Goal: Task Accomplishment & Management: Use online tool/utility

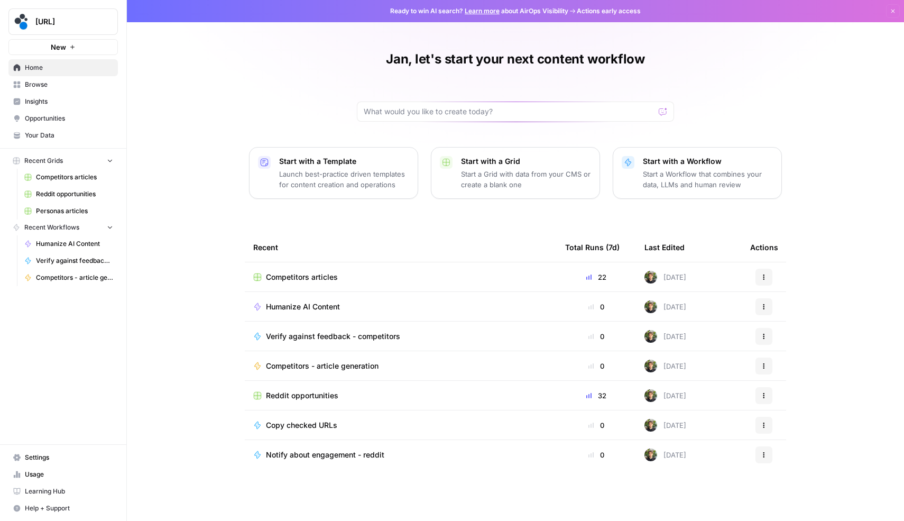
click at [311, 283] on td "Competitors articles" at bounding box center [401, 276] width 312 height 29
click at [304, 276] on span "Competitors articles" at bounding box center [302, 277] width 72 height 11
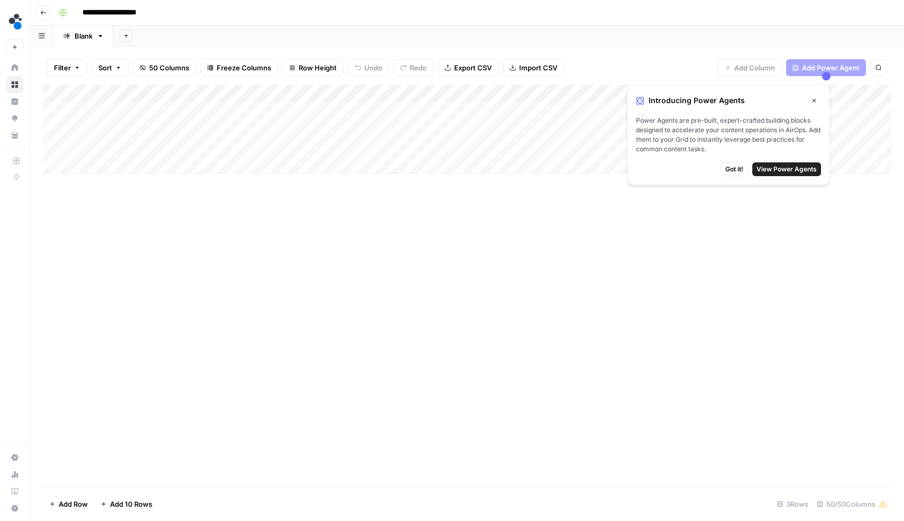
click at [819, 99] on button "Close" at bounding box center [814, 101] width 14 height 14
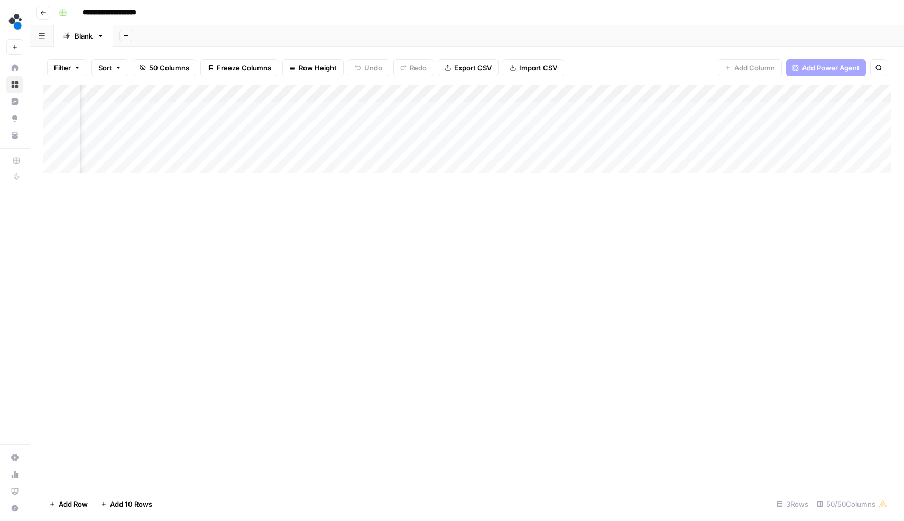
scroll to position [0, 4508]
click at [42, 14] on icon "button" at bounding box center [43, 13] width 6 height 6
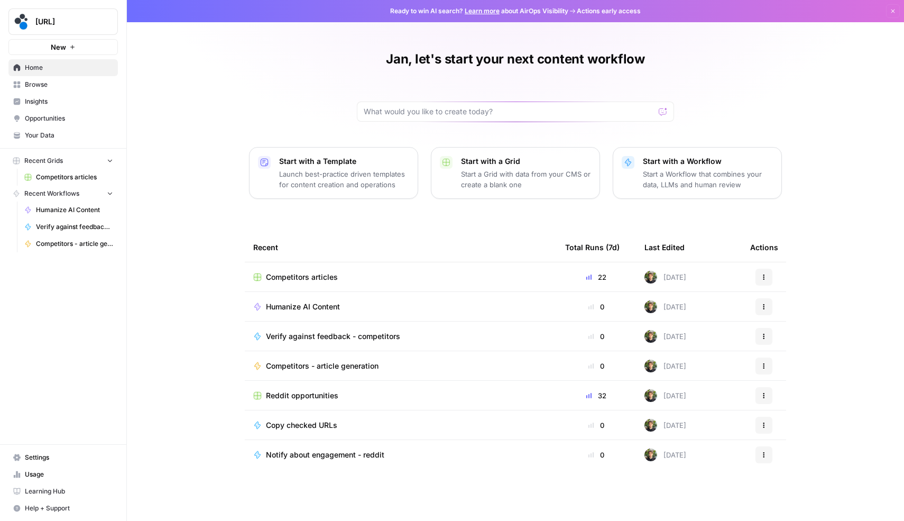
click at [293, 395] on span "Reddit opportunities" at bounding box center [302, 395] width 72 height 11
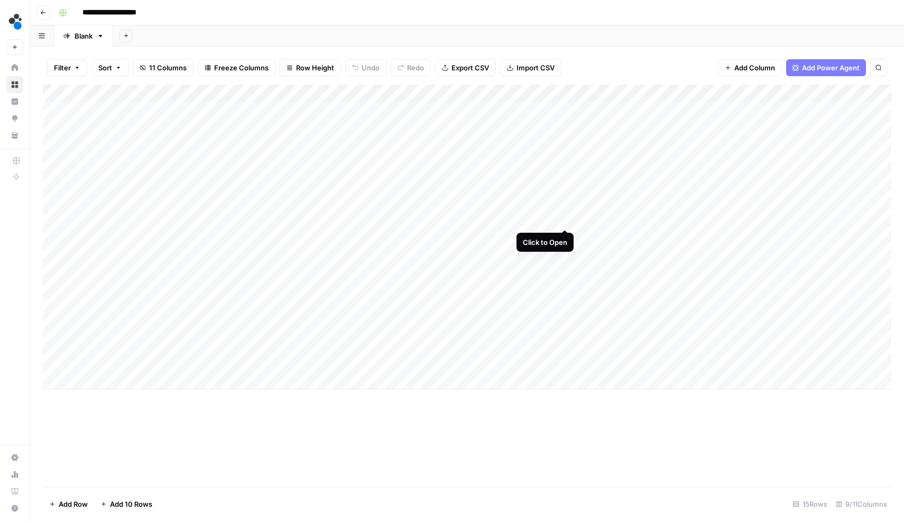
click at [565, 216] on div "Add Column" at bounding box center [467, 237] width 848 height 304
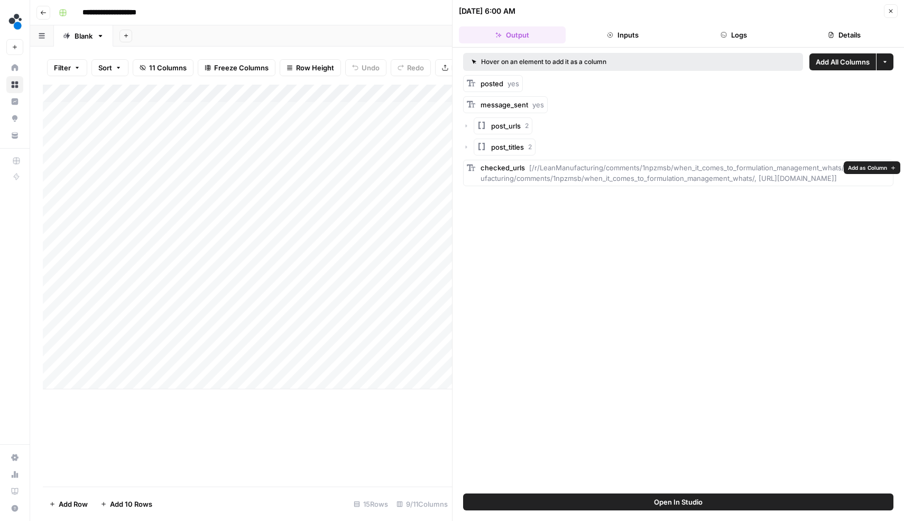
drag, startPoint x: 753, startPoint y: 179, endPoint x: 714, endPoint y: 189, distance: 39.4
click at [714, 182] on span "[/r/LeanManufacturing/comments/1npzmsb/when_it_comes_to_formulation_management_…" at bounding box center [682, 172] width 405 height 19
copy span "ttps://www.reddit.com/r/LeanManufacturing/comments/1noblc4/during_production_ch…"
drag, startPoint x: 751, startPoint y: 176, endPoint x: 713, endPoint y: 188, distance: 39.8
click at [713, 182] on span "[/r/LeanManufacturing/comments/1npzmsb/when_it_comes_to_formulation_management_…" at bounding box center [682, 172] width 405 height 19
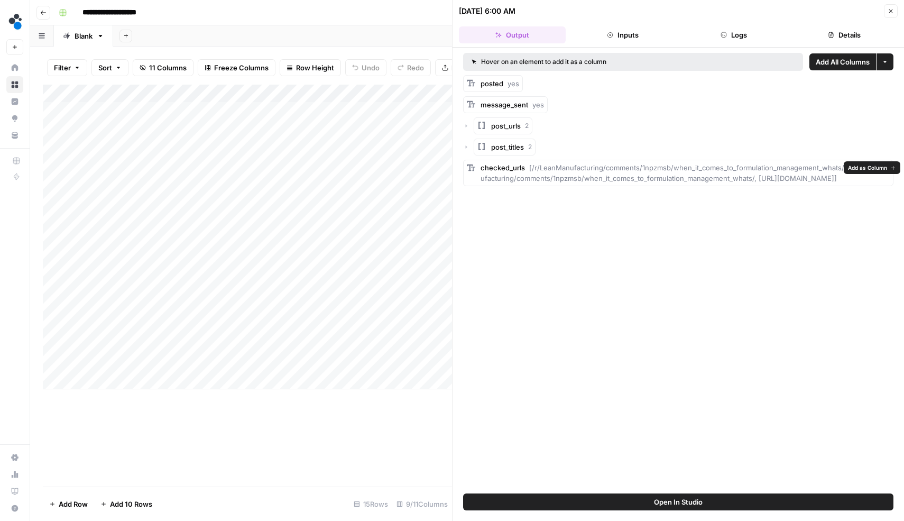
copy span "https://www.reddit.com/r/LeanManufacturing/comments/1noblc4/during_production_c…"
click at [890, 13] on icon "button" at bounding box center [890, 11] width 6 height 6
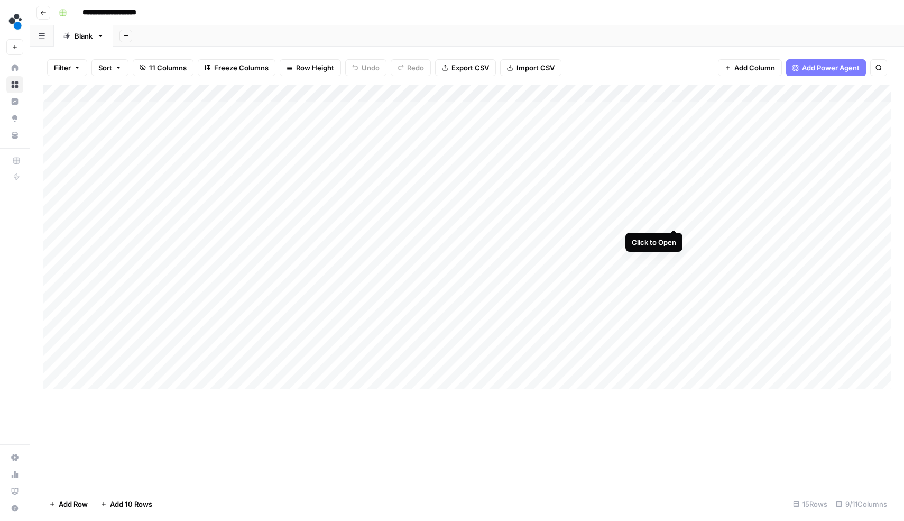
click at [671, 219] on div "Add Column" at bounding box center [467, 237] width 848 height 304
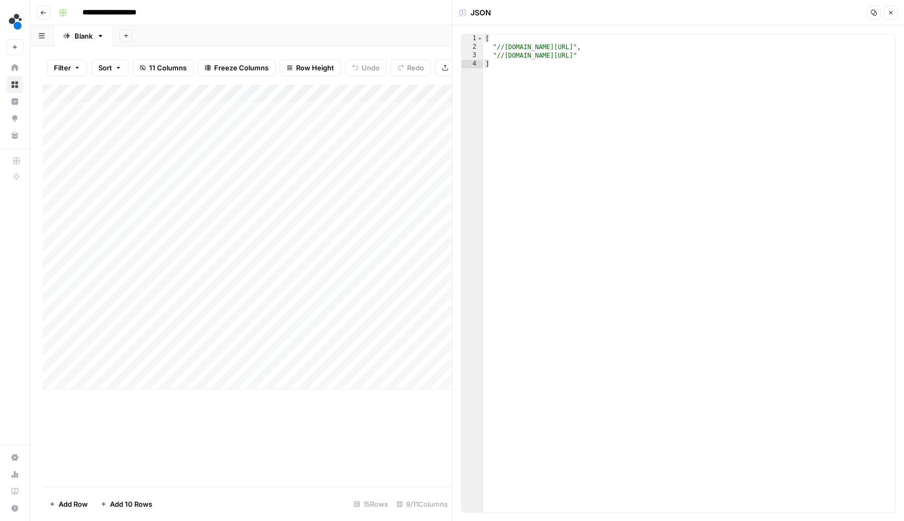
click at [888, 15] on icon "button" at bounding box center [890, 13] width 6 height 6
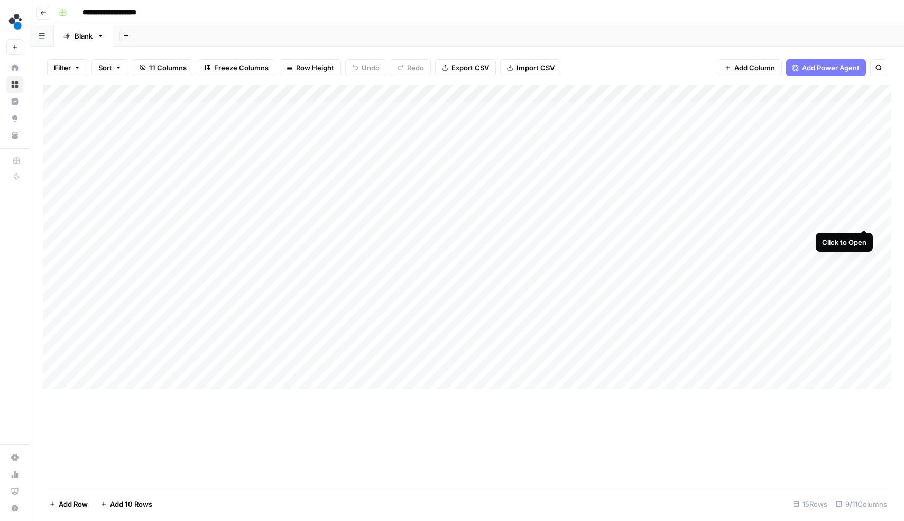
click at [863, 217] on div "Add Column" at bounding box center [467, 237] width 848 height 304
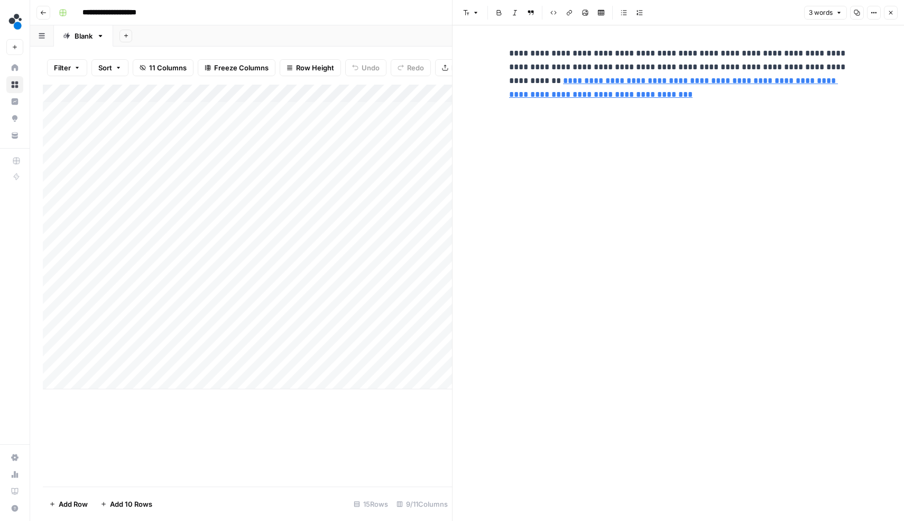
click at [889, 15] on icon "button" at bounding box center [890, 13] width 6 height 6
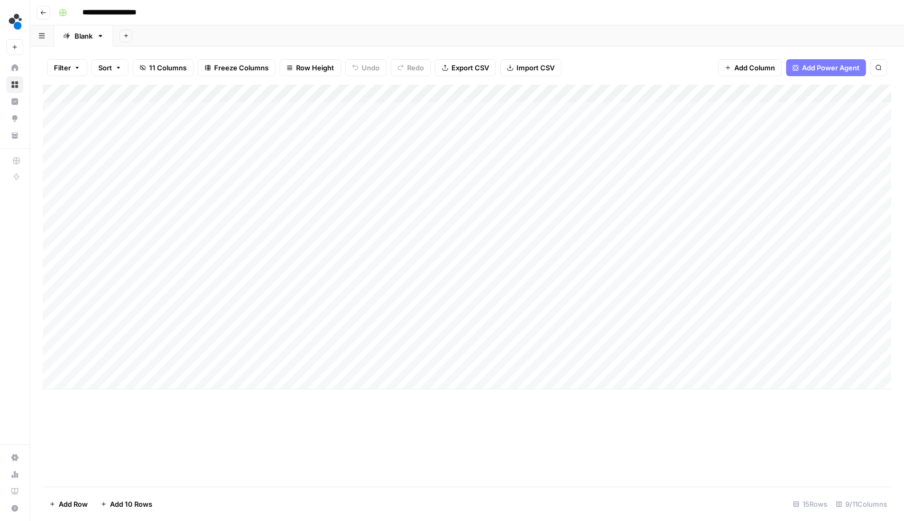
click at [565, 94] on div "Add Column" at bounding box center [467, 237] width 848 height 304
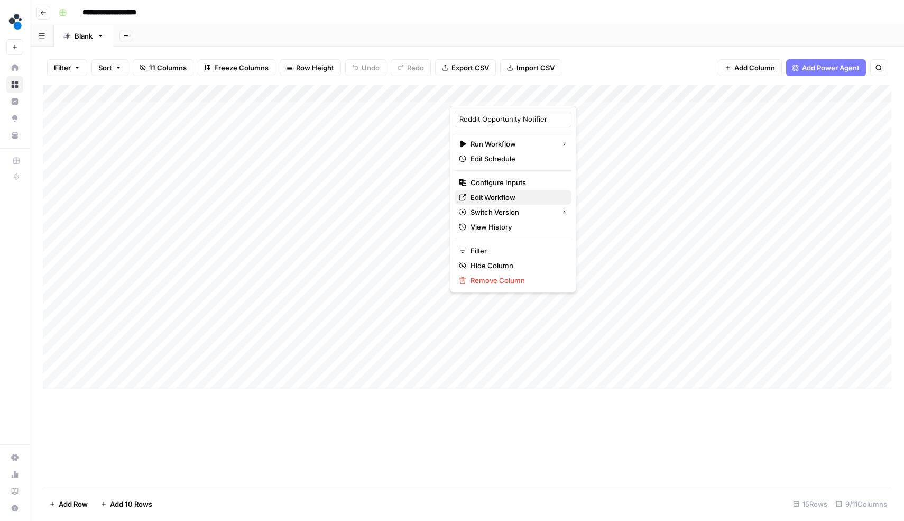
click at [493, 197] on span "Edit Workflow" at bounding box center [516, 197] width 92 height 11
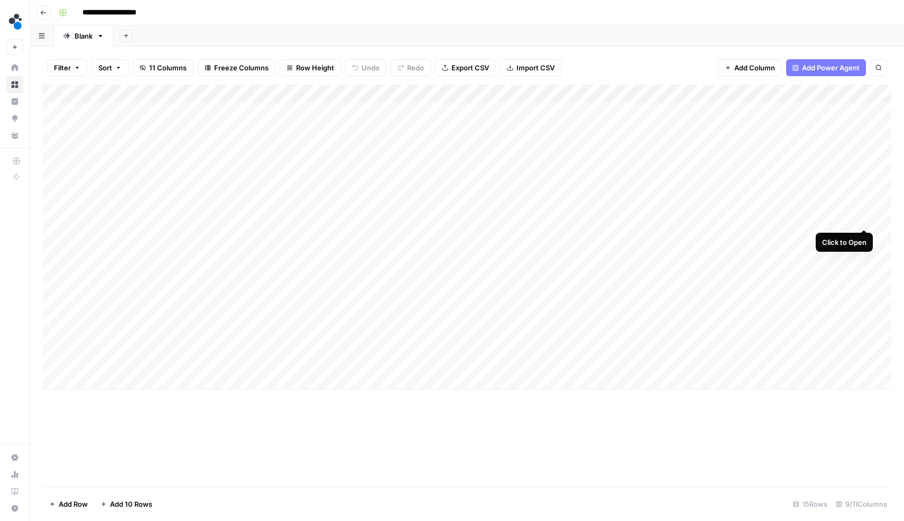
click at [865, 216] on div "Add Column" at bounding box center [467, 237] width 848 height 304
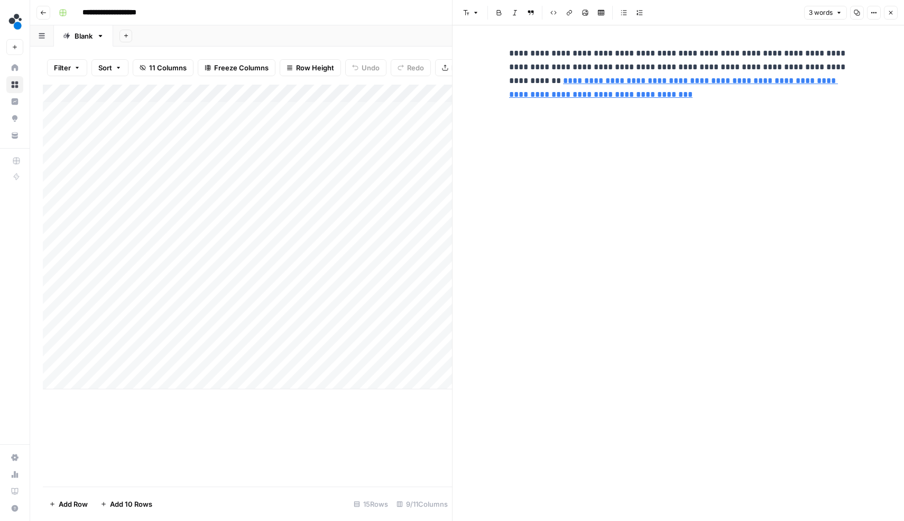
click at [860, 12] on button "Copy" at bounding box center [857, 13] width 14 height 14
click at [358, 219] on div "Add Column" at bounding box center [247, 237] width 409 height 304
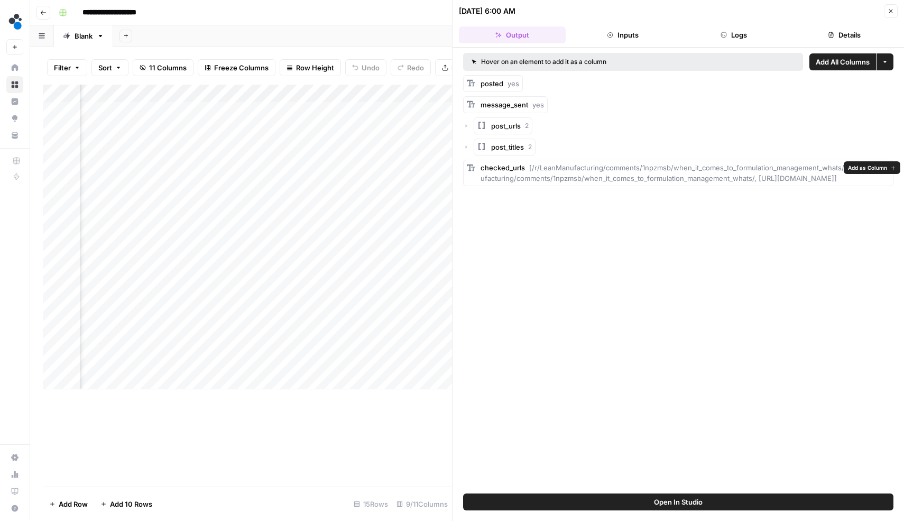
drag, startPoint x: 528, startPoint y: 169, endPoint x: 727, endPoint y: 188, distance: 199.6
click at [727, 183] on div "checked_urls [/r/LeanManufacturing/comments/1npzmsb/when_it_comes_to_formulatio…" at bounding box center [684, 172] width 409 height 21
copy span "[/r/LeanManufacturing/comments/1npzmsb/when_it_comes_to_formulation_management_…"
click at [894, 13] on button "Close" at bounding box center [891, 11] width 14 height 14
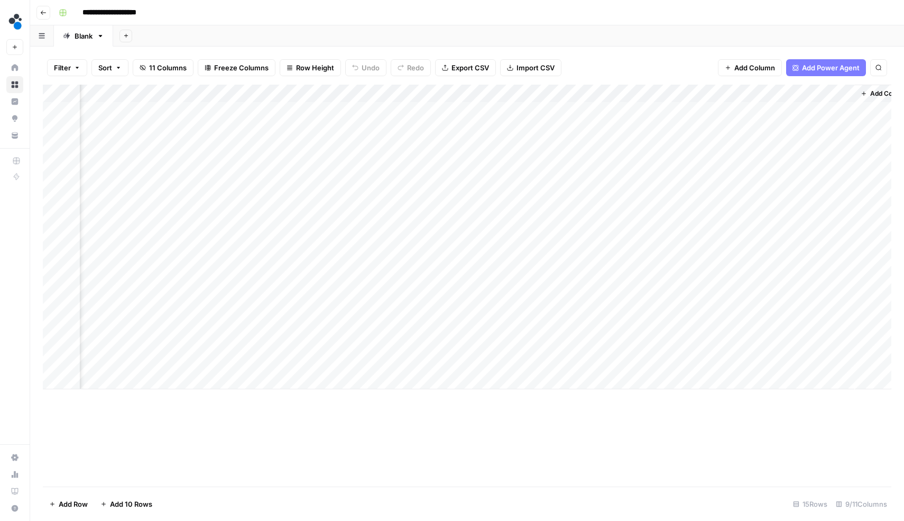
scroll to position [0, 349]
click at [714, 218] on div "Add Column" at bounding box center [467, 237] width 848 height 304
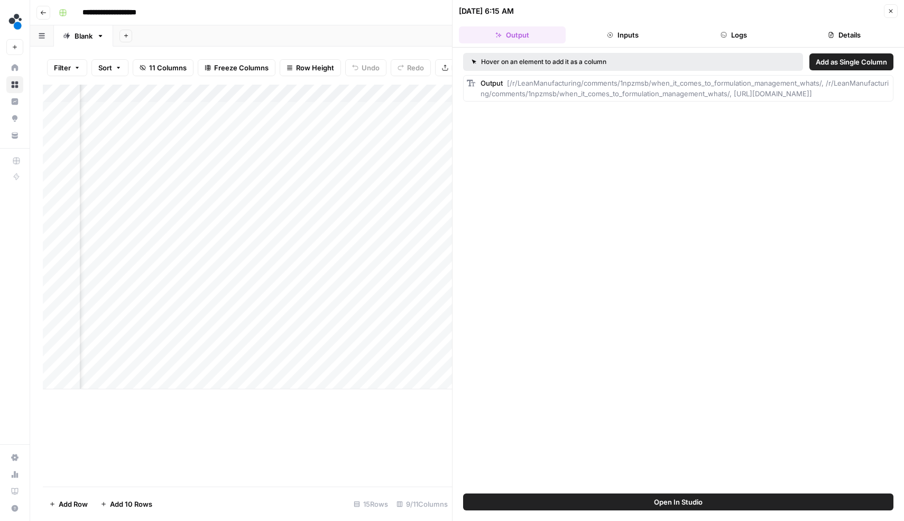
click at [821, 30] on button "Details" at bounding box center [844, 34] width 107 height 17
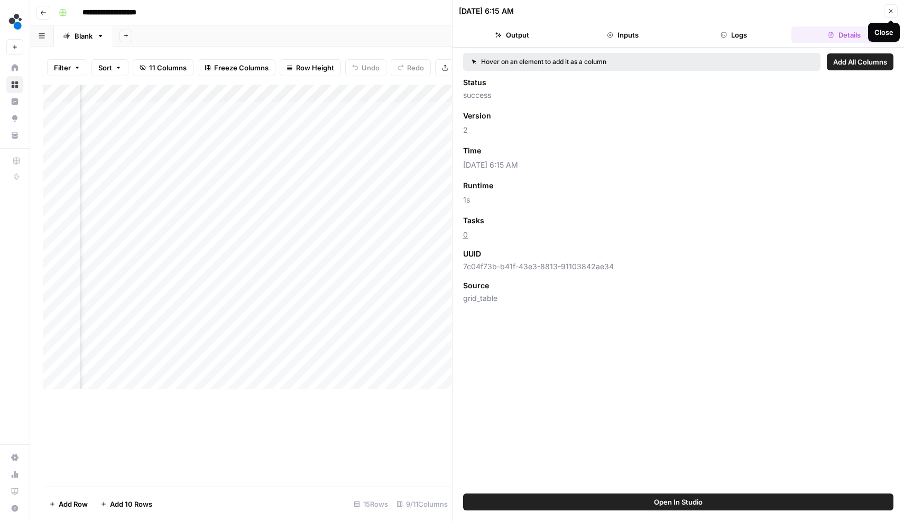
click at [893, 11] on span "Close" at bounding box center [893, 11] width 1 height 1
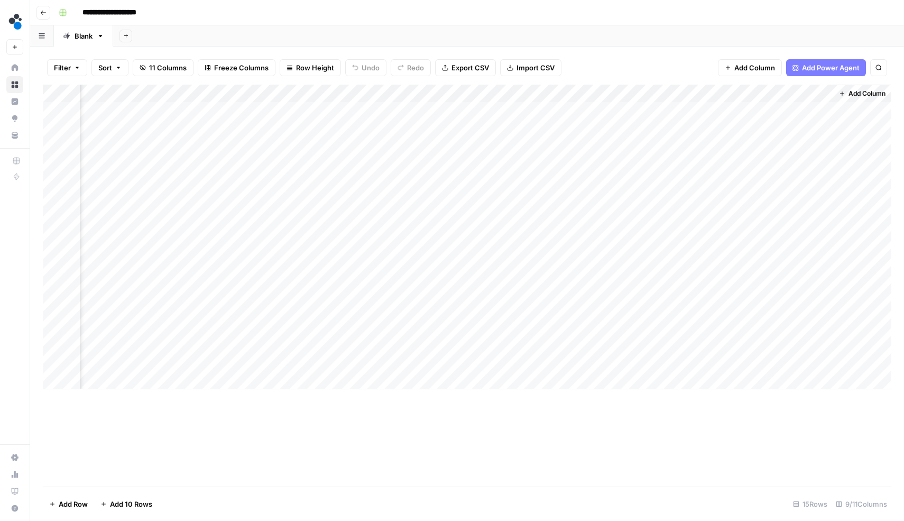
scroll to position [0, 336]
click at [821, 221] on div "Add Column" at bounding box center [467, 237] width 848 height 304
click at [830, 219] on div "Add Column" at bounding box center [467, 237] width 848 height 304
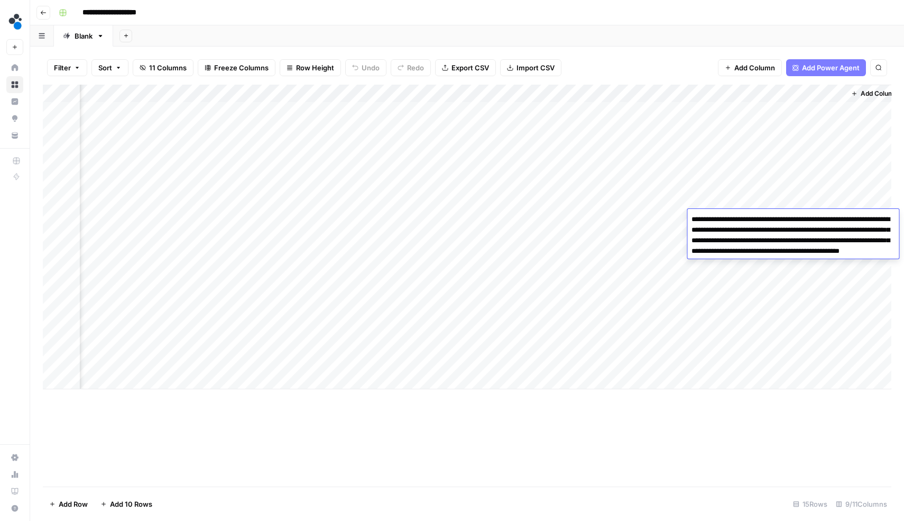
click at [830, 219] on textarea "**********" at bounding box center [792, 235] width 211 height 47
click at [500, 221] on div "Add Column" at bounding box center [467, 237] width 848 height 304
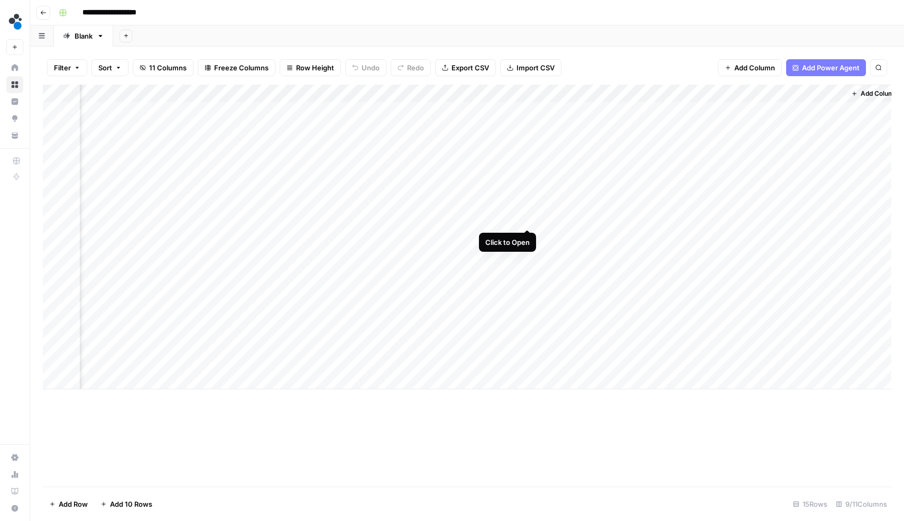
click at [527, 218] on div "Add Column" at bounding box center [467, 237] width 848 height 304
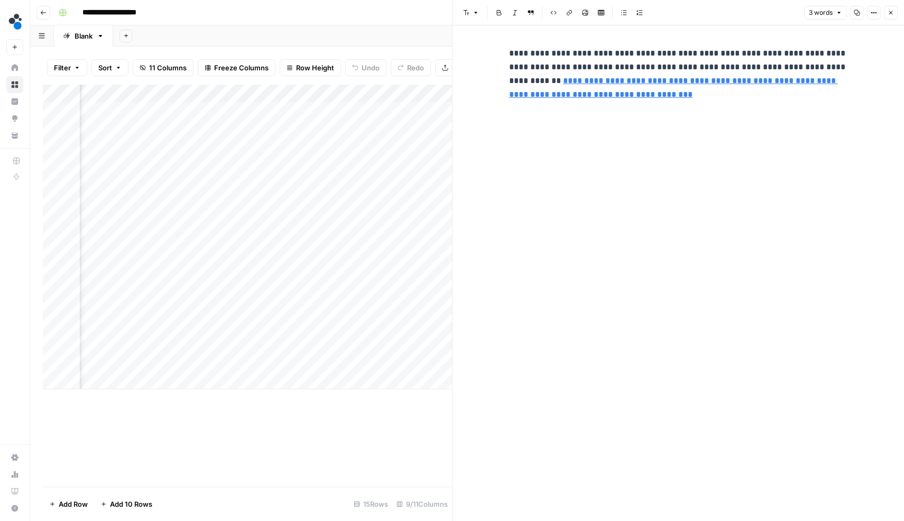
click at [890, 13] on icon "button" at bounding box center [891, 13] width 4 height 4
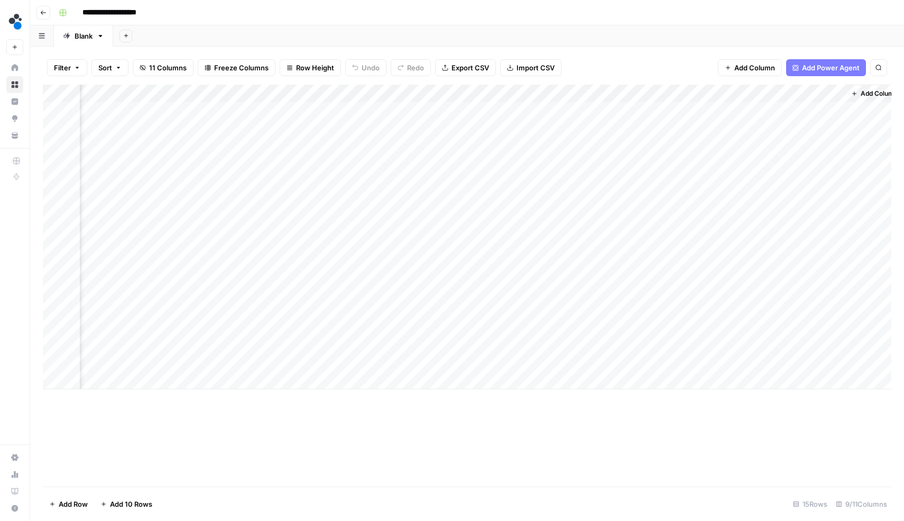
click at [788, 219] on div "Add Column" at bounding box center [467, 237] width 848 height 304
click at [840, 221] on div "Add Column" at bounding box center [467, 237] width 848 height 304
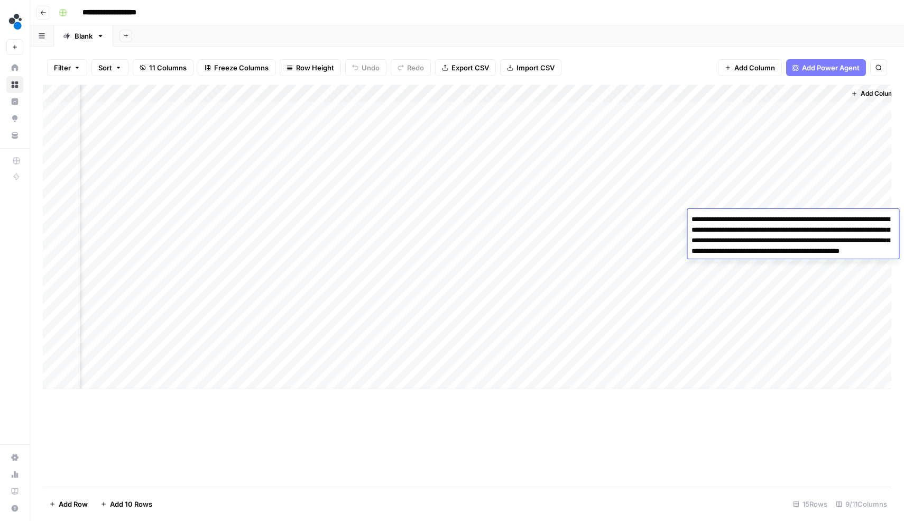
click at [562, 428] on div "Add Column" at bounding box center [467, 286] width 848 height 402
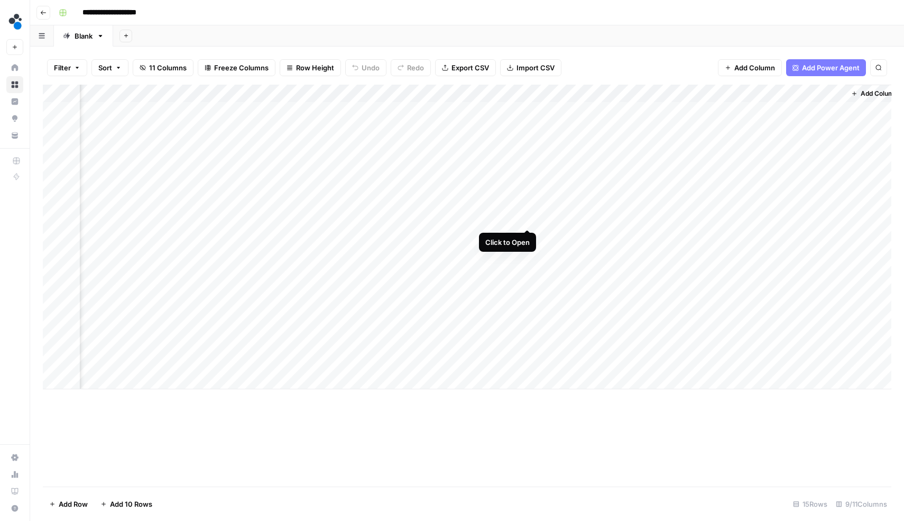
click at [526, 218] on div "Add Column" at bounding box center [467, 237] width 848 height 304
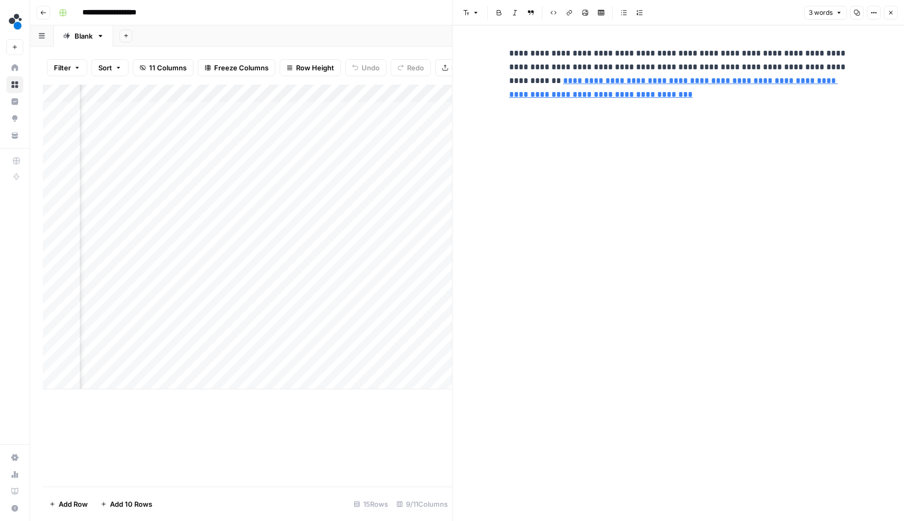
click at [888, 18] on button "Close" at bounding box center [891, 13] width 14 height 14
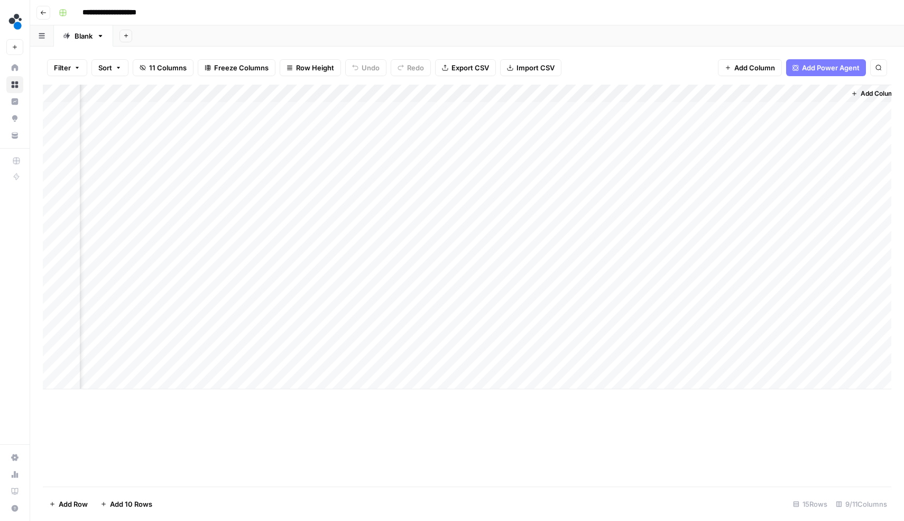
click at [337, 219] on div "Add Column" at bounding box center [467, 237] width 848 height 304
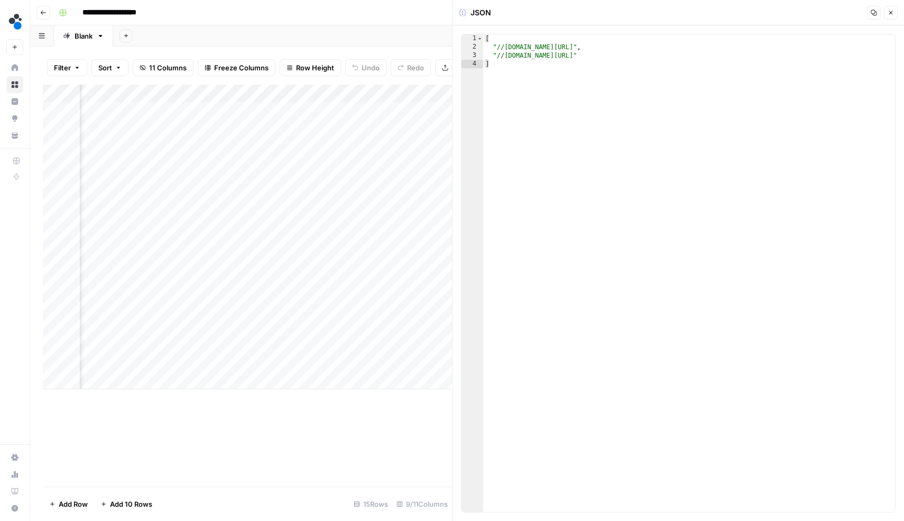
click at [890, 16] on button "Close" at bounding box center [891, 13] width 14 height 14
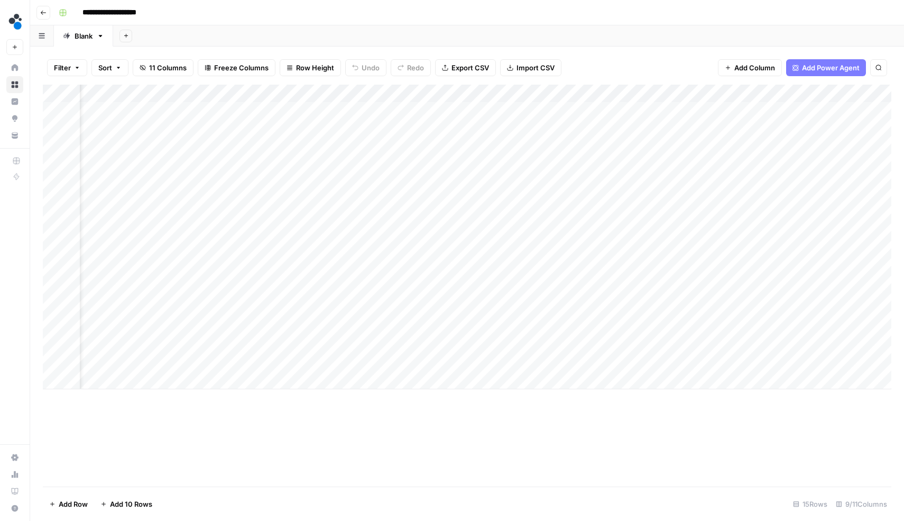
scroll to position [0, 98]
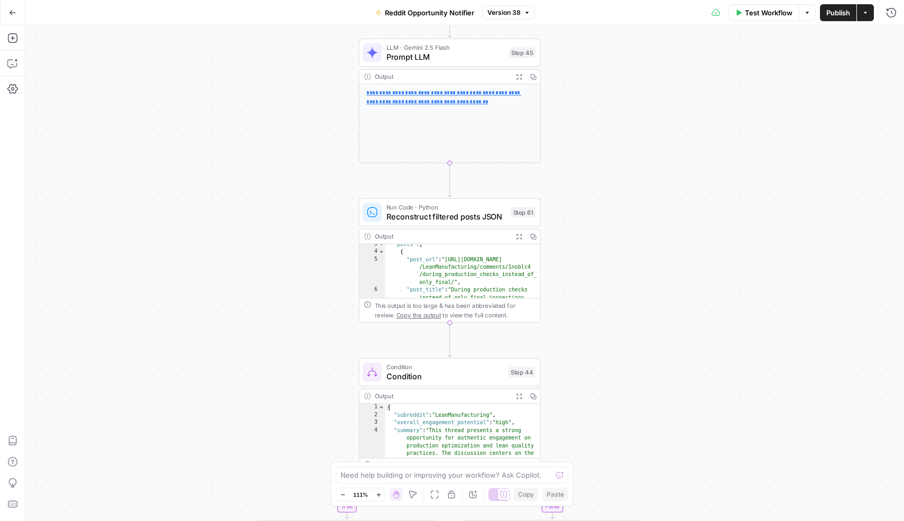
scroll to position [18, 0]
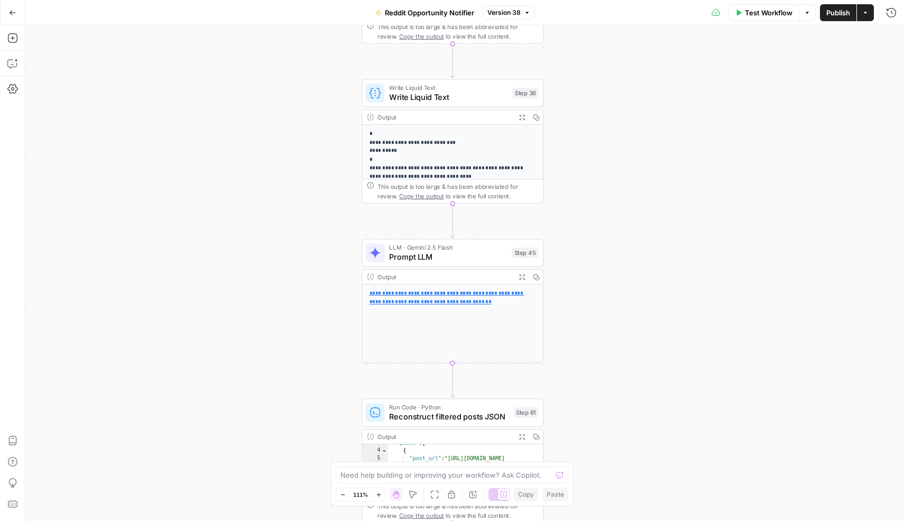
click at [751, 13] on span "Test Workflow" at bounding box center [769, 12] width 48 height 11
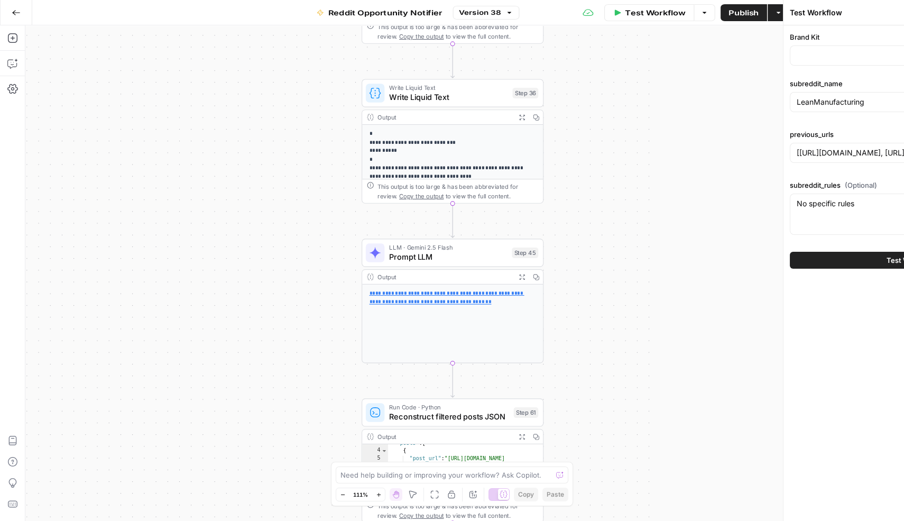
type input "Spot AI v3"
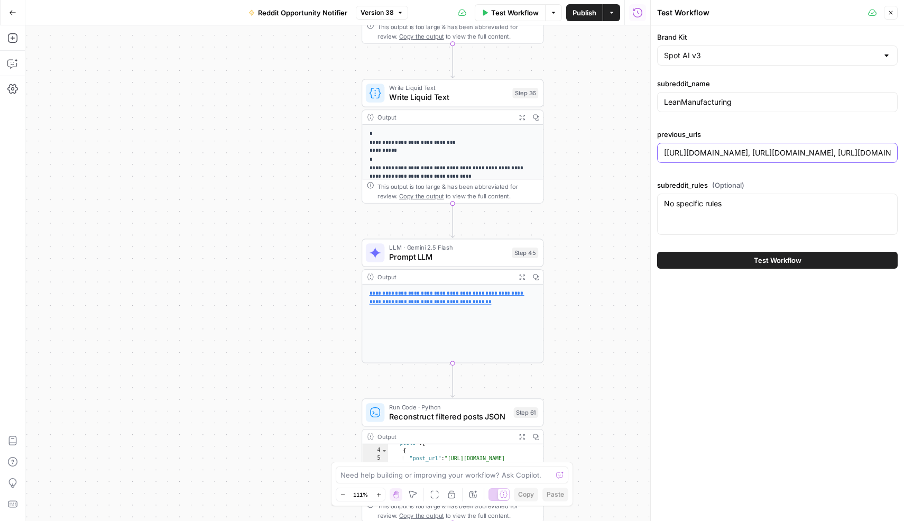
click at [723, 152] on input "[[URL][DOMAIN_NAME], [URL][DOMAIN_NAME], [URL][DOMAIN_NAME]]" at bounding box center [777, 152] width 227 height 11
paste input "/r/LeanManufacturing/comments/1npzmsb/when_it_comes_to_formulation_management_w…"
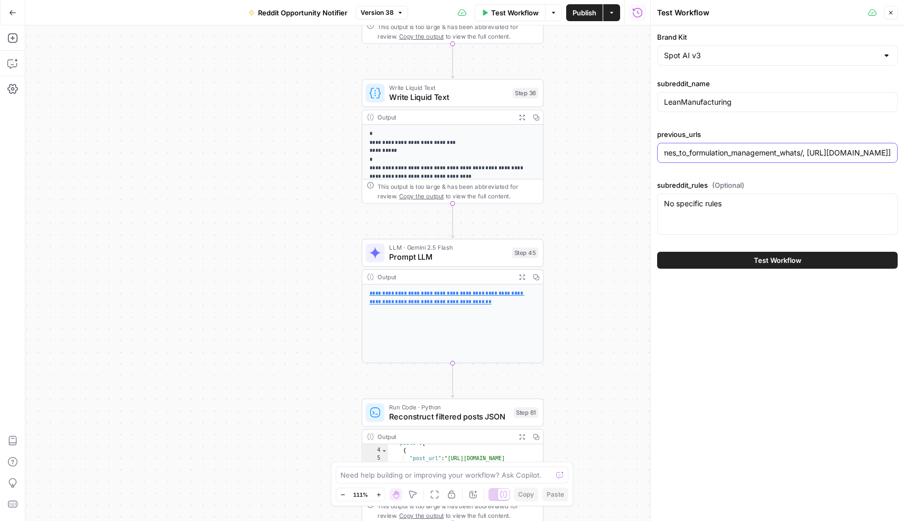
type input "[/r/LeanManufacturing/comments/1npzmsb/when_it_comes_to_formulation_management_…"
click at [717, 257] on button "Test Workflow" at bounding box center [777, 260] width 240 height 17
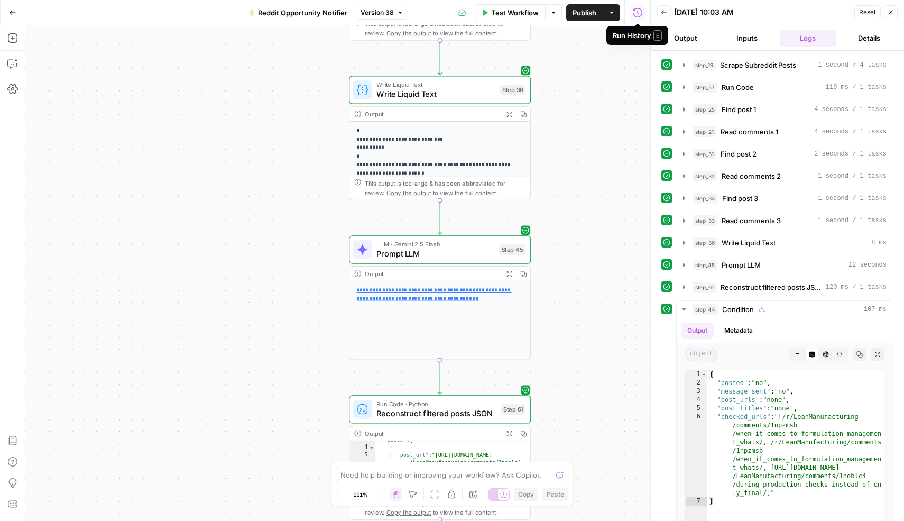
click at [535, 12] on span "Test Workflow" at bounding box center [515, 12] width 48 height 11
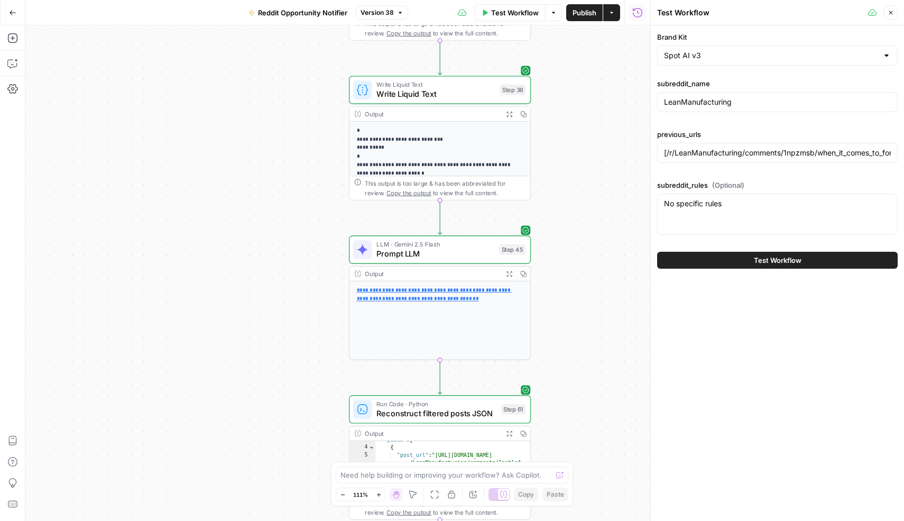
click at [893, 10] on icon "button" at bounding box center [890, 13] width 6 height 6
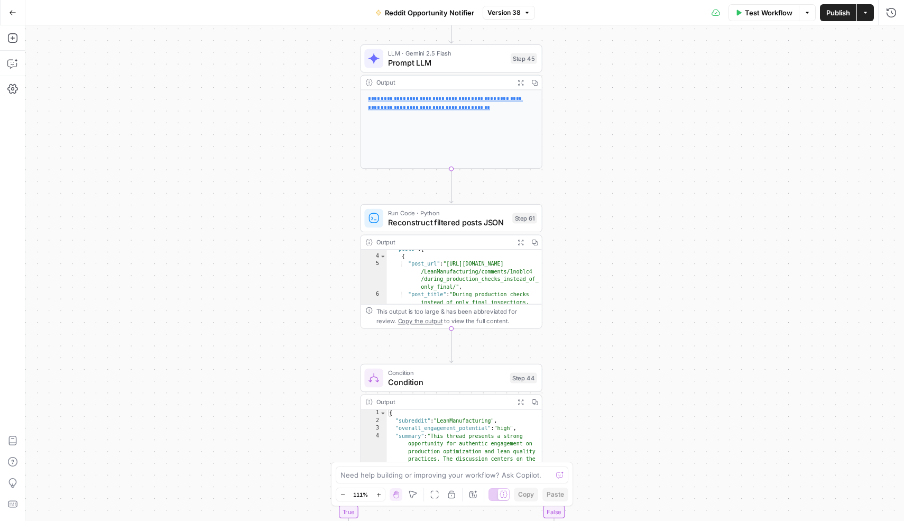
click at [801, 18] on button "Options" at bounding box center [806, 12] width 17 height 17
click at [777, 47] on span "View Last Test" at bounding box center [777, 52] width 47 height 11
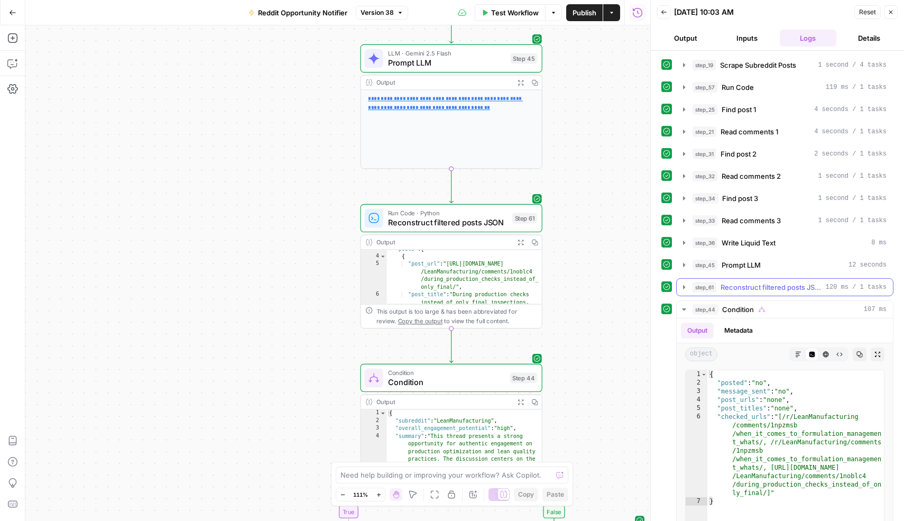
click at [699, 283] on span "step_61" at bounding box center [704, 287] width 24 height 11
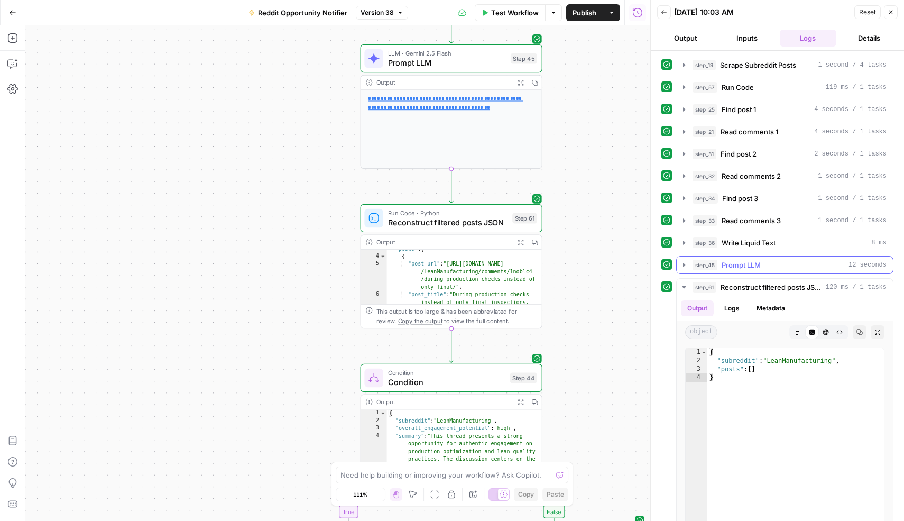
click at [688, 264] on button "step_45 Prompt LLM 12 seconds" at bounding box center [784, 264] width 216 height 17
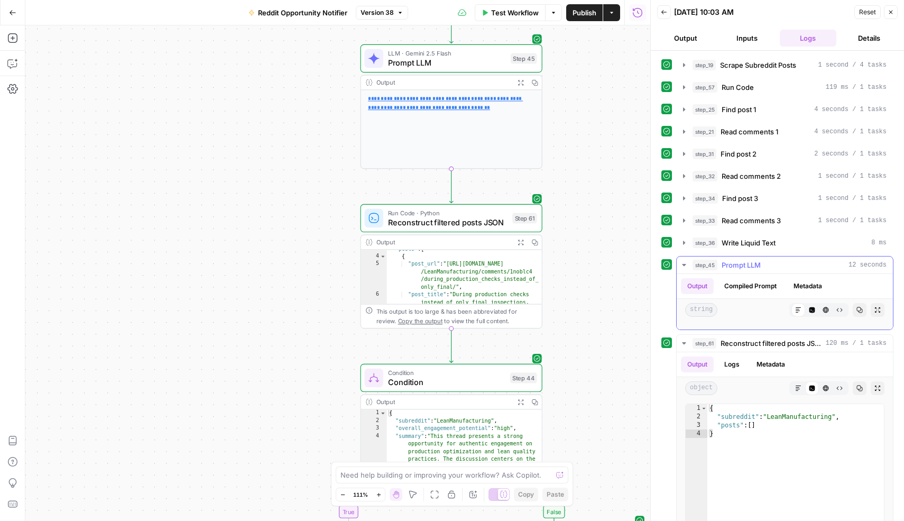
click at [684, 261] on icon "button" at bounding box center [684, 265] width 8 height 8
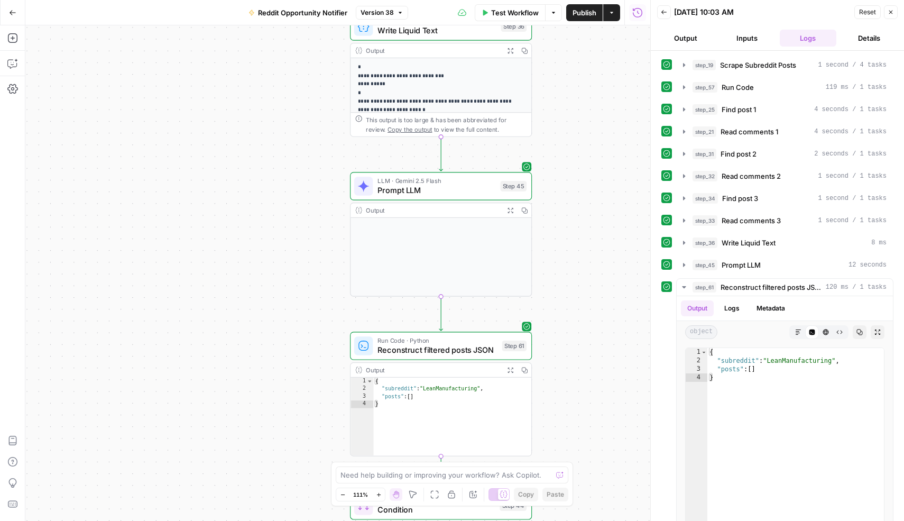
click at [509, 207] on icon "button" at bounding box center [509, 209] width 5 height 5
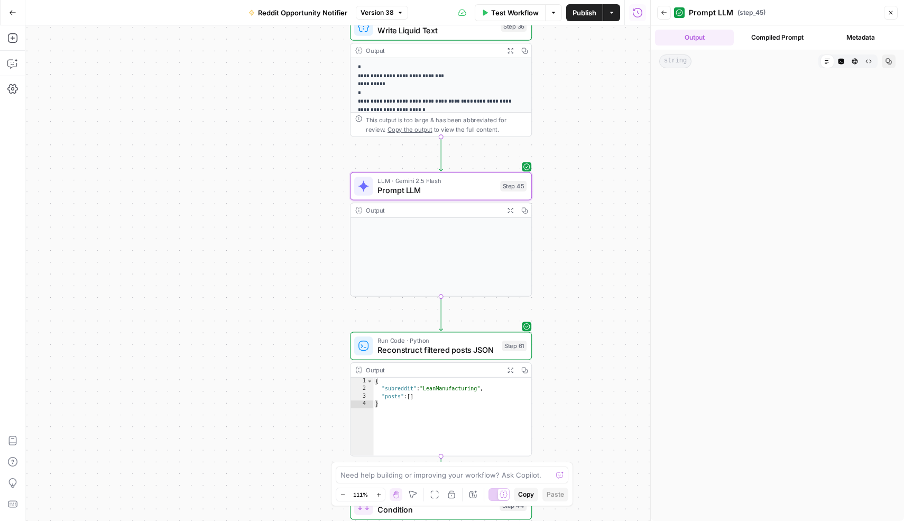
click at [894, 12] on button "Close" at bounding box center [891, 13] width 14 height 14
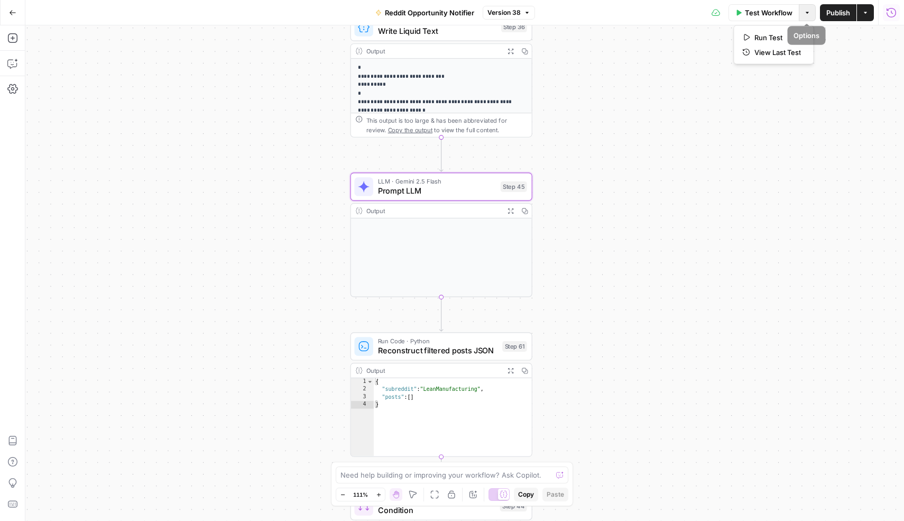
click at [804, 11] on icon "button" at bounding box center [807, 13] width 6 height 6
click at [765, 56] on span "View Last Test" at bounding box center [777, 52] width 47 height 11
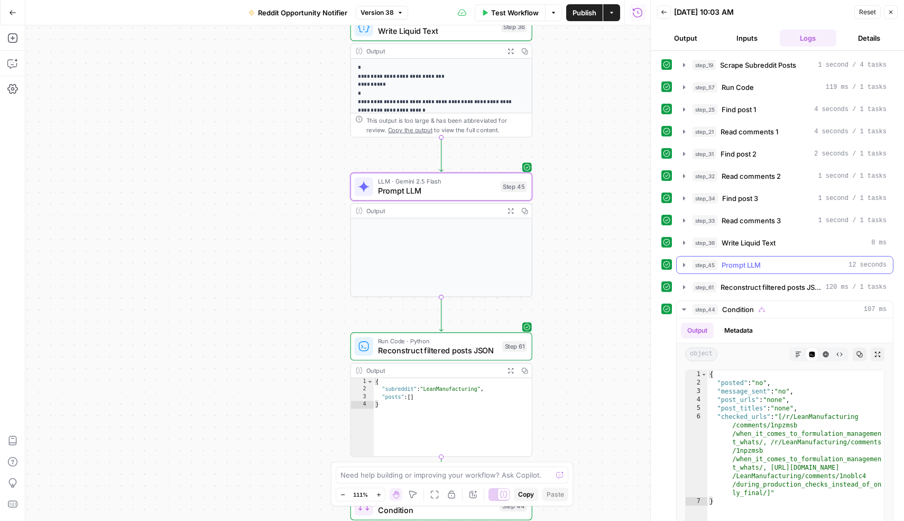
click at [689, 263] on button "step_45 Prompt LLM 12 seconds" at bounding box center [784, 264] width 216 height 17
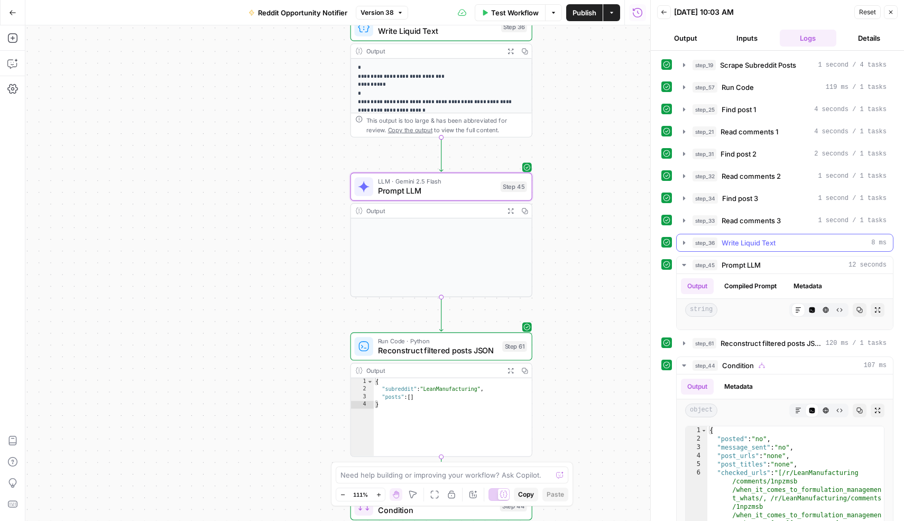
click at [684, 240] on icon "button" at bounding box center [684, 242] width 8 height 8
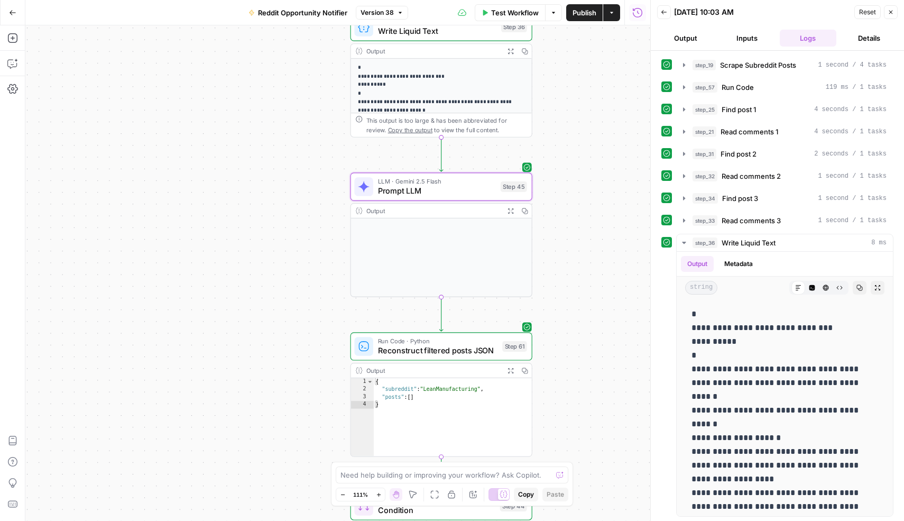
click at [513, 52] on icon "button" at bounding box center [510, 51] width 5 height 5
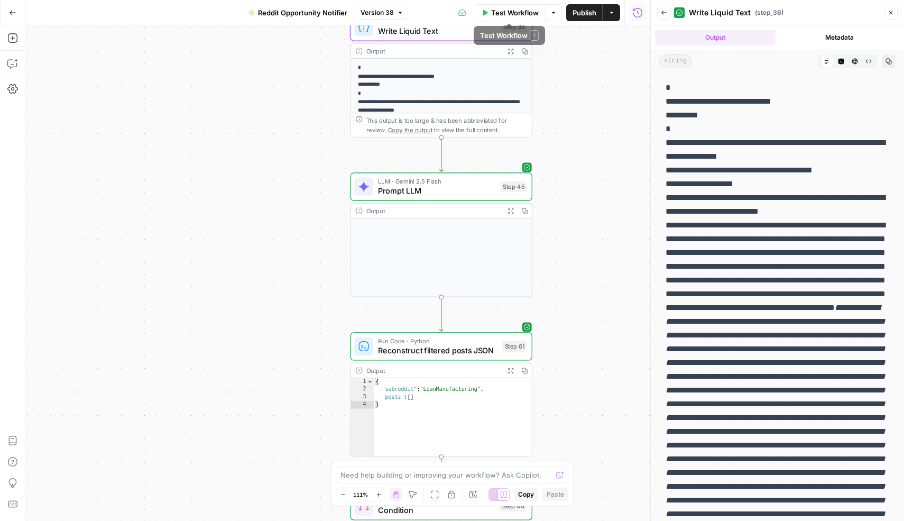
click at [530, 12] on span "Test Workflow" at bounding box center [515, 12] width 48 height 11
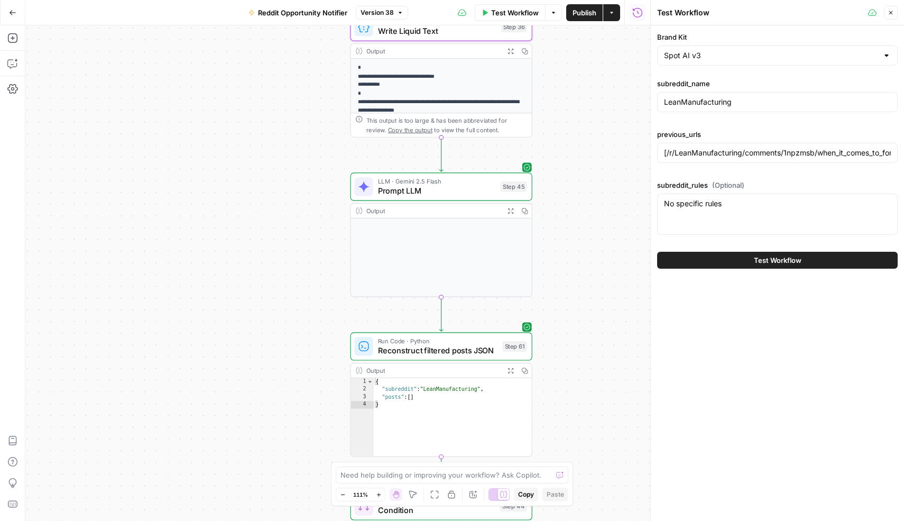
click at [730, 145] on div "[/r/LeanManufacturing/comments/1npzmsb/when_it_comes_to_formulation_management_…" at bounding box center [777, 153] width 240 height 20
click at [742, 163] on div "previous_urls [/r/LeanManufacturing/comments/1npzmsb/when_it_comes_to_formulati…" at bounding box center [777, 148] width 240 height 38
click at [739, 154] on input "[/r/LeanManufacturing/comments/1npzmsb/when_it_comes_to_formulation_management_…" at bounding box center [777, 152] width 227 height 11
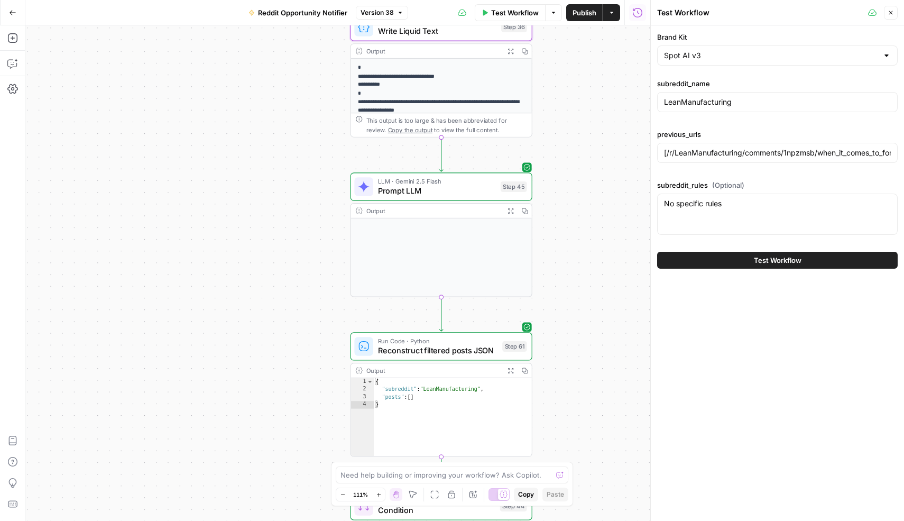
click at [728, 258] on button "Test Workflow" at bounding box center [777, 260] width 240 height 17
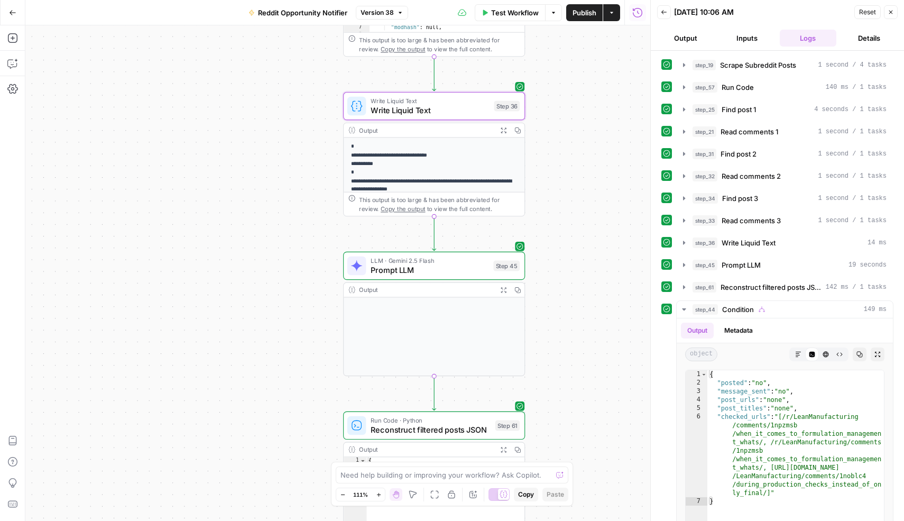
click at [440, 271] on span "Prompt LLM" at bounding box center [429, 270] width 118 height 12
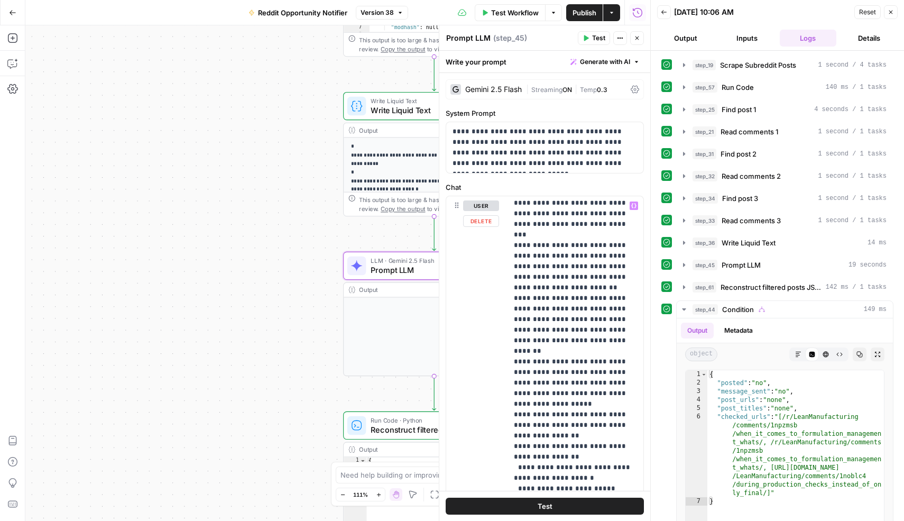
scroll to position [237, 0]
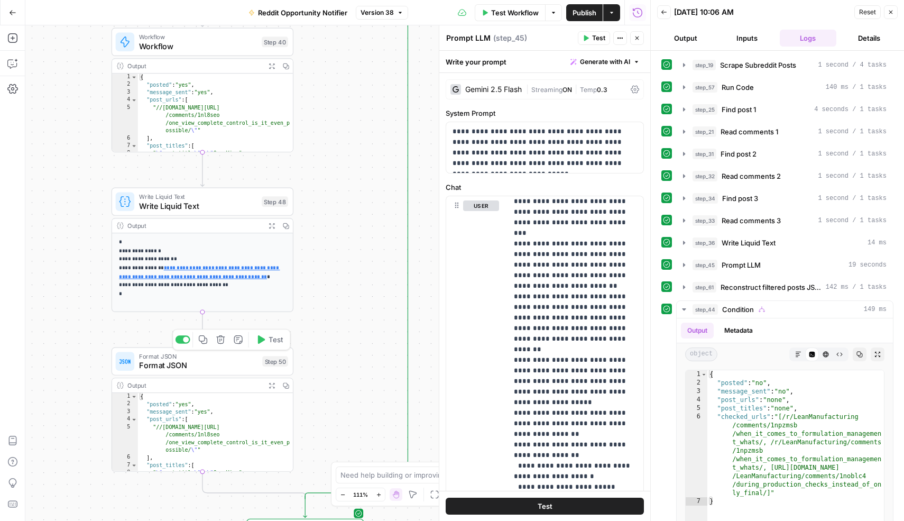
click at [212, 358] on span "Format JSON" at bounding box center [198, 356] width 118 height 10
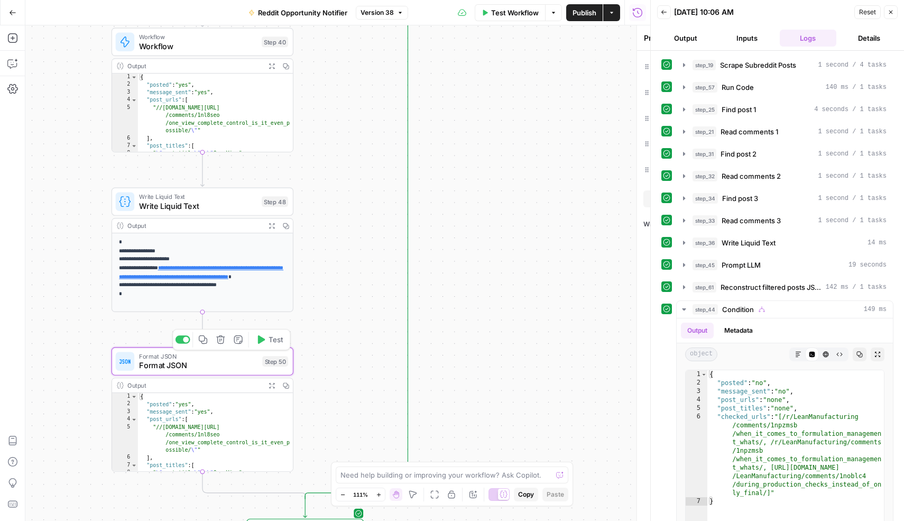
type textarea "Format JSON"
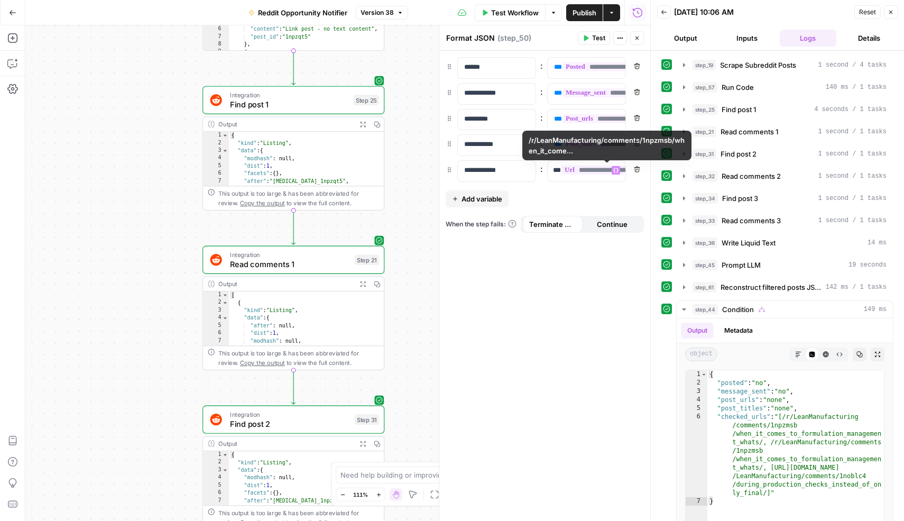
scroll to position [0, 0]
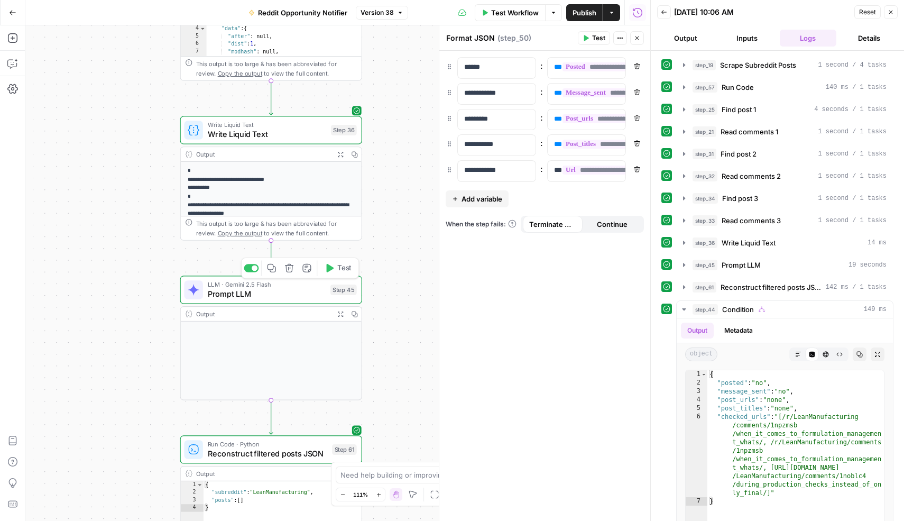
click at [310, 295] on span "Prompt LLM" at bounding box center [267, 294] width 118 height 12
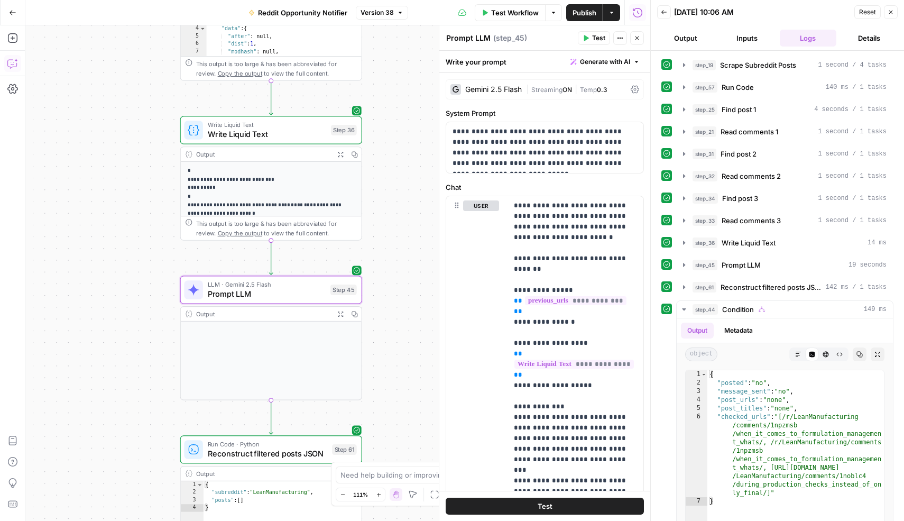
click at [13, 67] on icon "button" at bounding box center [12, 63] width 11 height 11
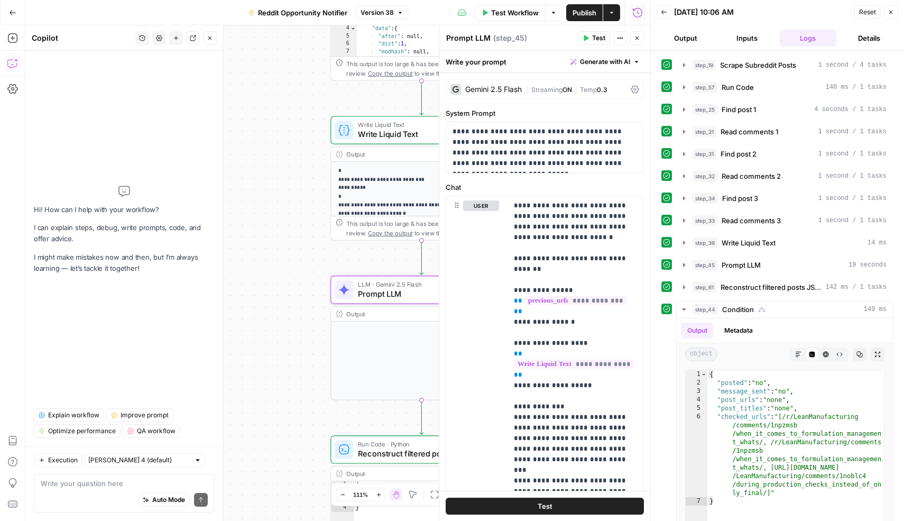
click at [108, 483] on textarea at bounding box center [124, 483] width 167 height 11
click at [155, 484] on textarea "i want to minimally edit step 45." at bounding box center [124, 483] width 167 height 11
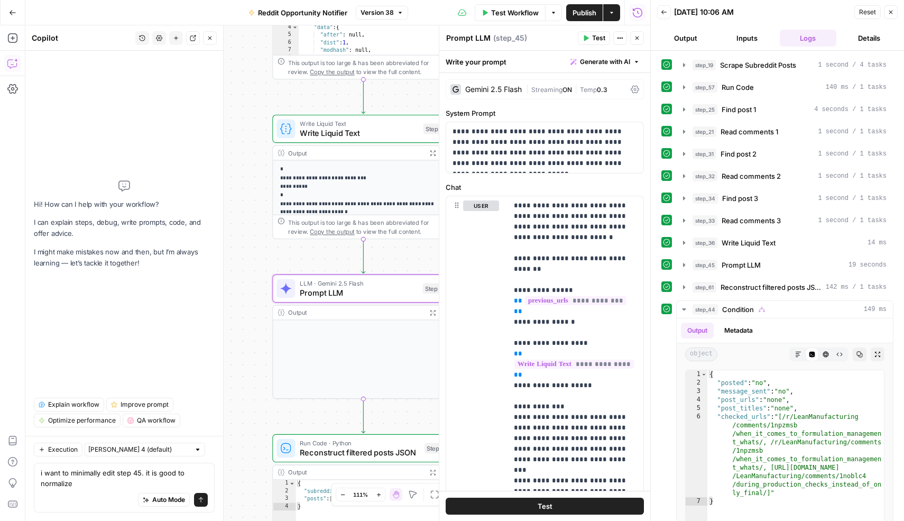
click at [91, 485] on textarea "i want to minimally edit step 45. it is good to normalize" at bounding box center [124, 477] width 167 height 21
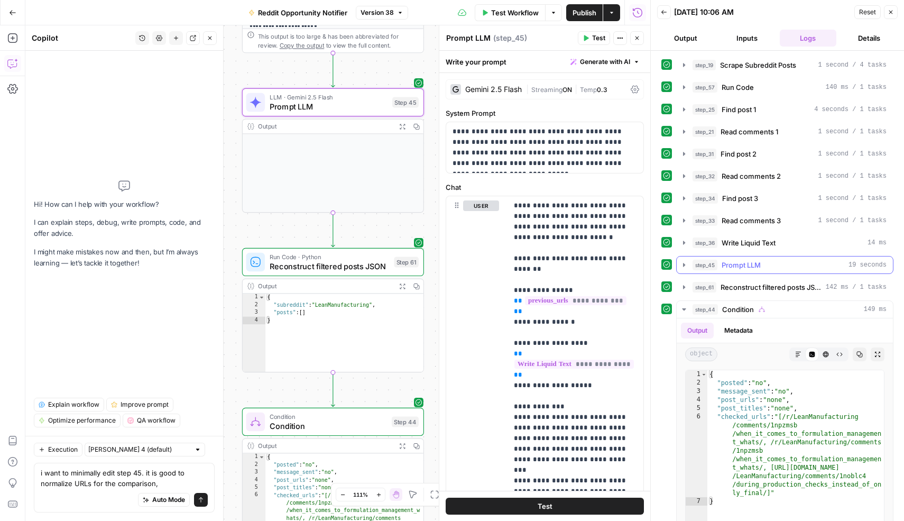
click at [686, 264] on icon "button" at bounding box center [684, 265] width 8 height 8
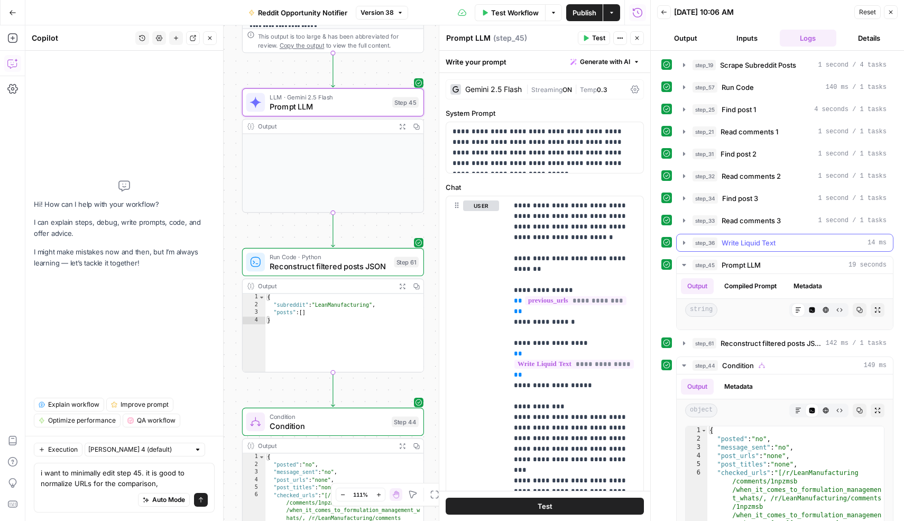
click at [689, 245] on button "step_36 Write Liquid Text 14 ms" at bounding box center [784, 242] width 216 height 17
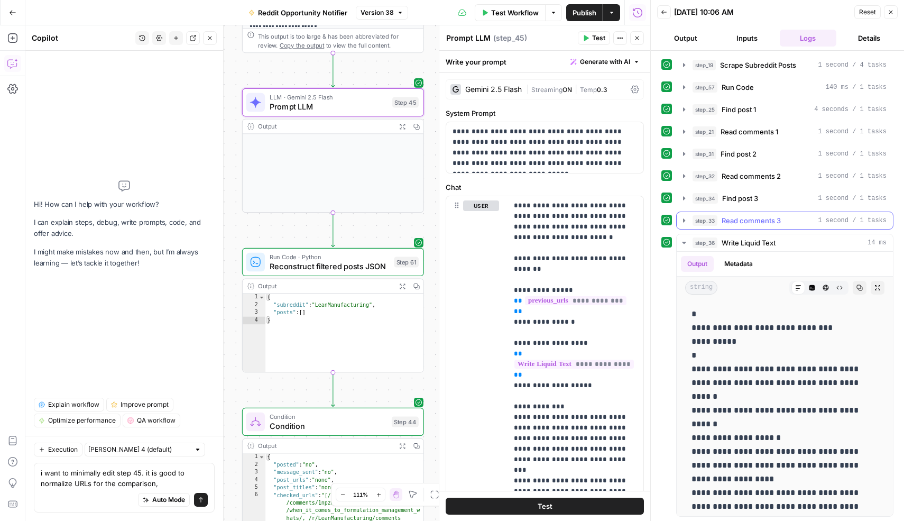
click at [685, 212] on button "step_33 Read comments 3 1 second / 1 tasks" at bounding box center [784, 220] width 216 height 17
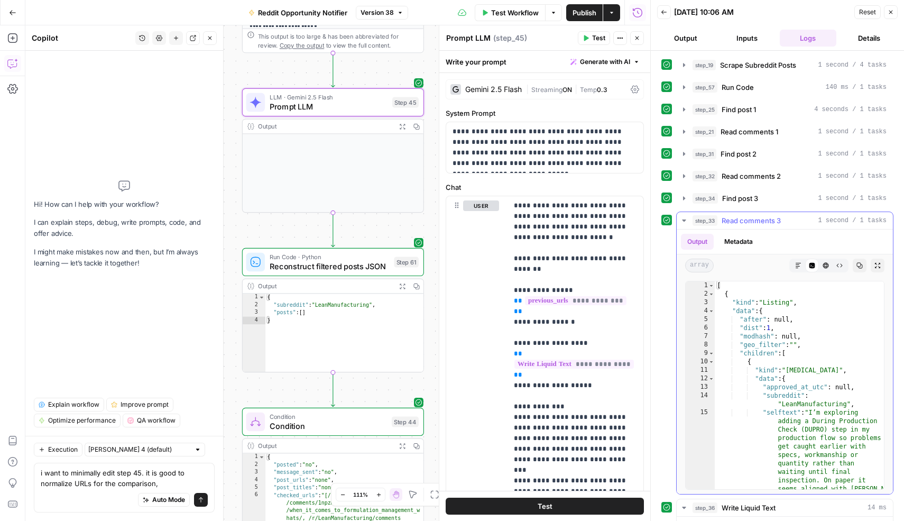
click at [685, 212] on button "step_33 Read comments 3 1 second / 1 tasks" at bounding box center [784, 220] width 216 height 17
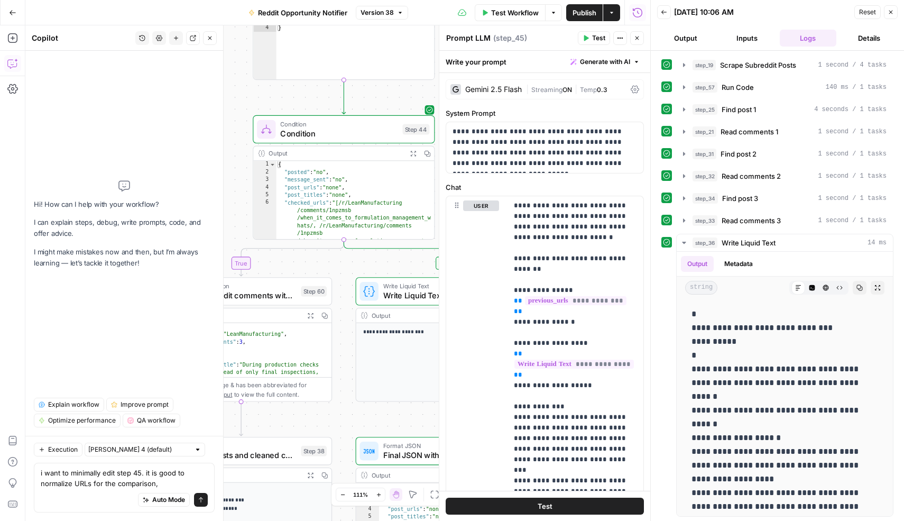
drag, startPoint x: 395, startPoint y: 209, endPoint x: 399, endPoint y: 96, distance: 113.2
click at [399, 96] on div "true false Workflow Set Inputs Inputs Web Page Scrape Scrape Subreddit Posts St…" at bounding box center [337, 272] width 625 height 495
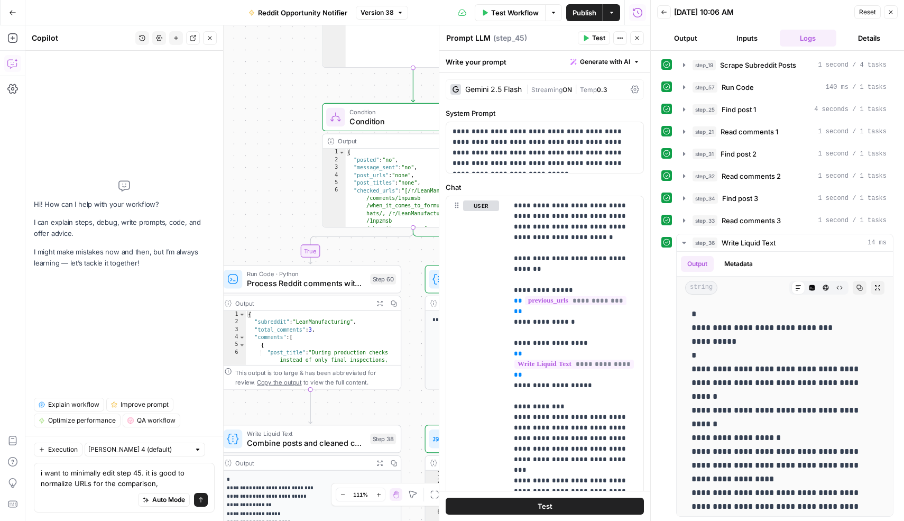
drag, startPoint x: 399, startPoint y: 96, endPoint x: 472, endPoint y: 84, distance: 73.9
click at [472, 84] on body "spot.ai New Home Browse Insights Opportunities Your Data Recent Grids Reddit op…" at bounding box center [452, 260] width 904 height 521
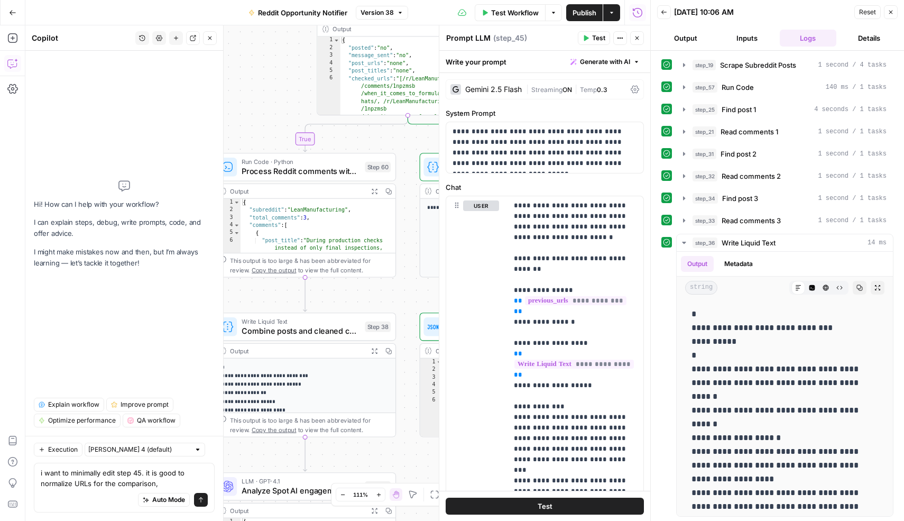
drag, startPoint x: 397, startPoint y: 234, endPoint x: 392, endPoint y: 132, distance: 102.1
click at [392, 132] on div "true false Workflow Set Inputs Inputs Web Page Scrape Scrape Subreddit Posts St…" at bounding box center [337, 272] width 625 height 495
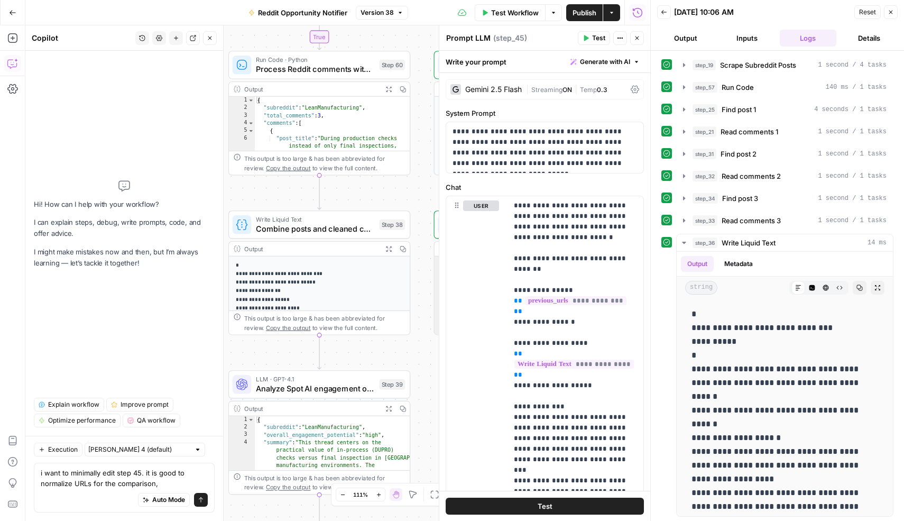
drag, startPoint x: 403, startPoint y: 284, endPoint x: 417, endPoint y: 182, distance: 102.5
click at [417, 182] on div "true false Workflow Set Inputs Inputs Web Page Scrape Scrape Subreddit Posts St…" at bounding box center [337, 272] width 625 height 495
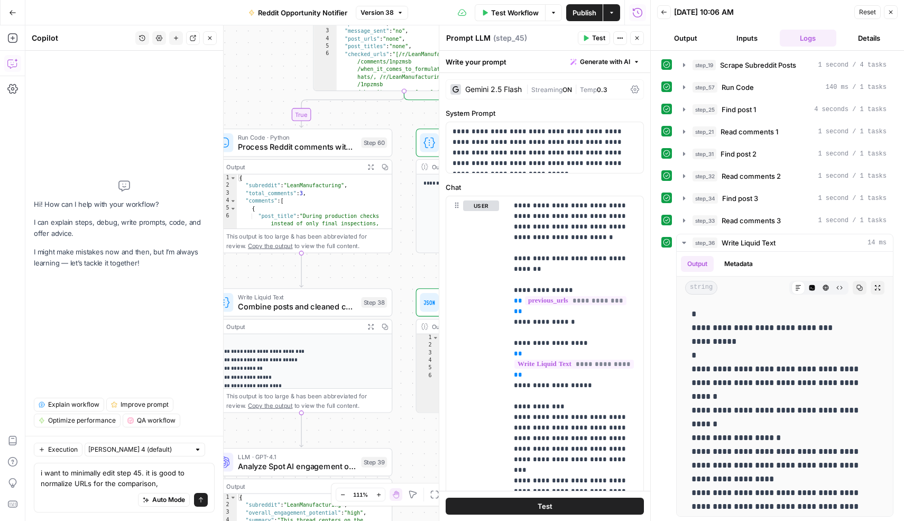
drag, startPoint x: 422, startPoint y: 185, endPoint x: 397, endPoint y: 281, distance: 98.3
click at [397, 281] on div "true false Workflow Set Inputs Inputs Web Page Scrape Scrape Subreddit Posts St…" at bounding box center [337, 272] width 625 height 495
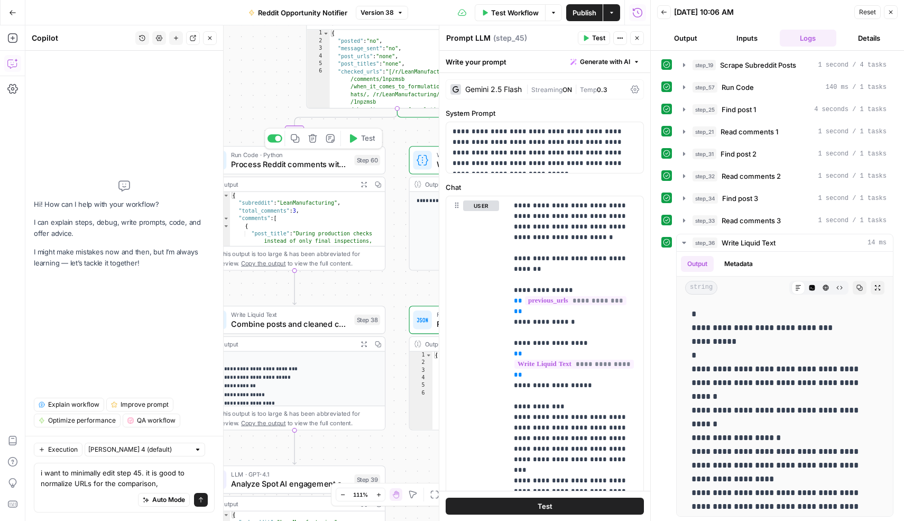
click at [344, 155] on span "Run Code · Python" at bounding box center [290, 155] width 118 height 10
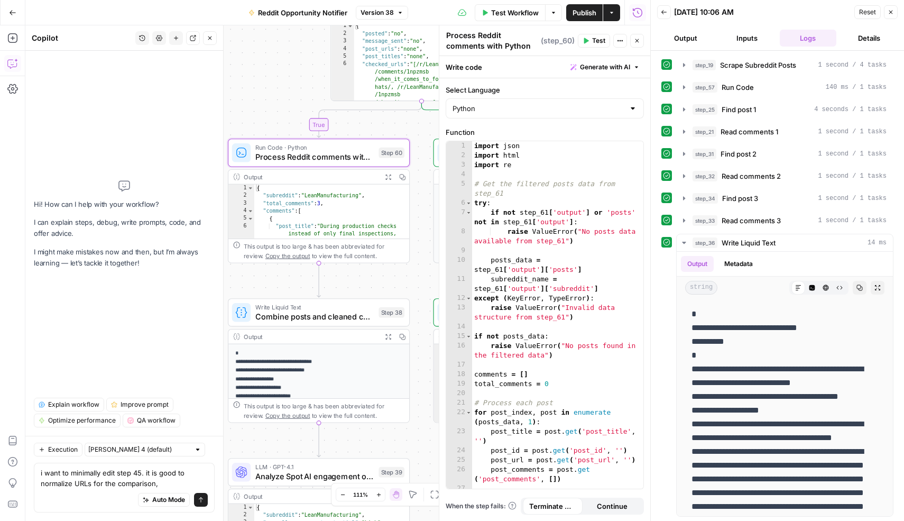
drag, startPoint x: 277, startPoint y: 71, endPoint x: 301, endPoint y: 64, distance: 25.4
click at [301, 64] on div "true false Workflow Set Inputs Inputs Web Page Scrape Scrape Subreddit Posts St…" at bounding box center [337, 272] width 625 height 495
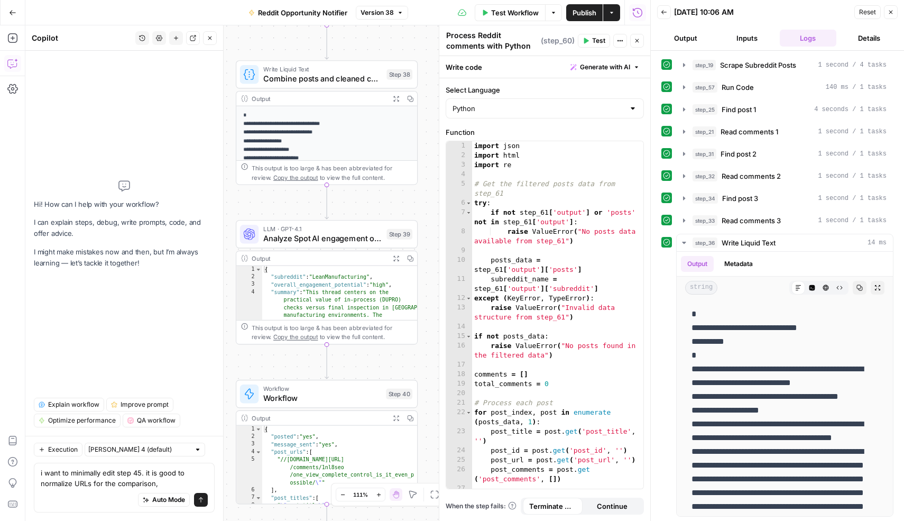
drag, startPoint x: 379, startPoint y: 282, endPoint x: 387, endPoint y: 44, distance: 237.9
click at [387, 44] on div "true false Workflow Set Inputs Inputs Web Page Scrape Scrape Subreddit Posts St…" at bounding box center [337, 272] width 625 height 495
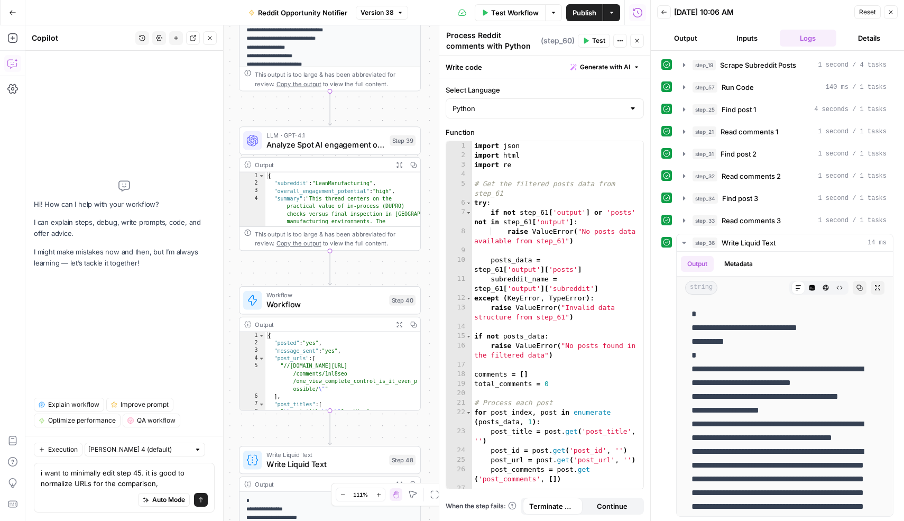
drag, startPoint x: 364, startPoint y: 360, endPoint x: 367, endPoint y: 267, distance: 93.6
click at [367, 267] on div "true false Workflow Set Inputs Inputs Web Page Scrape Scrape Subreddit Posts St…" at bounding box center [337, 272] width 625 height 495
click at [166, 483] on textarea "i want to minimally edit step 45. it is good to normalize URLs for the comparis…" at bounding box center [124, 477] width 167 height 21
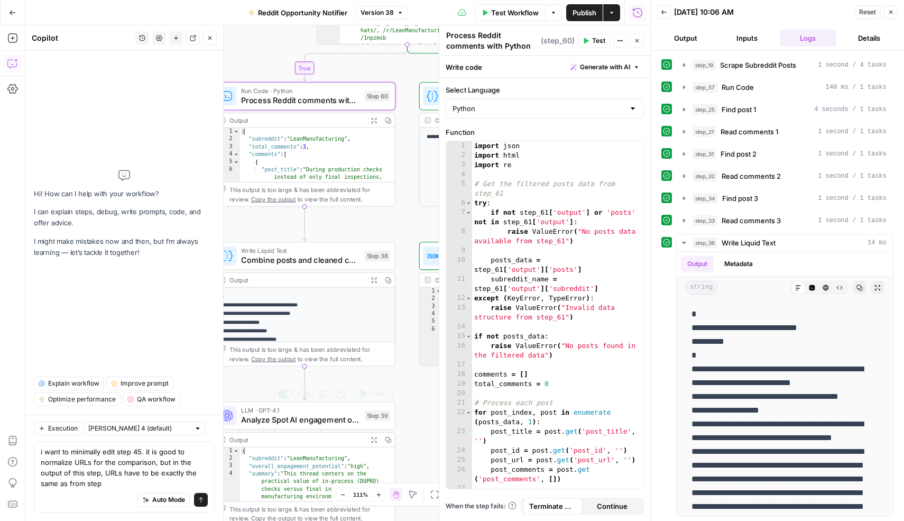
drag, startPoint x: 365, startPoint y: 175, endPoint x: 339, endPoint y: 382, distance: 207.7
click at [339, 382] on div "true false Workflow Set Inputs Inputs Web Page Scrape Scrape Subreddit Posts St…" at bounding box center [337, 272] width 625 height 495
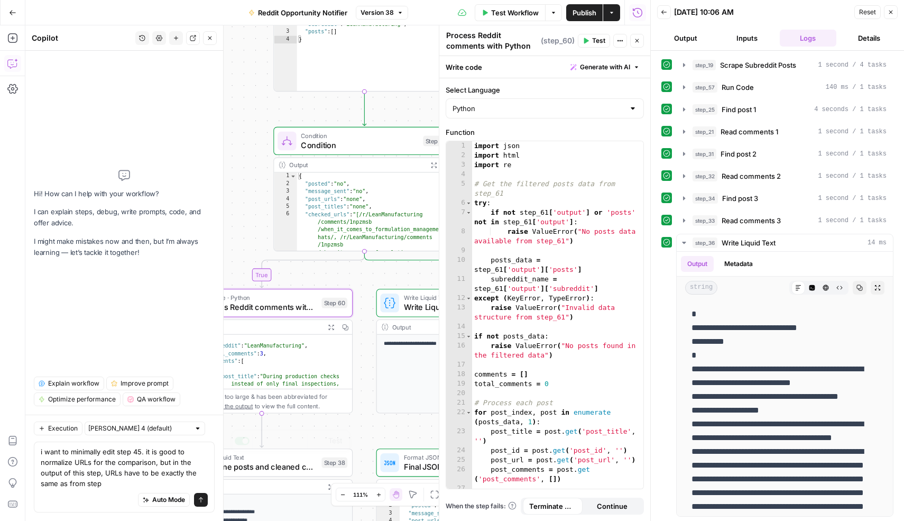
drag, startPoint x: 404, startPoint y: 228, endPoint x: 360, endPoint y: 439, distance: 214.8
click at [360, 439] on div "true false Workflow Set Inputs Inputs Web Page Scrape Scrape Subreddit Posts St…" at bounding box center [337, 272] width 625 height 495
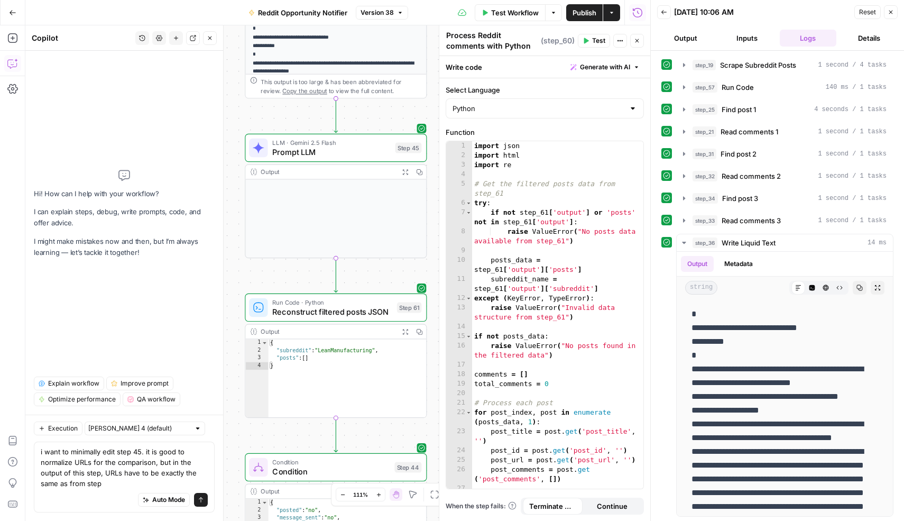
drag, startPoint x: 338, startPoint y: 109, endPoint x: 307, endPoint y: 442, distance: 334.9
click at [307, 442] on div "true false Workflow Set Inputs Inputs Web Page Scrape Scrape Subreddit Posts St…" at bounding box center [337, 272] width 625 height 495
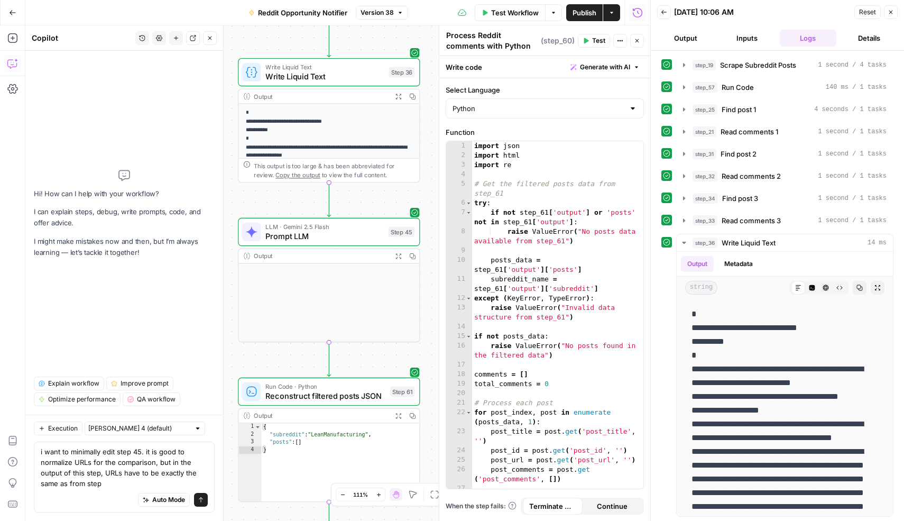
drag, startPoint x: 305, startPoint y: 124, endPoint x: 302, endPoint y: 196, distance: 72.5
click at [302, 196] on div "true false Workflow Set Inputs Inputs Web Page Scrape Scrape Subreddit Posts St…" at bounding box center [337, 272] width 625 height 495
click at [125, 482] on textarea "i want to minimally edit step 45. it is good to normalize URLs for the comparis…" at bounding box center [124, 467] width 167 height 42
click at [292, 238] on span "Prompt LLM" at bounding box center [324, 236] width 118 height 12
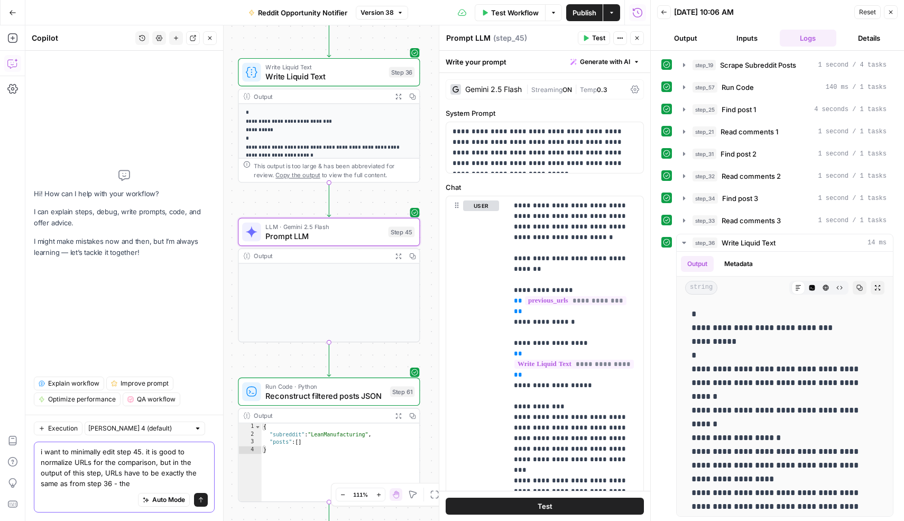
click at [133, 483] on textarea "i want to minimally edit step 45. it is good to normalize URLs for the comparis…" at bounding box center [124, 467] width 167 height 42
type textarea "i want to minimally edit step 45. it is good to normalize URLs for the comparis…"
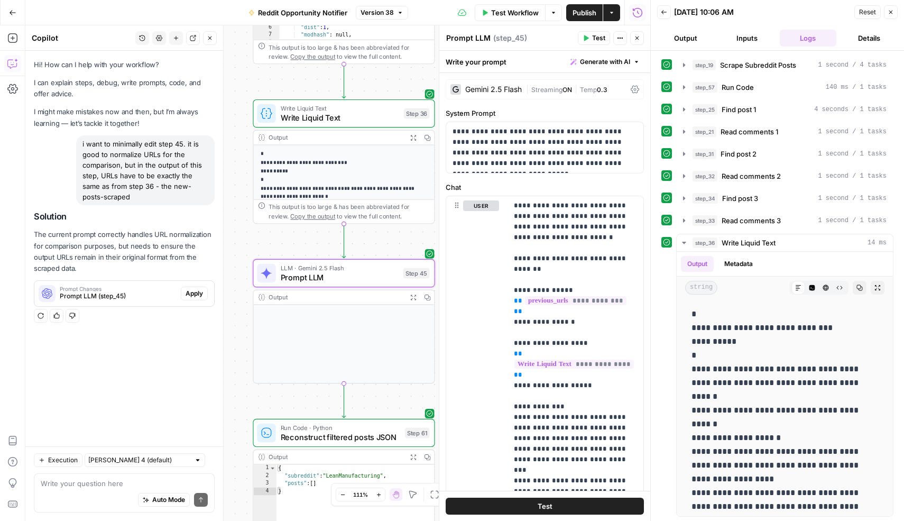
click at [199, 292] on span "Apply" at bounding box center [193, 294] width 17 height 10
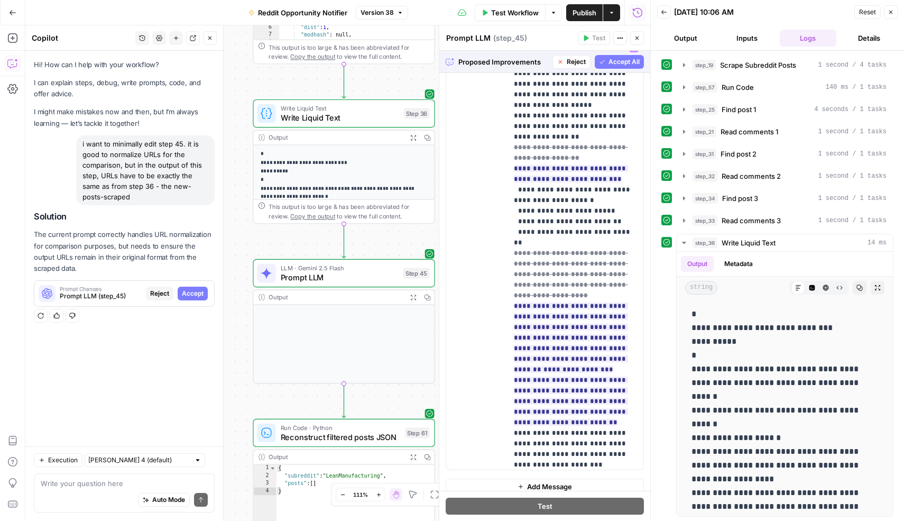
scroll to position [167, 0]
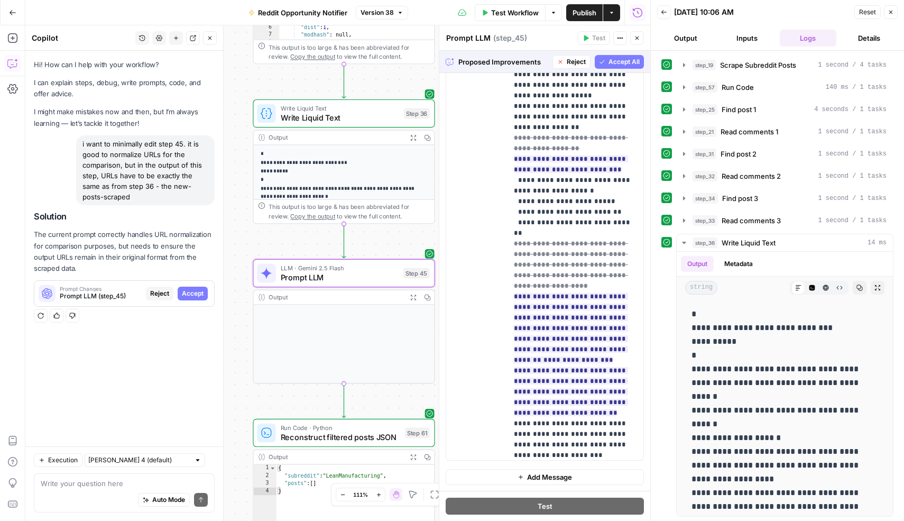
click at [189, 295] on span "Accept" at bounding box center [193, 294] width 22 height 10
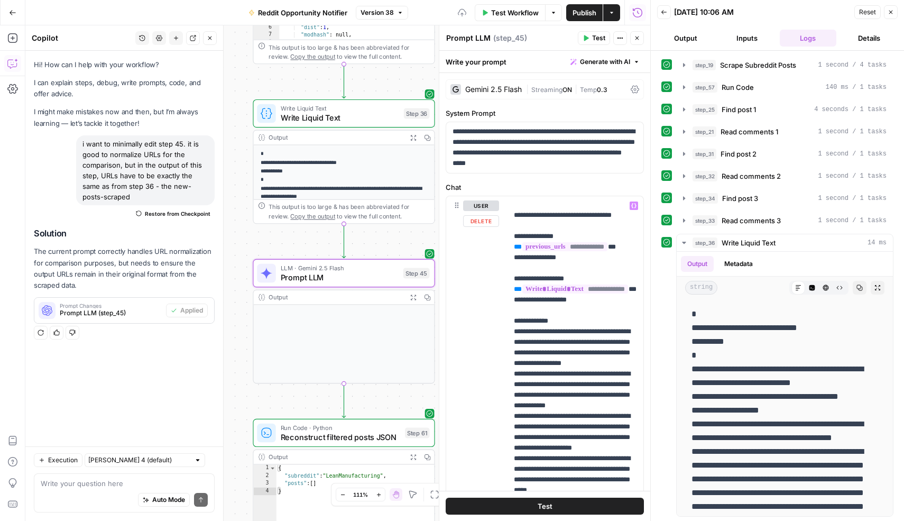
scroll to position [20, 0]
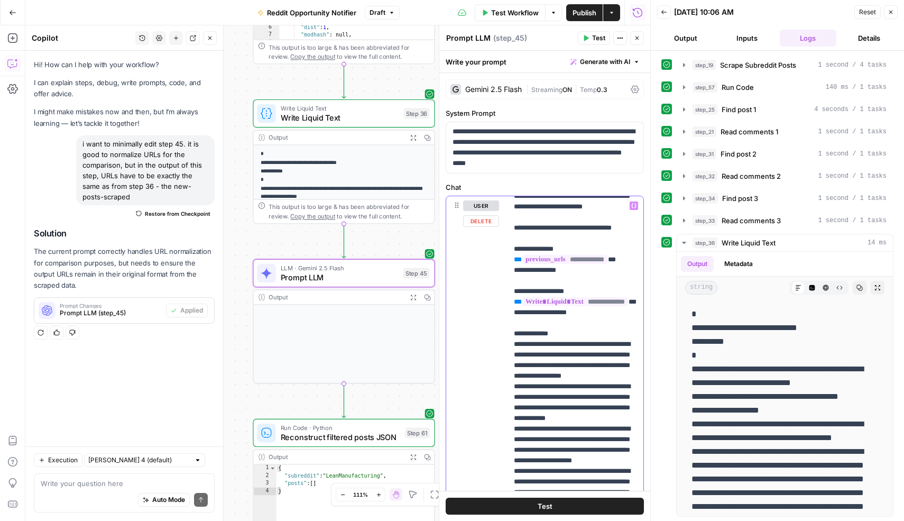
drag, startPoint x: 516, startPoint y: 301, endPoint x: 544, endPoint y: 304, distance: 28.8
drag, startPoint x: 514, startPoint y: 301, endPoint x: 587, endPoint y: 303, distance: 72.9
copy p "**********"
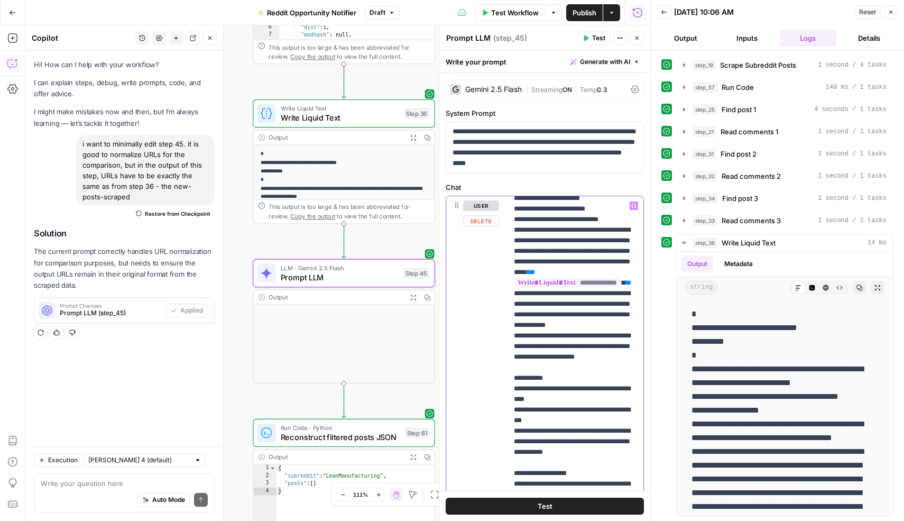
scroll to position [399, 0]
drag, startPoint x: 520, startPoint y: 367, endPoint x: 547, endPoint y: 348, distance: 33.4
click at [547, 348] on p "**********" at bounding box center [575, 276] width 123 height 951
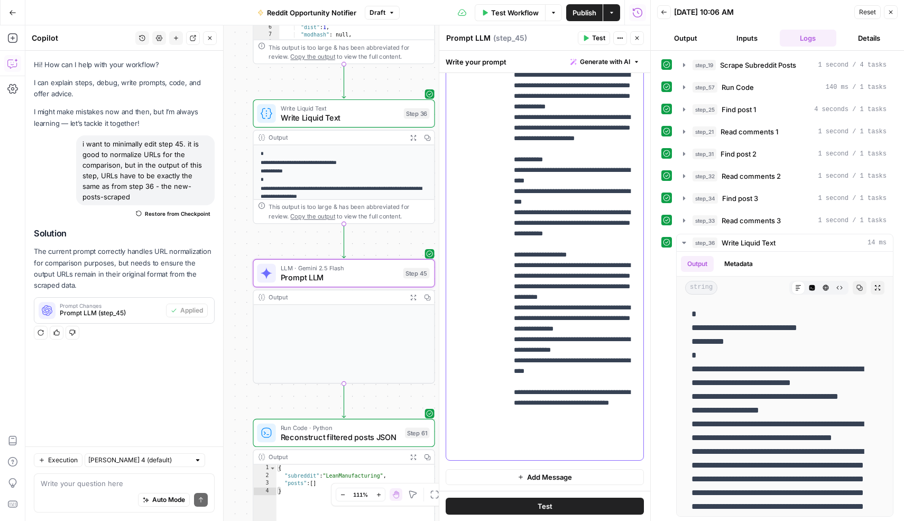
scroll to position [438, 0]
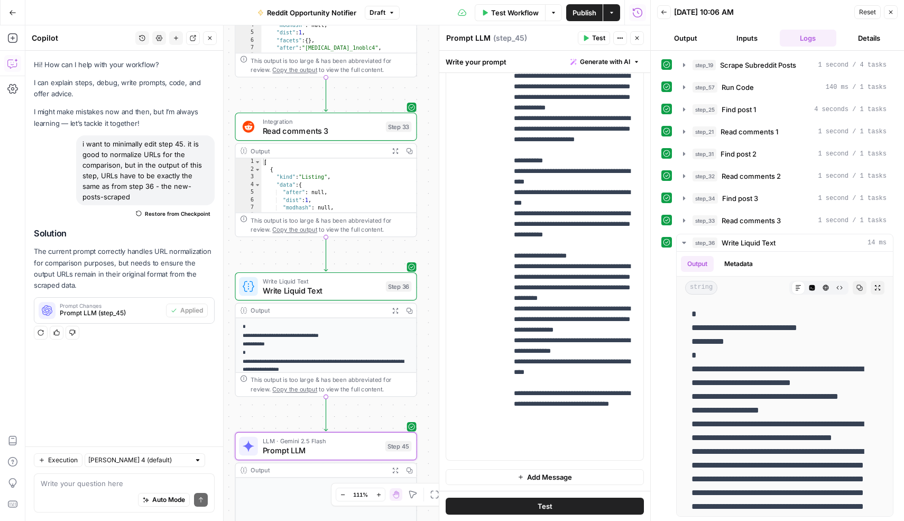
drag, startPoint x: 377, startPoint y: 131, endPoint x: 359, endPoint y: 252, distance: 122.3
click at [359, 255] on div "true false Workflow Set Inputs Inputs Web Page Scrape Scrape Subreddit Posts St…" at bounding box center [337, 272] width 625 height 495
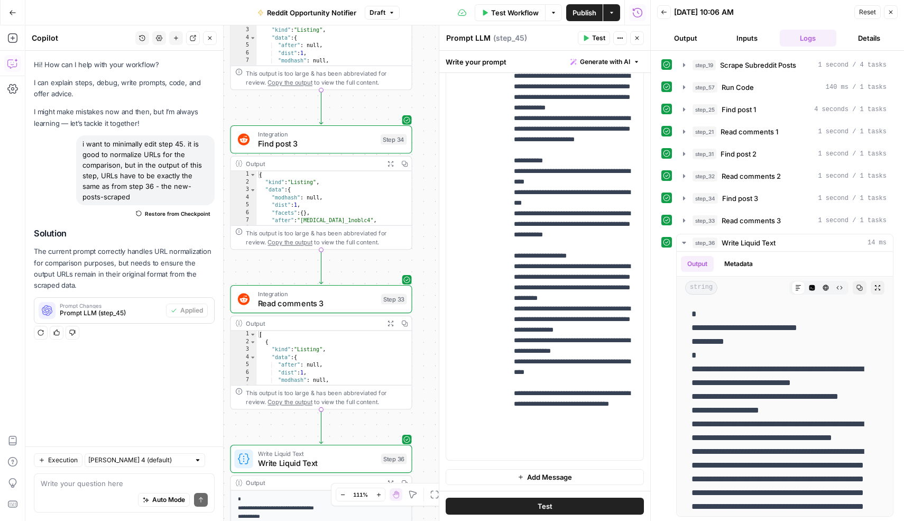
drag, startPoint x: 354, startPoint y: 97, endPoint x: 351, endPoint y: 267, distance: 170.2
click at [350, 277] on div "true false Workflow Set Inputs Inputs Web Page Scrape Scrape Subreddit Posts St…" at bounding box center [337, 272] width 625 height 495
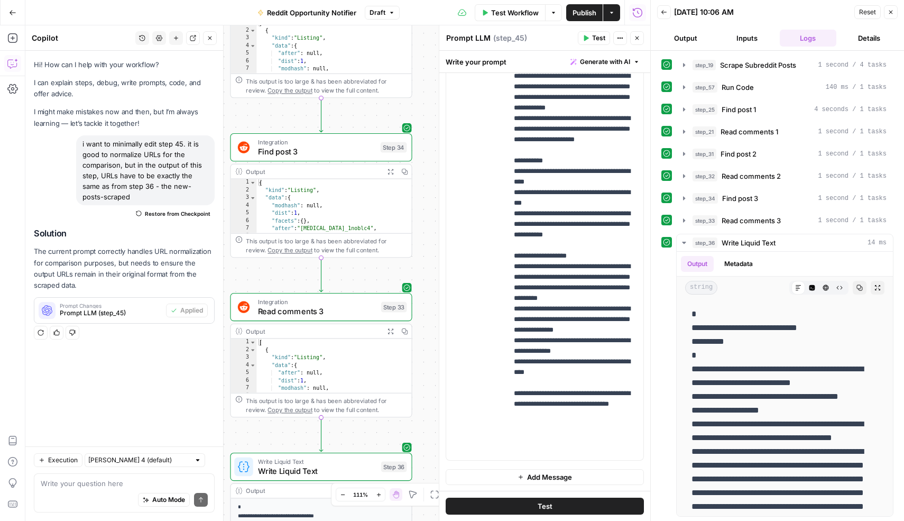
click at [391, 172] on icon "button" at bounding box center [390, 171] width 6 height 6
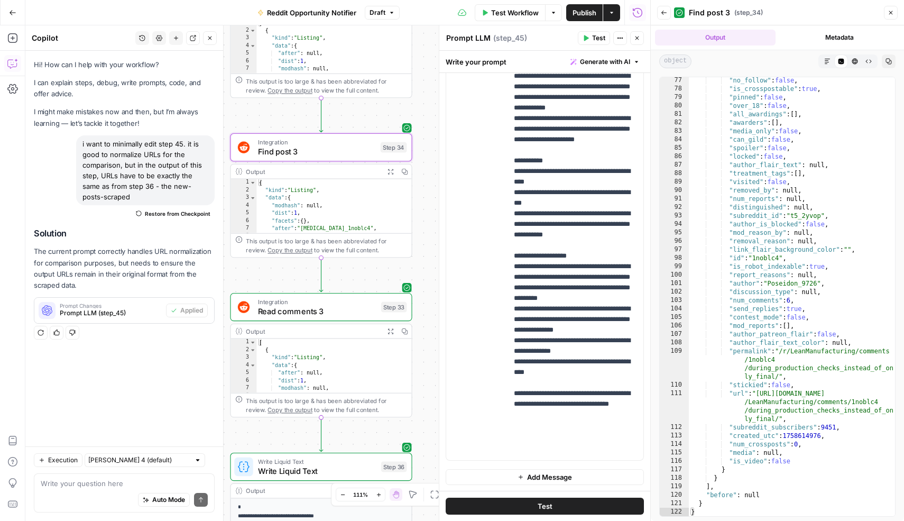
scroll to position [973, 0]
click at [311, 461] on span "Write Liquid Text" at bounding box center [317, 462] width 118 height 10
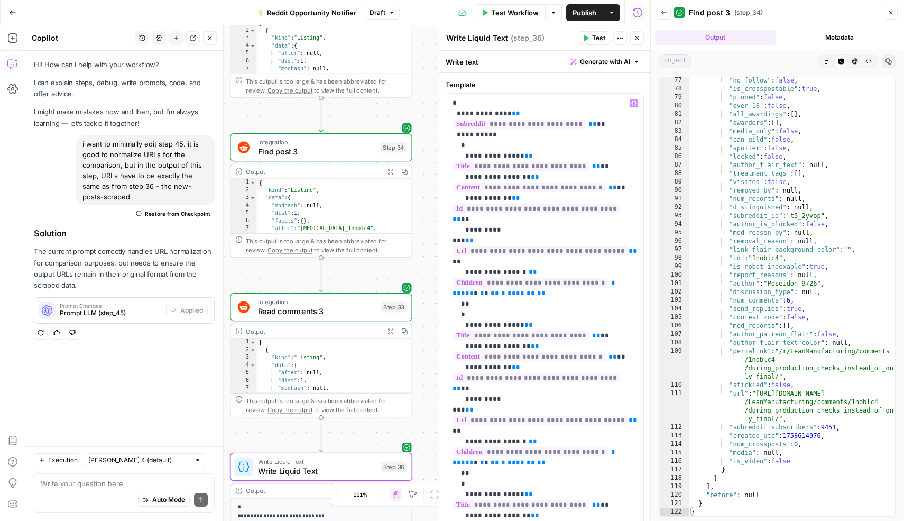
scroll to position [89, 0]
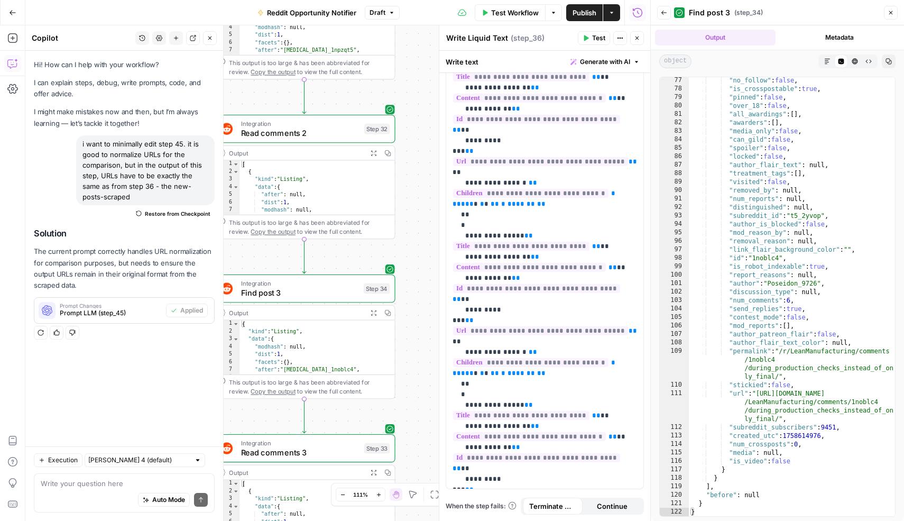
drag, startPoint x: 420, startPoint y: 272, endPoint x: 403, endPoint y: 413, distance: 142.6
click at [403, 413] on div "true false Workflow Set Inputs Inputs Web Page Scrape Scrape Subreddit Posts St…" at bounding box center [337, 272] width 625 height 495
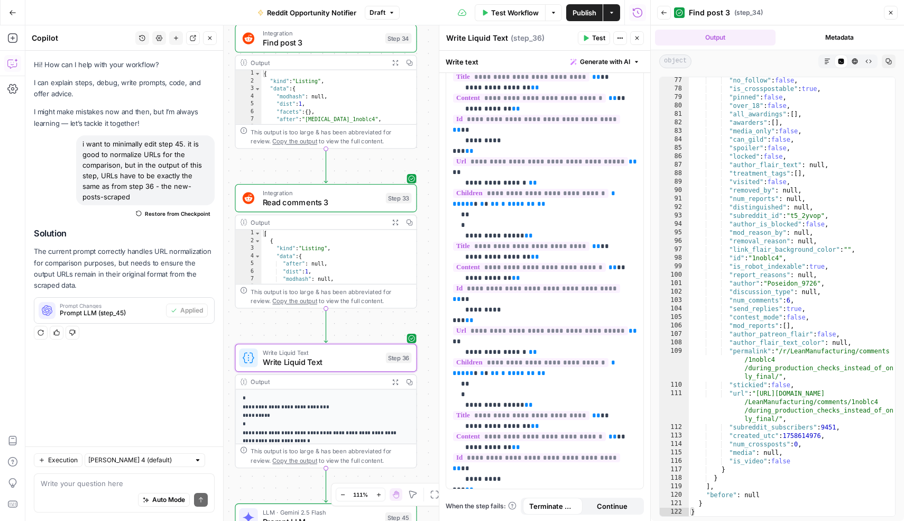
drag, startPoint x: 407, startPoint y: 396, endPoint x: 430, endPoint y: 148, distance: 248.9
click at [430, 145] on div "true false Workflow Set Inputs Inputs Web Page Scrape Scrape Subreddit Posts St…" at bounding box center [337, 272] width 625 height 495
click at [363, 356] on span "Write Liquid Text" at bounding box center [323, 361] width 118 height 12
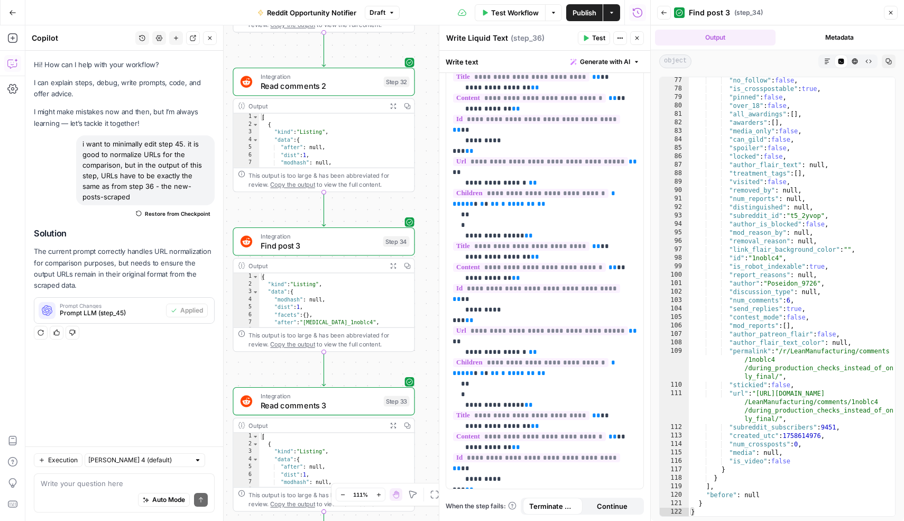
drag, startPoint x: 424, startPoint y: 159, endPoint x: 421, endPoint y: 362, distance: 203.5
click at [421, 362] on div "true false Workflow Set Inputs Inputs Web Page Scrape Scrape Subreddit Posts St…" at bounding box center [337, 272] width 625 height 495
click at [361, 83] on span "Read comments 2" at bounding box center [320, 86] width 118 height 12
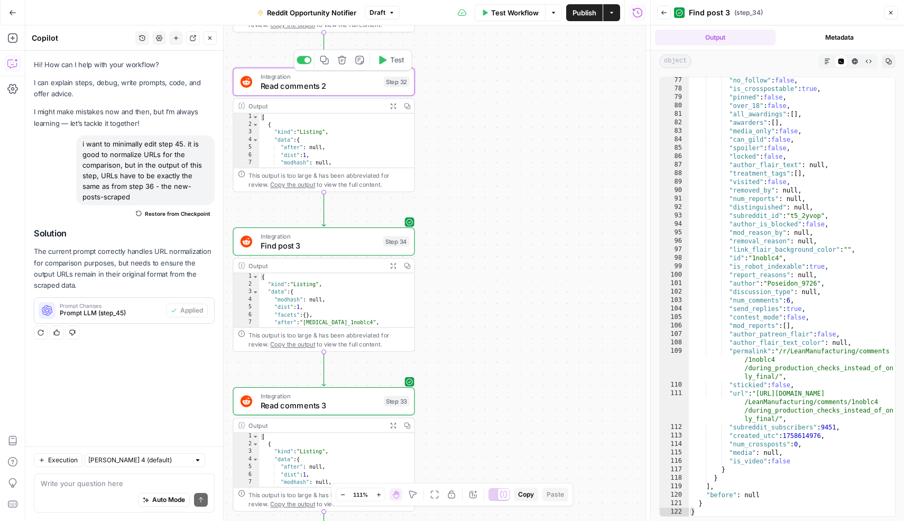
type input "Reddit 1"
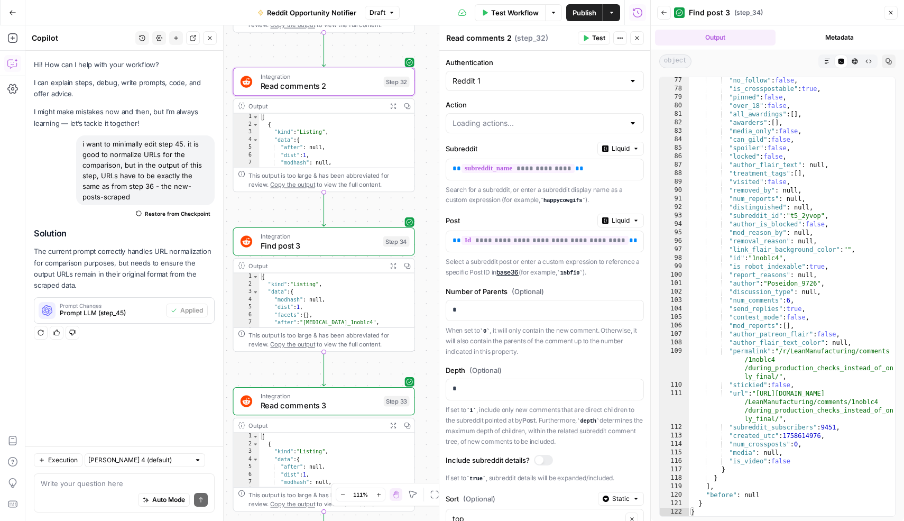
type input "List Comments in a Post"
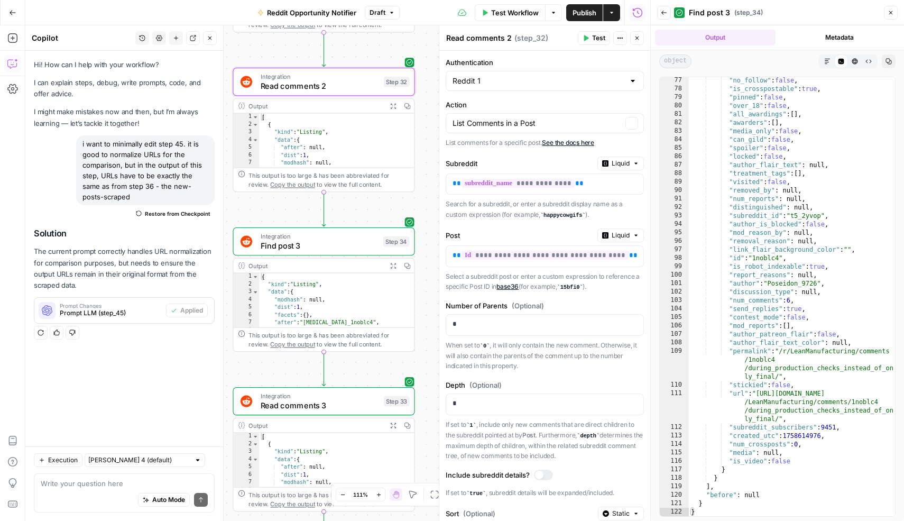
click at [391, 108] on icon "button" at bounding box center [392, 105] width 5 height 5
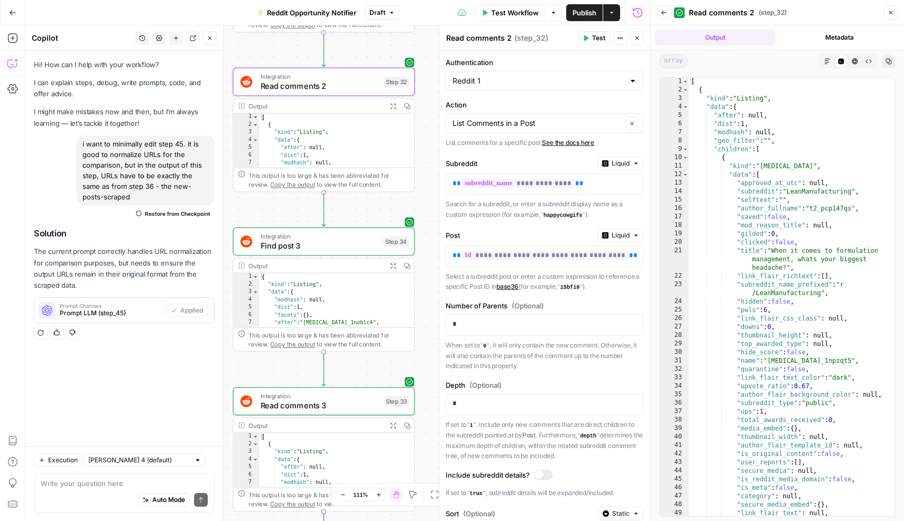
click at [636, 40] on icon "button" at bounding box center [637, 38] width 6 height 6
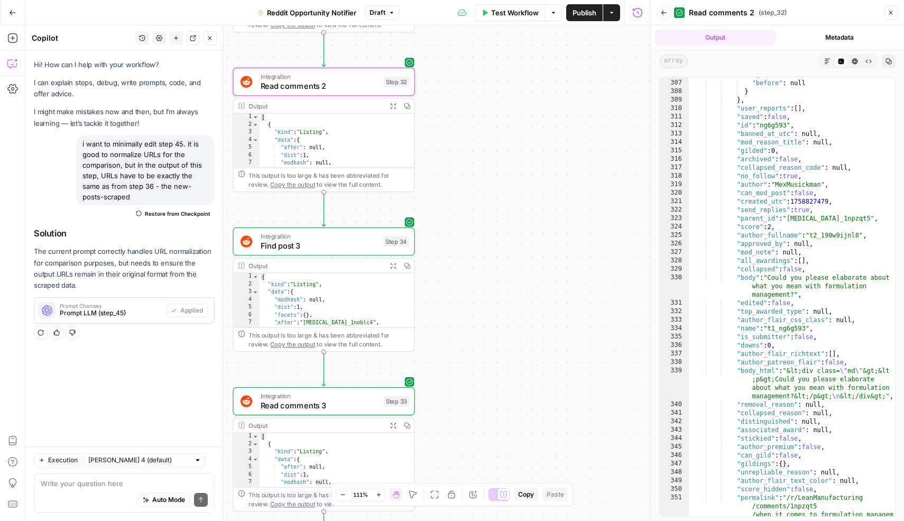
scroll to position [3079, 0]
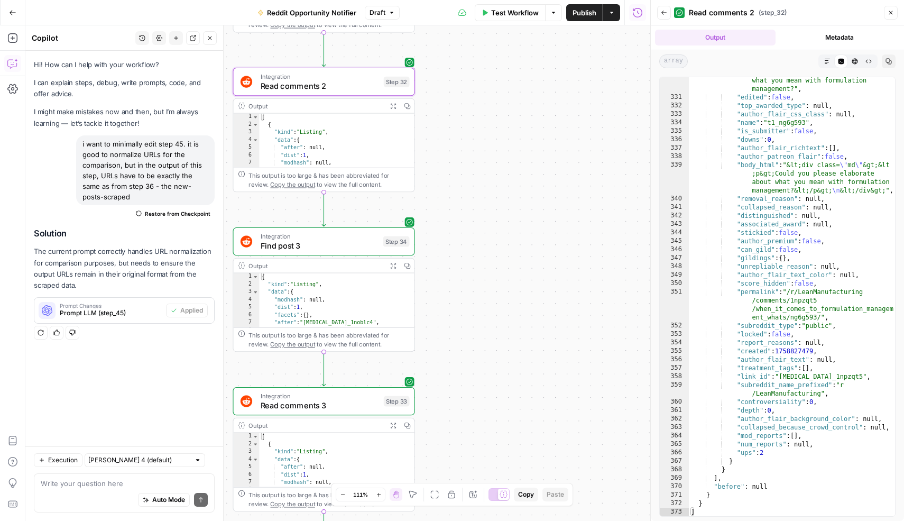
type textarea "**********"
click at [747, 294] on div ""body" : "Could you please elaborate about what you mean with formulation manag…" at bounding box center [792, 304] width 206 height 472
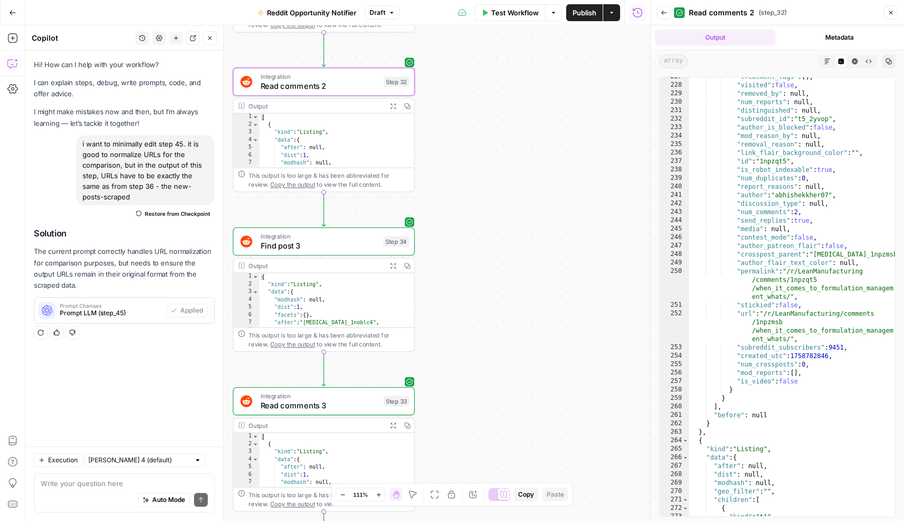
scroll to position [2152, 0]
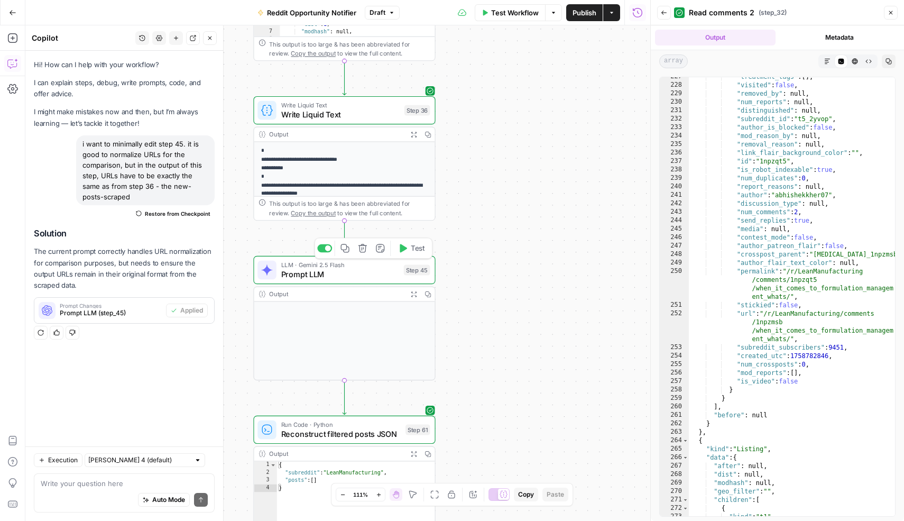
click at [414, 250] on span "Test" at bounding box center [418, 248] width 14 height 11
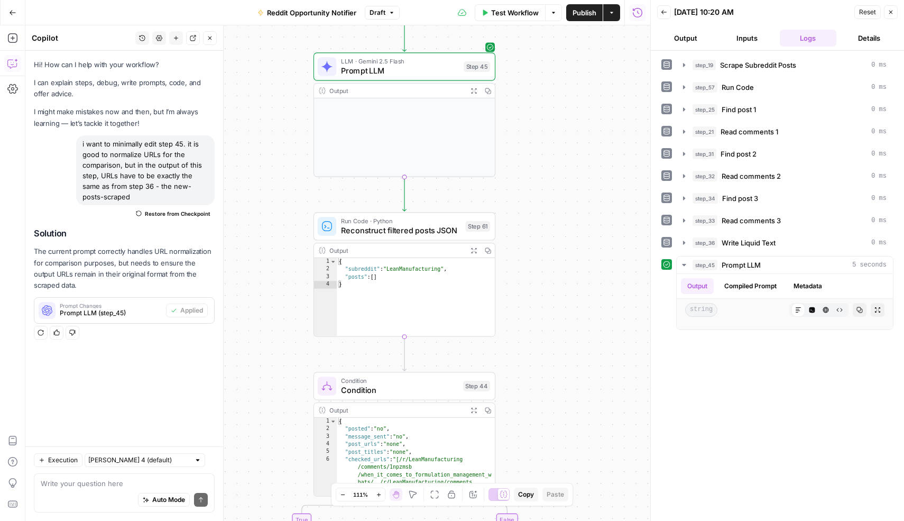
click at [584, 13] on span "Publish" at bounding box center [584, 12] width 24 height 11
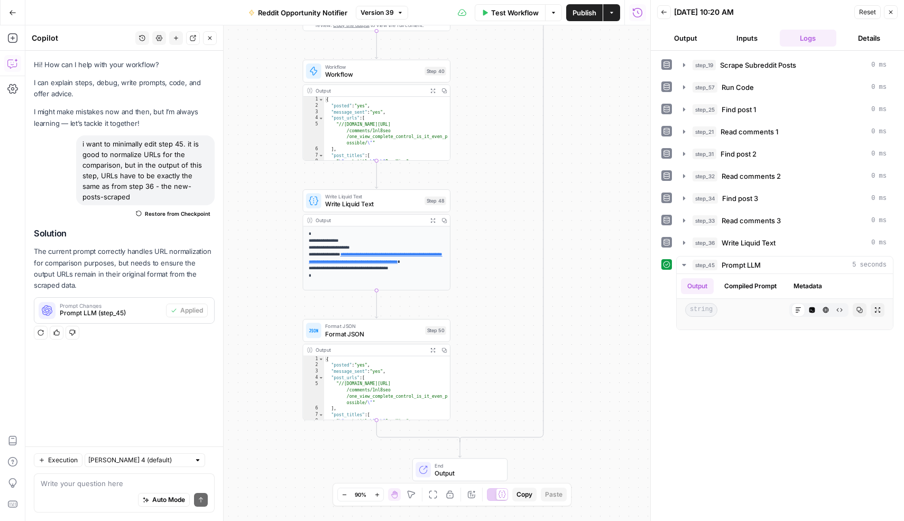
click at [433, 221] on icon "button" at bounding box center [432, 220] width 5 height 5
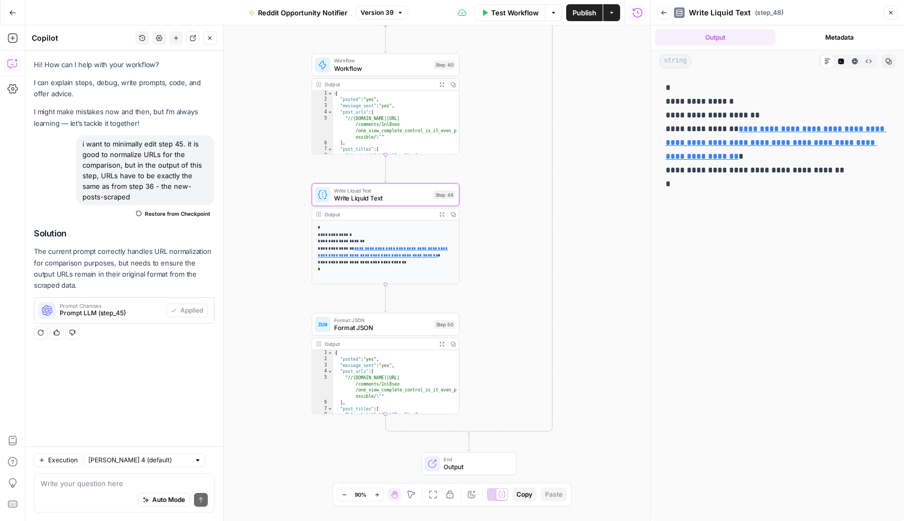
click at [441, 345] on icon "button" at bounding box center [441, 343] width 5 height 5
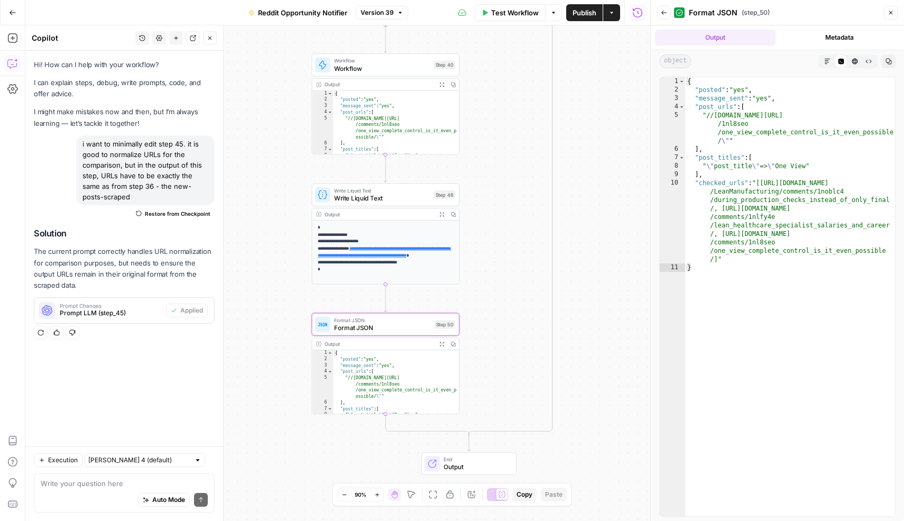
click at [413, 326] on span "Format JSON" at bounding box center [382, 328] width 96 height 10
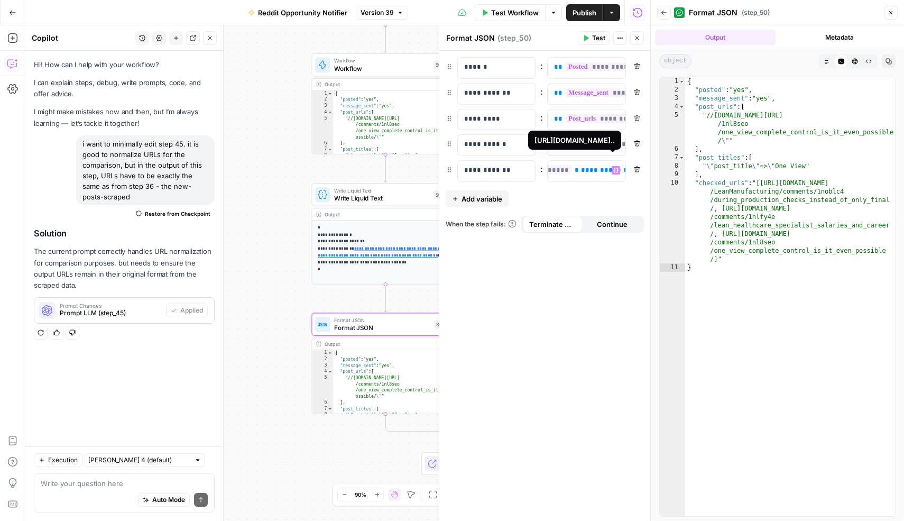
scroll to position [0, 408]
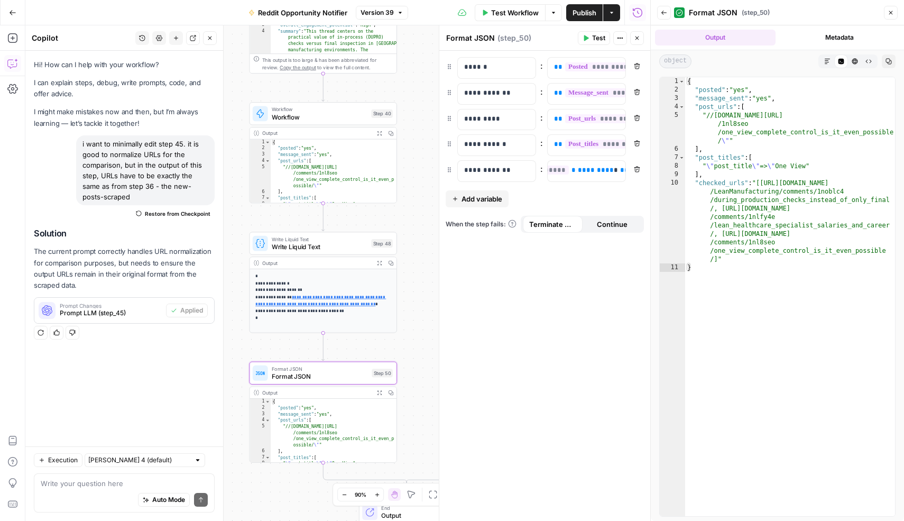
click at [349, 247] on span "Write Liquid Text" at bounding box center [320, 247] width 96 height 10
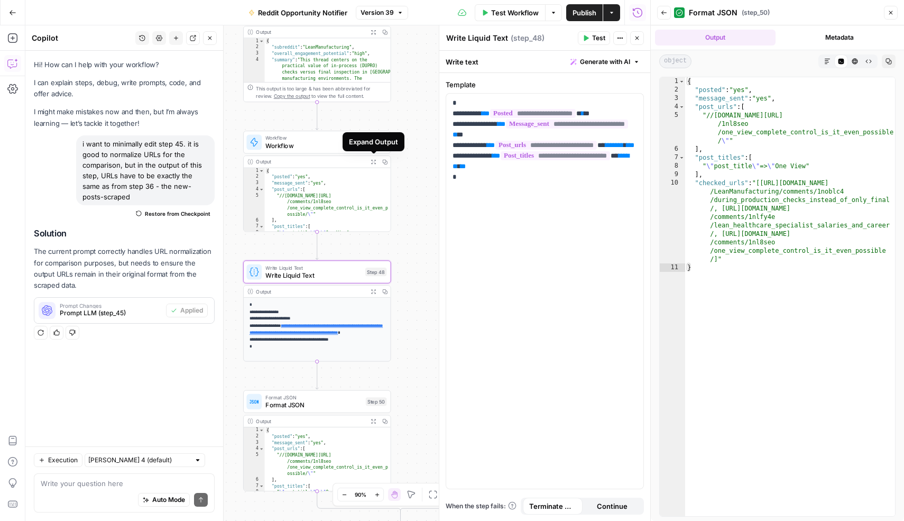
click at [376, 163] on button "Expand Output" at bounding box center [373, 162] width 12 height 12
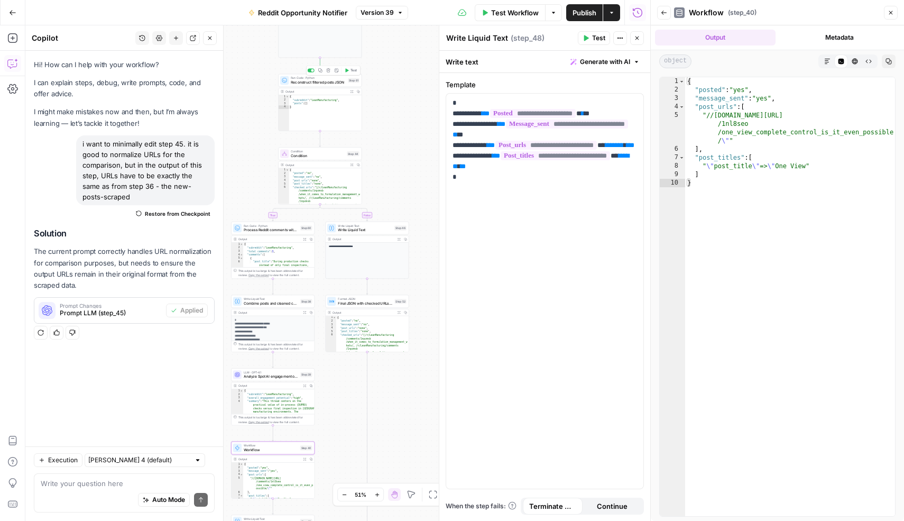
click at [328, 79] on span "Reconstruct filtered posts JSON" at bounding box center [318, 81] width 55 height 5
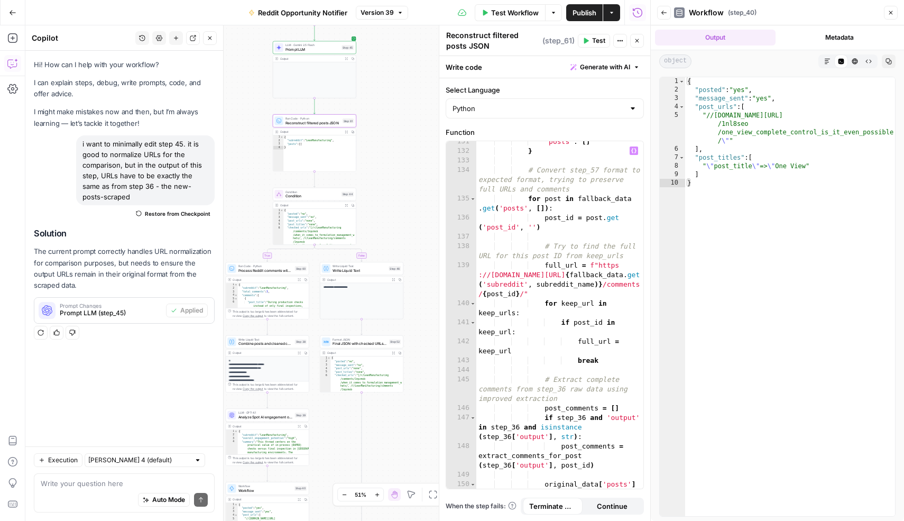
scroll to position [2069, 0]
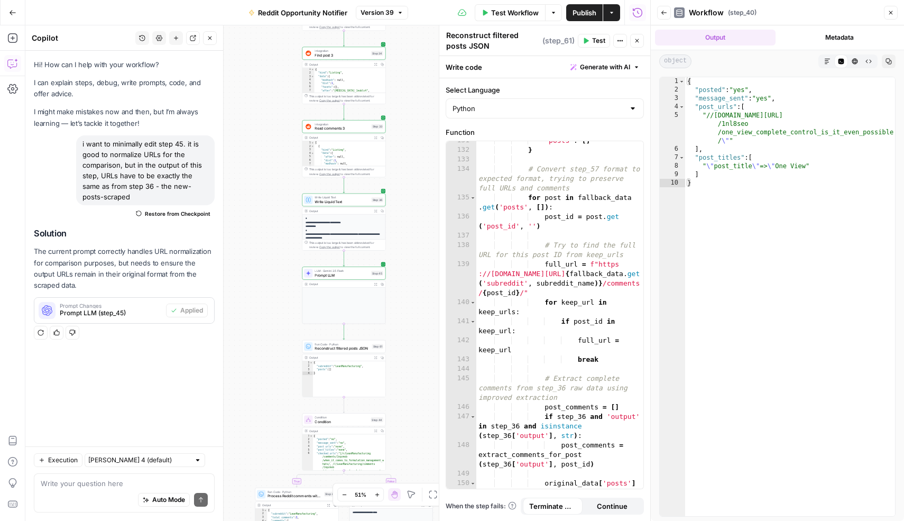
click at [86, 490] on div "Auto Mode Send" at bounding box center [124, 499] width 167 height 23
type textarea "also I think step 61 needs minor changes. there are also other types of urls. y…"
type textarea "**********"
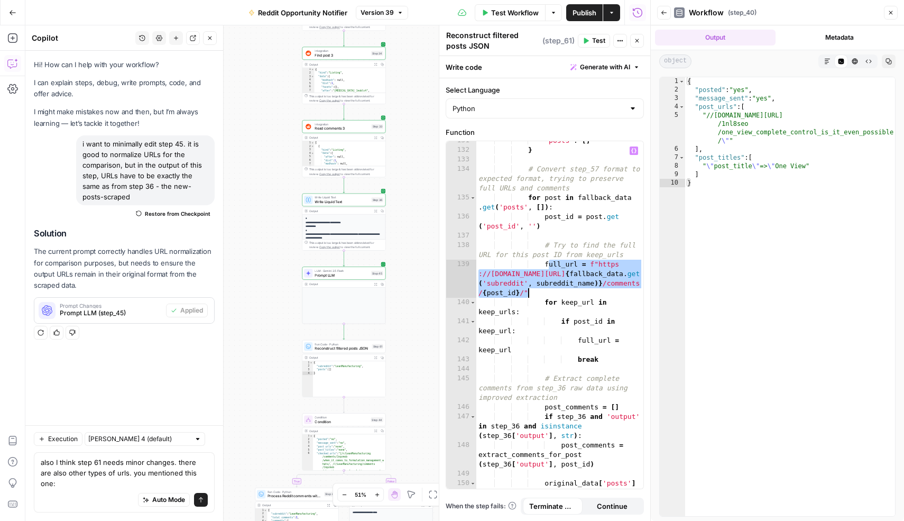
drag, startPoint x: 547, startPoint y: 265, endPoint x: 535, endPoint y: 293, distance: 30.0
click at [535, 293] on div ""posts" : [ ] } # Convert step_57 format to expected format, trying to preserve…" at bounding box center [559, 324] width 167 height 376
drag, startPoint x: 545, startPoint y: 266, endPoint x: 543, endPoint y: 292, distance: 25.5
click at [543, 292] on div ""posts" : [ ] } # Convert step_57 format to expected format, trying to preserve…" at bounding box center [559, 324] width 167 height 376
click at [49, 496] on div "Auto Mode Send" at bounding box center [124, 499] width 167 height 23
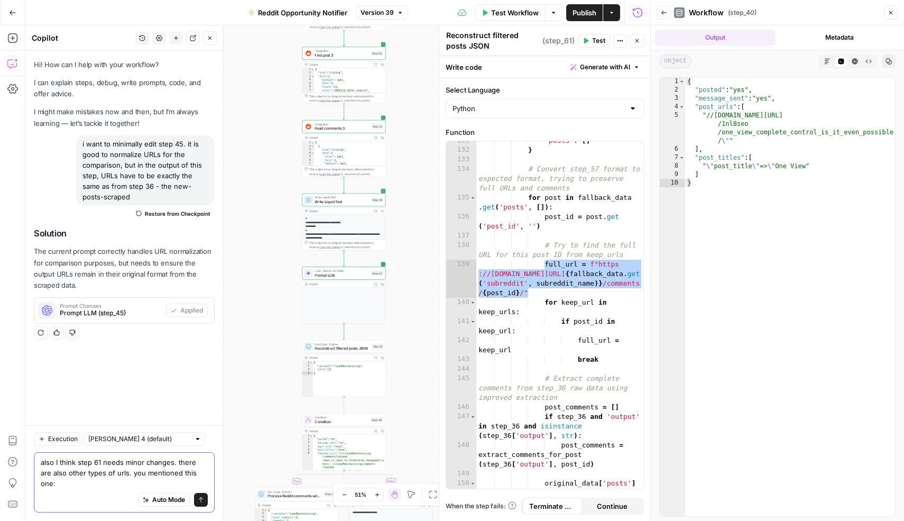
paste textarea "full_url = f"https://www.reddit.com/r/{fallback_data.get('subreddit', subreddit…"
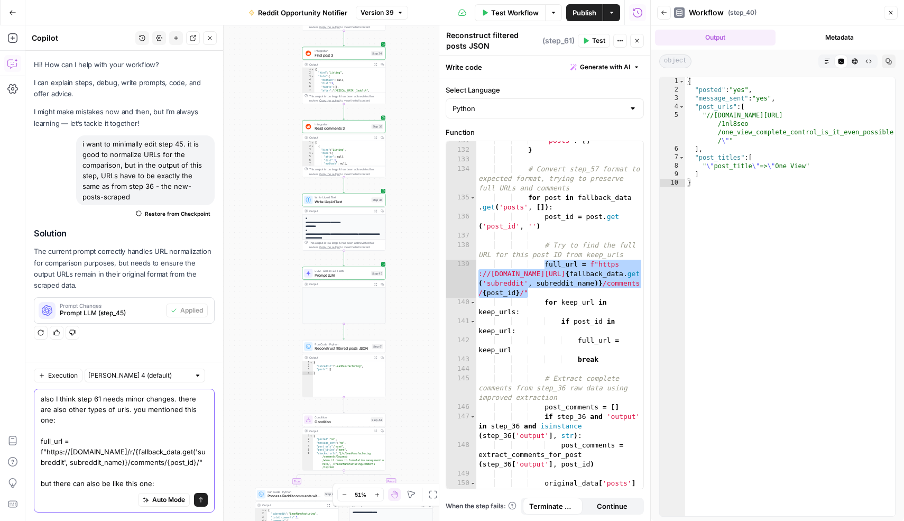
scroll to position [0, 0]
paste textarea "full_url = f"https://www.reddit.com/r/{fallback_data.get('subreddit', subreddit…"
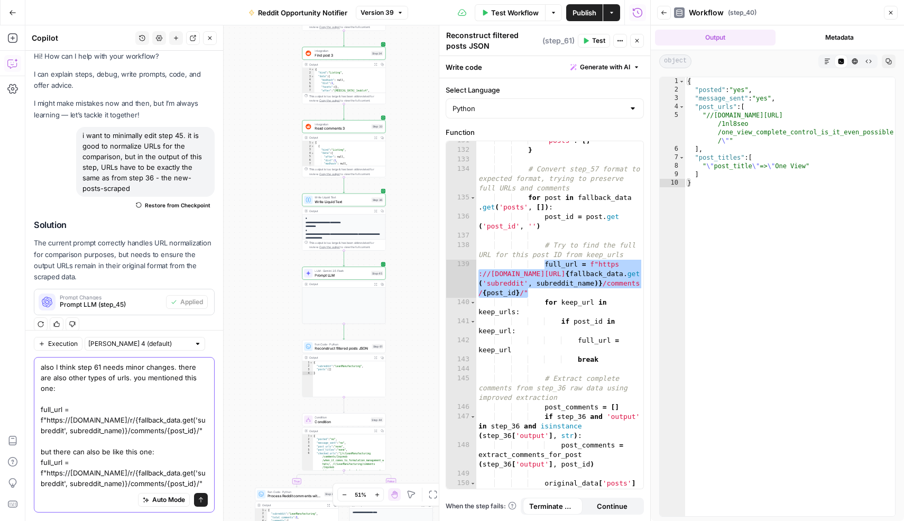
click at [132, 482] on textarea "also I think step 61 needs minor changes. there are also other types of urls. y…" at bounding box center [124, 424] width 167 height 127
type textarea "also I think step 61 needs minor changes. there are also other types of urls. y…"
click at [204, 501] on button "Send" at bounding box center [201, 500] width 14 height 14
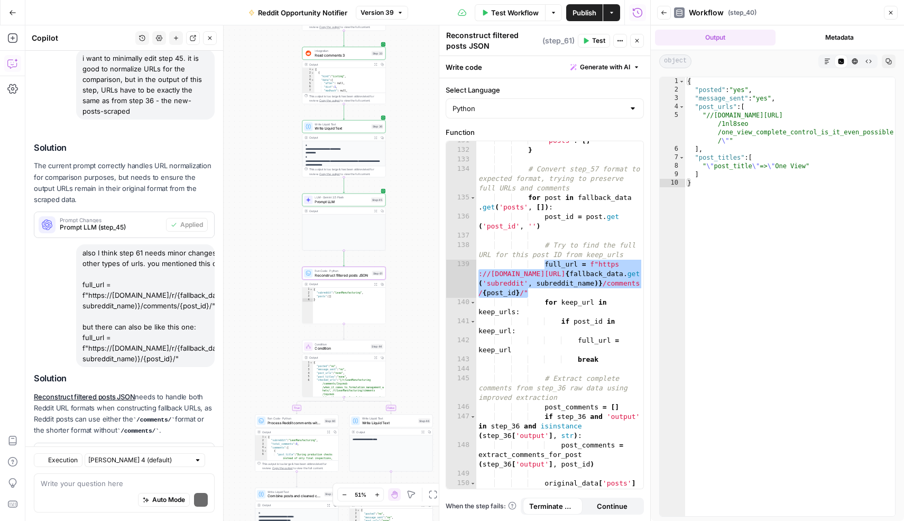
scroll to position [133, 0]
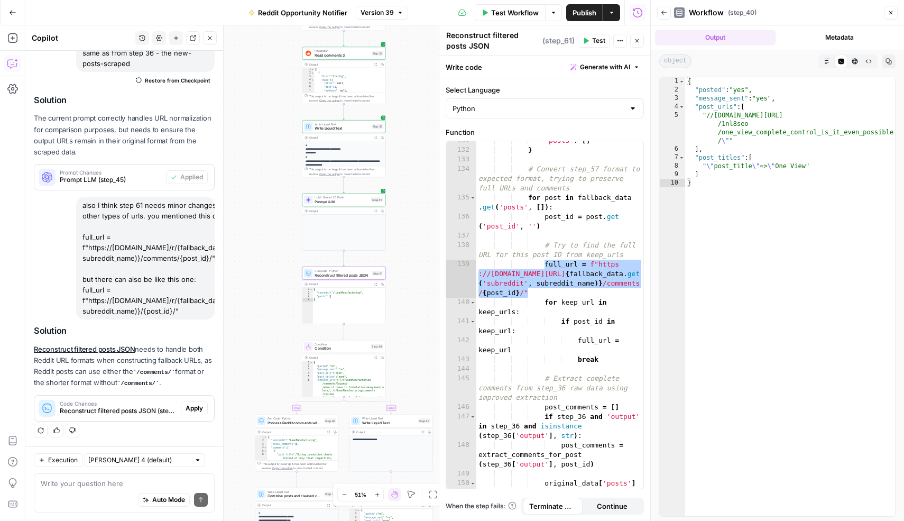
click at [194, 405] on span "Apply" at bounding box center [193, 408] width 17 height 10
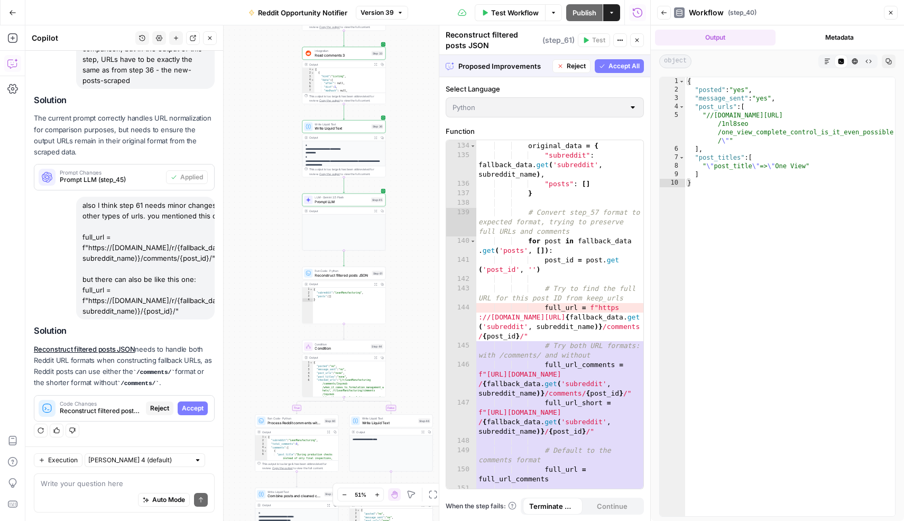
scroll to position [2122, 0]
click at [629, 70] on span "Accept All" at bounding box center [623, 66] width 31 height 10
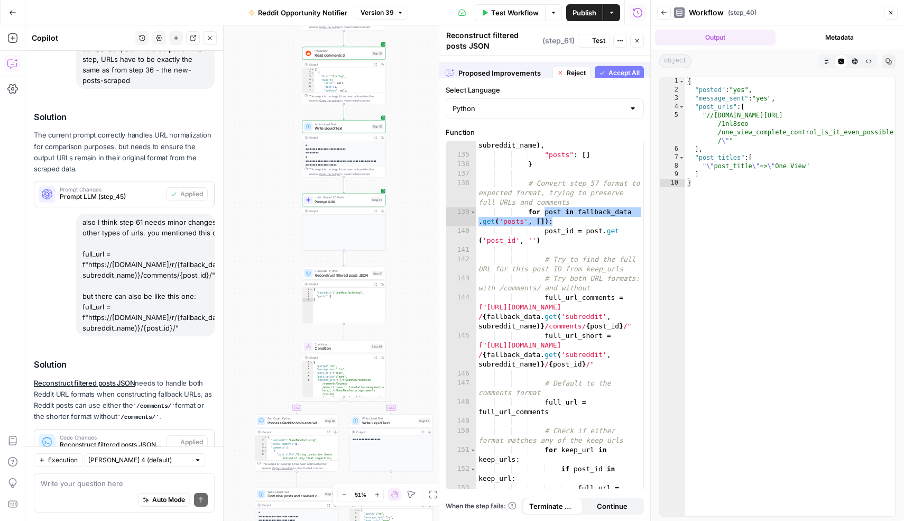
scroll to position [150, 0]
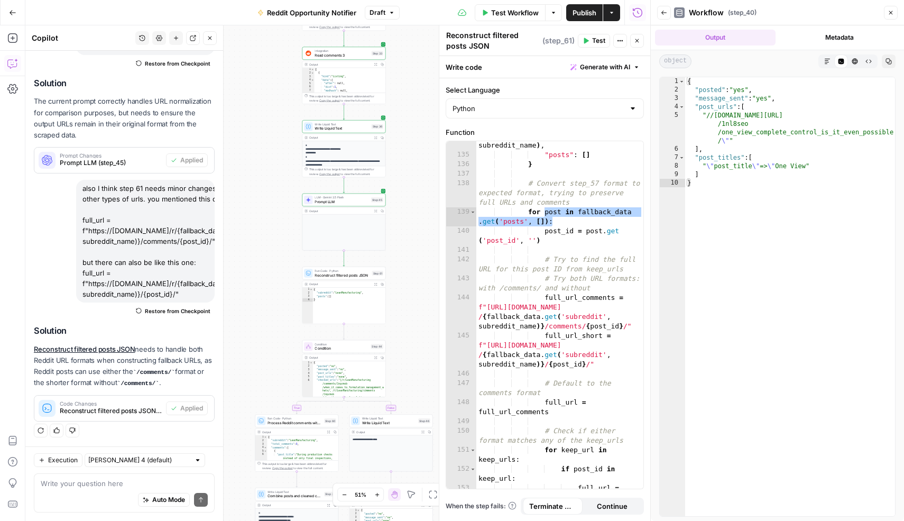
click at [519, 14] on span "Test Workflow" at bounding box center [515, 12] width 48 height 11
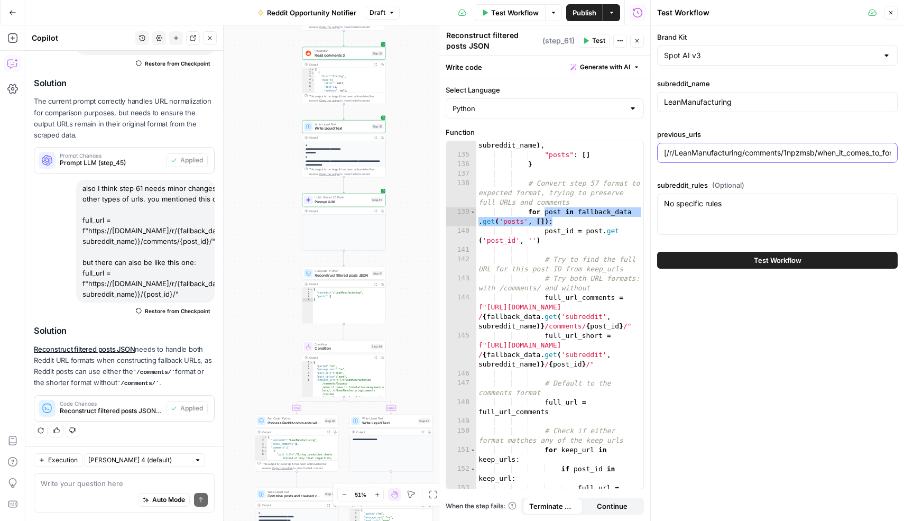
click at [701, 154] on input "[/r/LeanManufacturing/comments/1npzmsb/when_it_comes_to_formulation_management_…" at bounding box center [777, 152] width 227 height 11
drag, startPoint x: 856, startPoint y: 153, endPoint x: 731, endPoint y: 155, distance: 125.3
click at [731, 155] on input "[/r/LeanManufacturing/comments/1npzmsb/when_it_comes_to_formulation_management_…" at bounding box center [777, 152] width 227 height 11
type input "[/r/LeanManufacturing/comments/1npzmsb/when_it_comes_to_formulation_management_…"
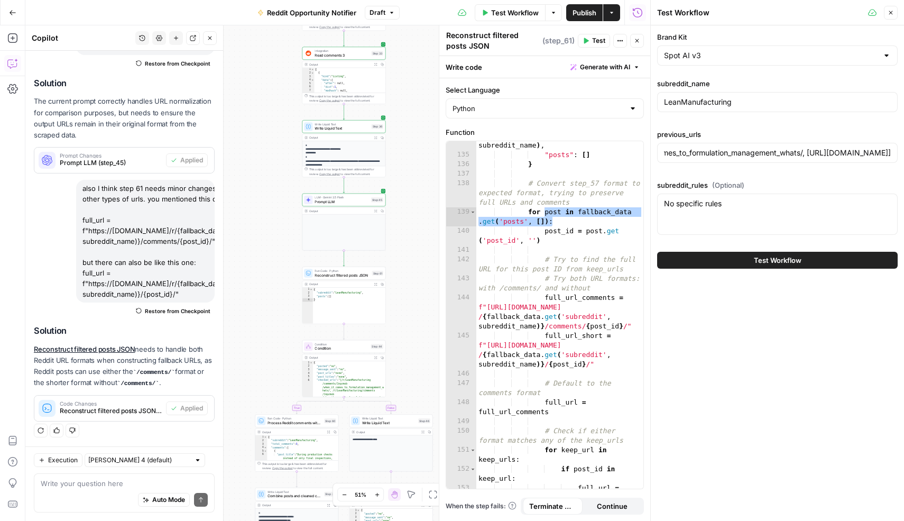
scroll to position [0, 0]
click at [750, 256] on button "Test Workflow" at bounding box center [777, 260] width 240 height 17
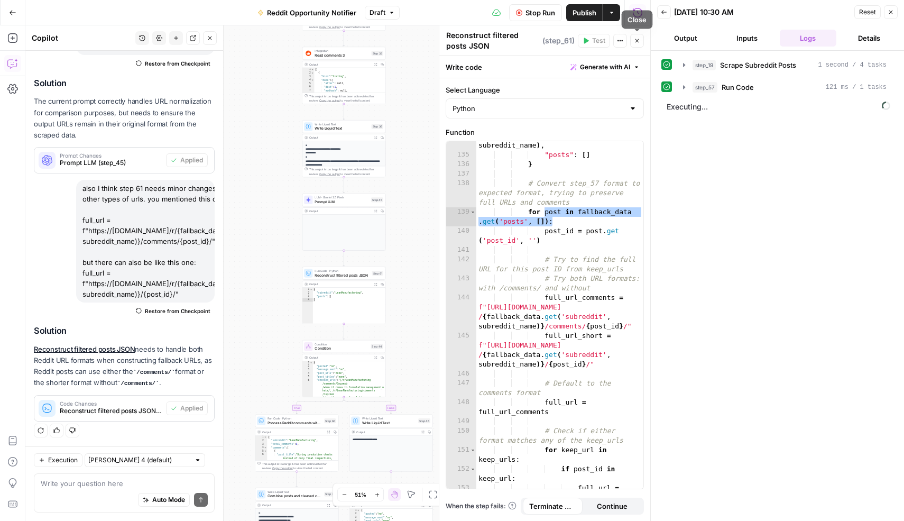
click at [642, 44] on button "Close" at bounding box center [637, 41] width 14 height 14
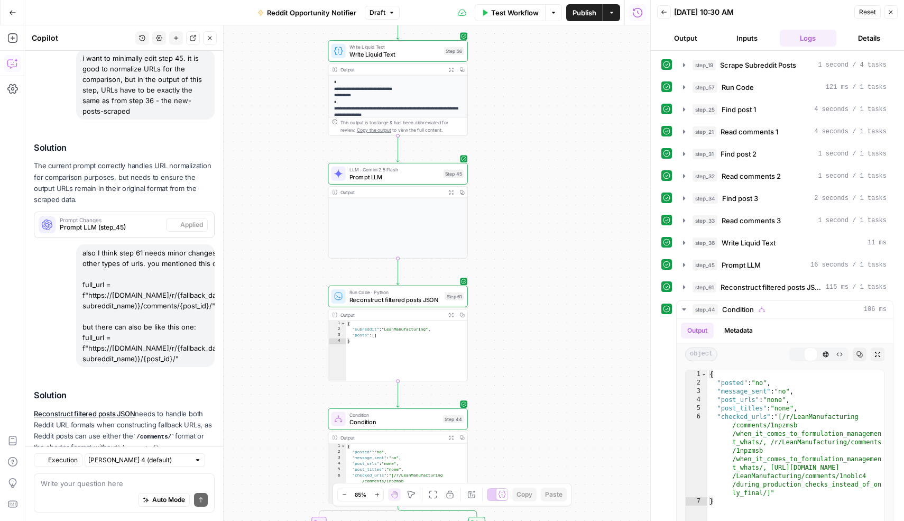
scroll to position [150, 0]
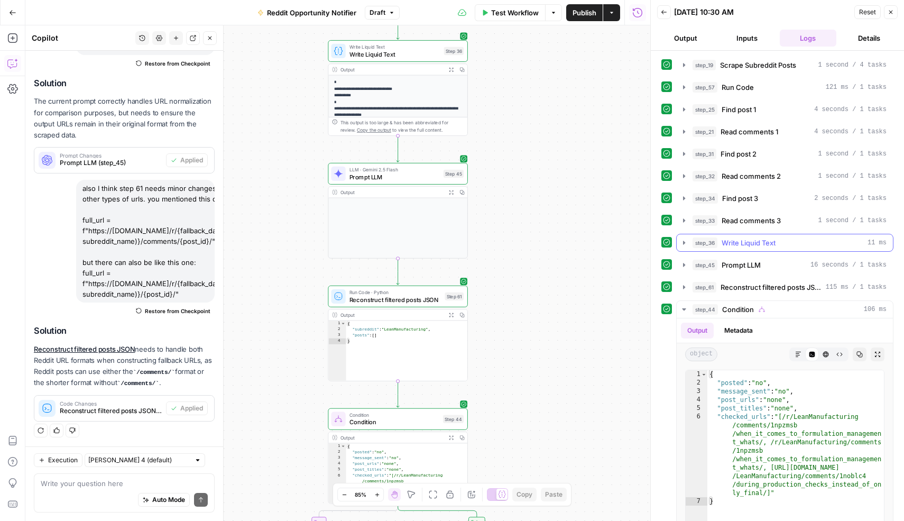
click at [684, 244] on icon "button" at bounding box center [684, 242] width 8 height 8
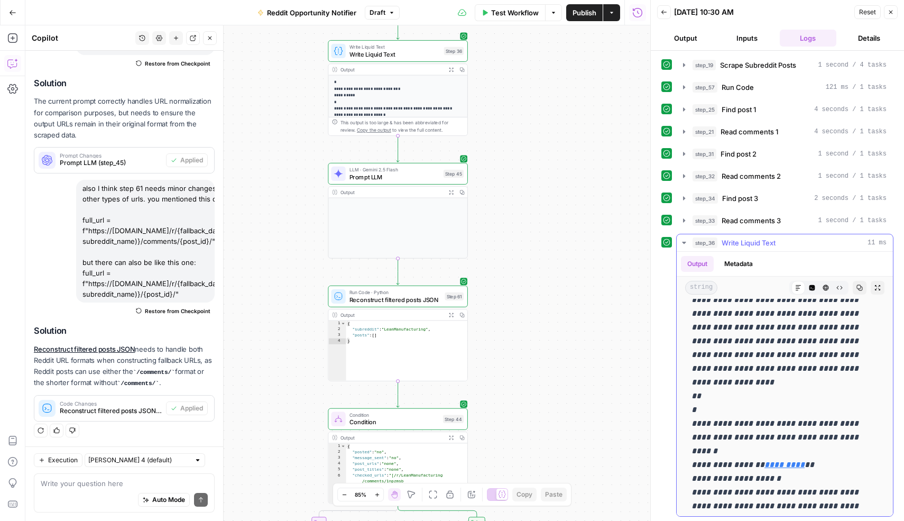
scroll to position [804, 0]
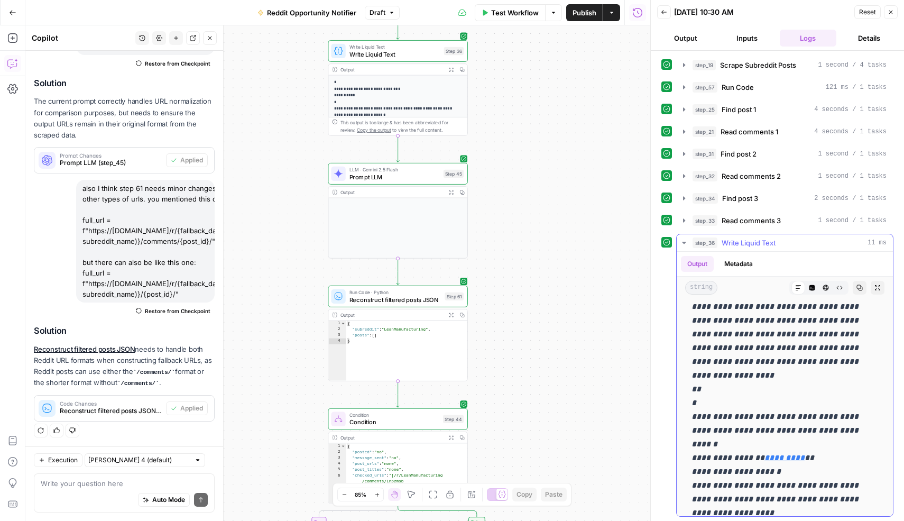
click at [878, 291] on button "Expand Output" at bounding box center [877, 288] width 14 height 14
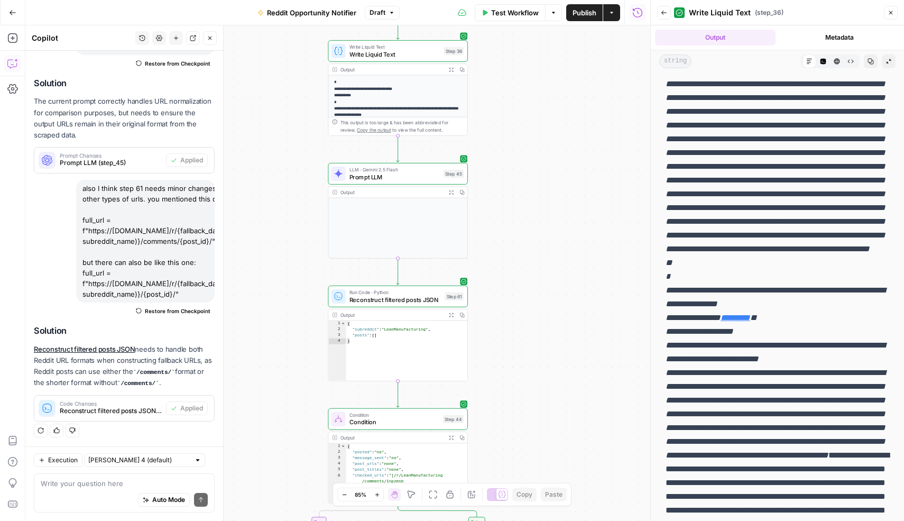
scroll to position [0, 0]
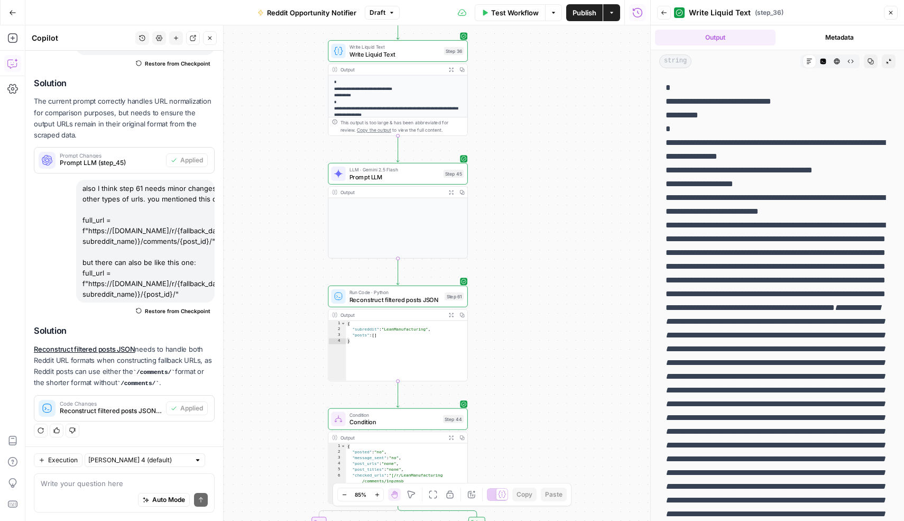
click at [519, 15] on span "Test Workflow" at bounding box center [515, 12] width 48 height 11
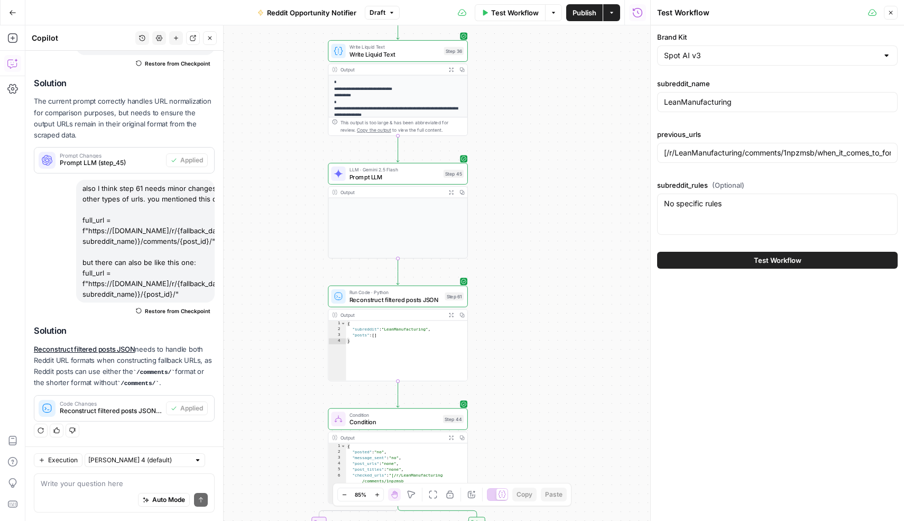
click at [735, 146] on div "[/r/LeanManufacturing/comments/1npzmsb/when_it_comes_to_formulation_management_…" at bounding box center [777, 153] width 240 height 20
click at [732, 155] on input "[/r/LeanManufacturing/comments/1npzmsb/when_it_comes_to_formulation_management_…" at bounding box center [777, 152] width 227 height 11
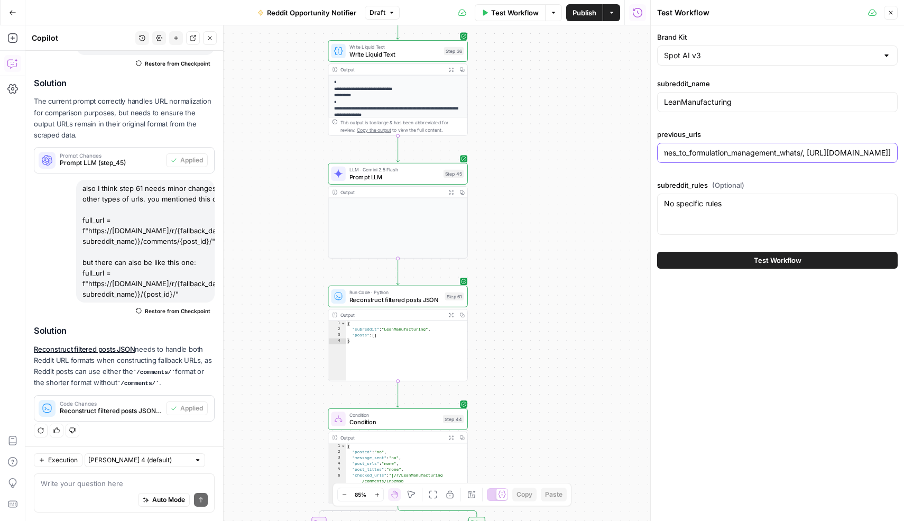
click at [732, 155] on input "[/r/LeanManufacturing/comments/1npzmsb/when_it_comes_to_formulation_management_…" at bounding box center [777, 152] width 227 height 11
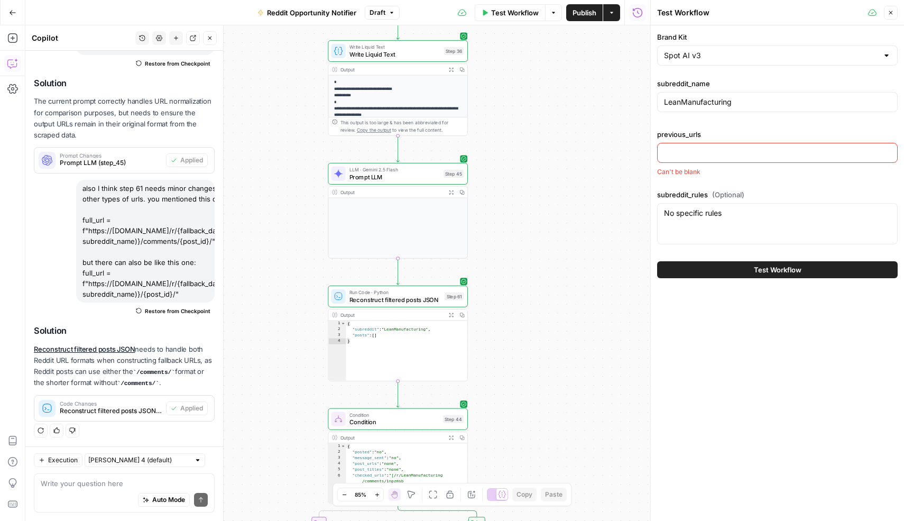
scroll to position [0, 0]
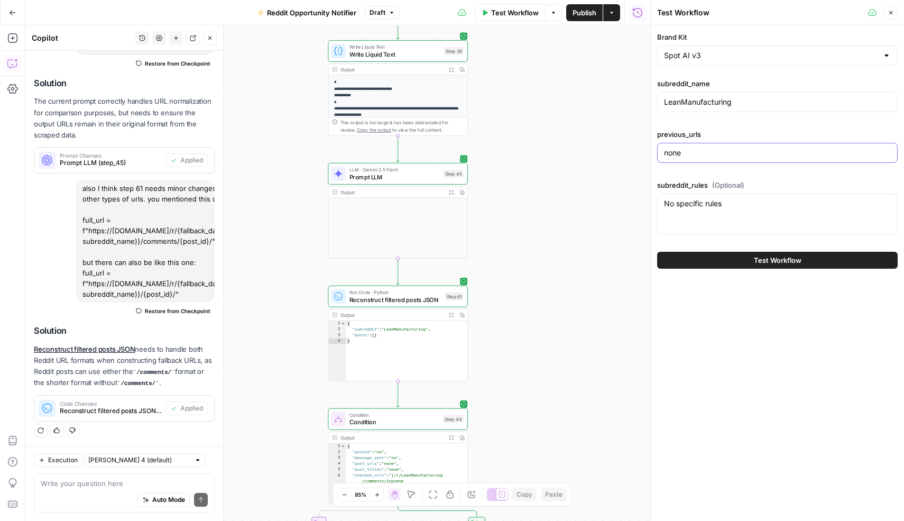
type input "none"
click at [758, 262] on span "Test Workflow" at bounding box center [778, 260] width 48 height 11
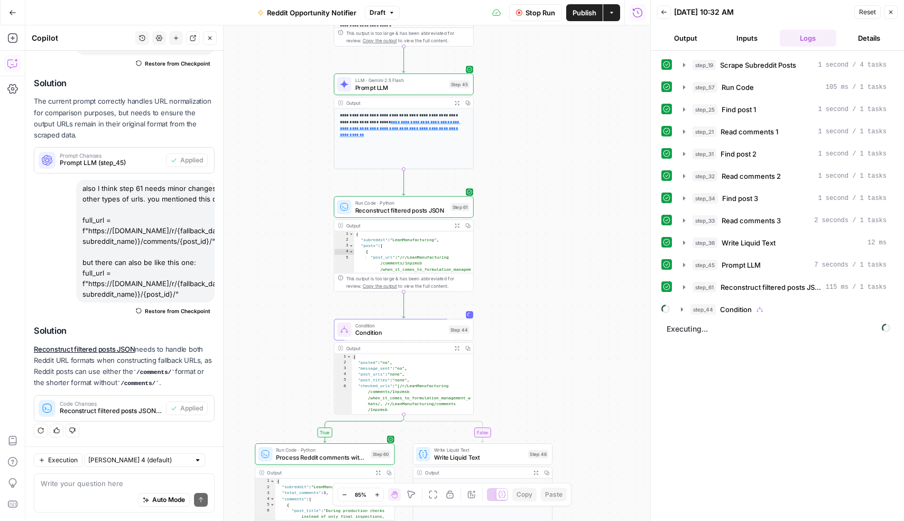
click at [541, 15] on span "Stop Run" at bounding box center [540, 12] width 30 height 11
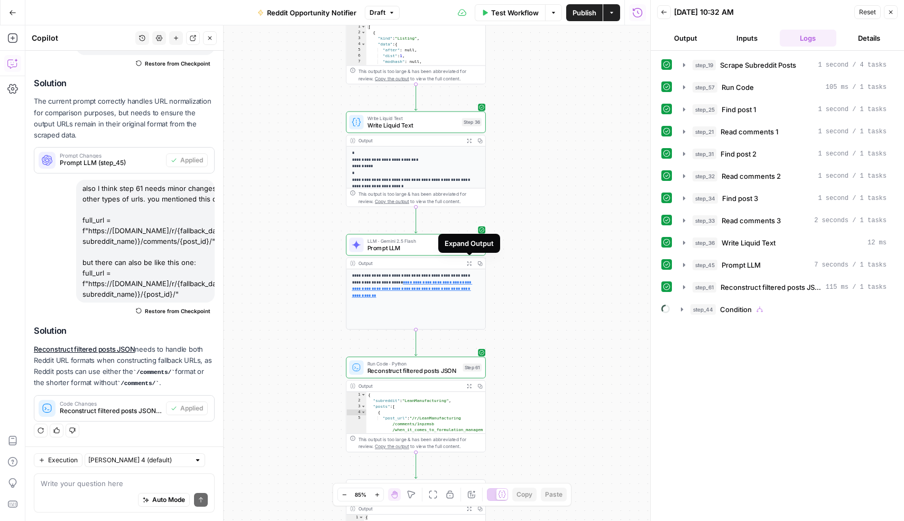
click at [468, 261] on icon "button" at bounding box center [469, 263] width 5 height 5
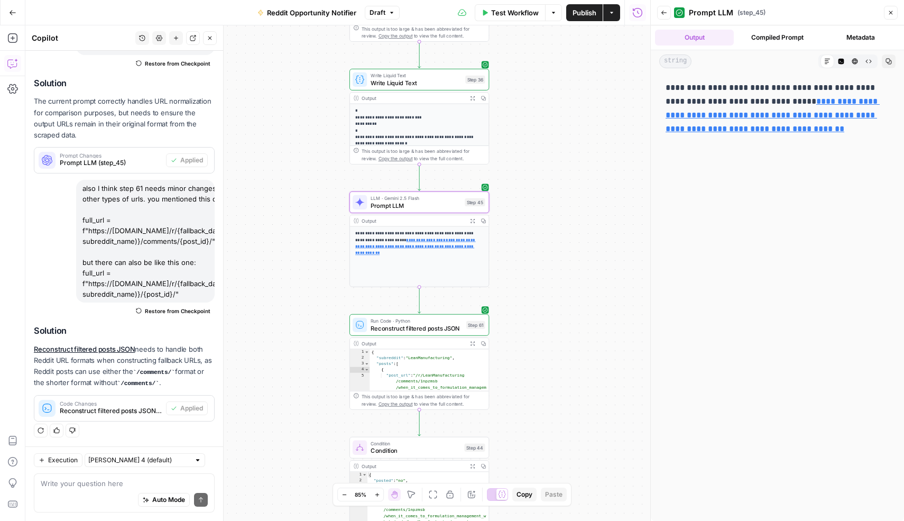
click at [475, 343] on button "Expand Output" at bounding box center [472, 343] width 11 height 11
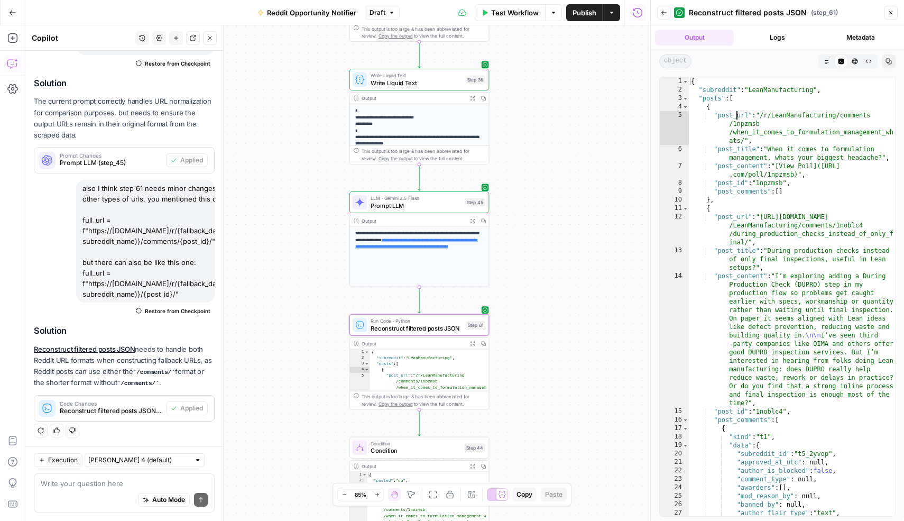
click at [737, 116] on div "{ "subreddit" : "LeanManufacturing" , "posts" : [ { "post_url" : "/r/LeanManufa…" at bounding box center [792, 305] width 206 height 456
click at [733, 216] on div "{ "subreddit" : "LeanManufacturing" , "posts" : [ { "post_url" : "/r/LeanManufa…" at bounding box center [792, 305] width 206 height 456
click at [736, 116] on div "{ "subreddit" : "LeanManufacturing" , "posts" : [ { "post_url" : "/r/LeanManufa…" at bounding box center [792, 305] width 206 height 456
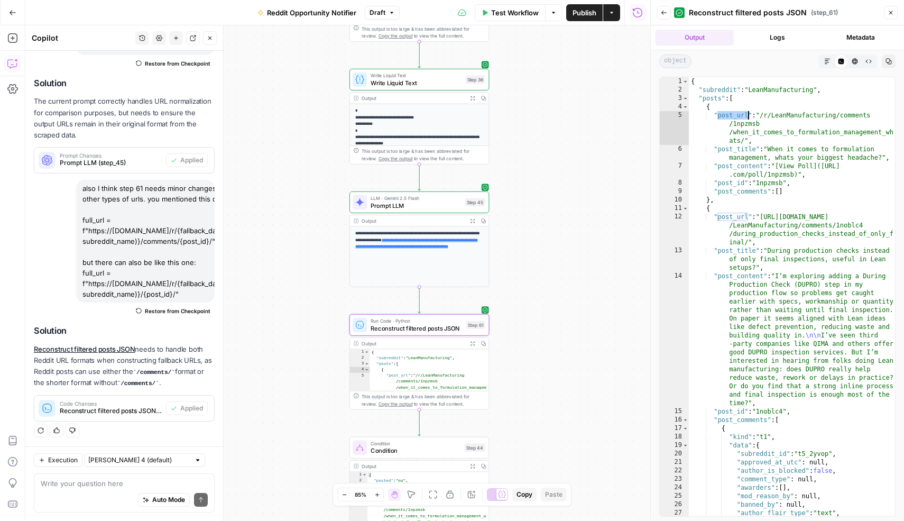
click at [736, 116] on div "{ "subreddit" : "LeanManufacturing" , "posts" : [ { "post_url" : "/r/LeanManufa…" at bounding box center [792, 305] width 206 height 456
click at [730, 217] on div "{ "subreddit" : "LeanManufacturing" , "posts" : [ { "post_url" : "/r/LeanManufa…" at bounding box center [792, 305] width 206 height 456
type textarea "**********"
click at [730, 217] on div "{ "subreddit" : "LeanManufacturing" , "posts" : [ { "post_url" : "/r/LeanManufa…" at bounding box center [792, 305] width 206 height 456
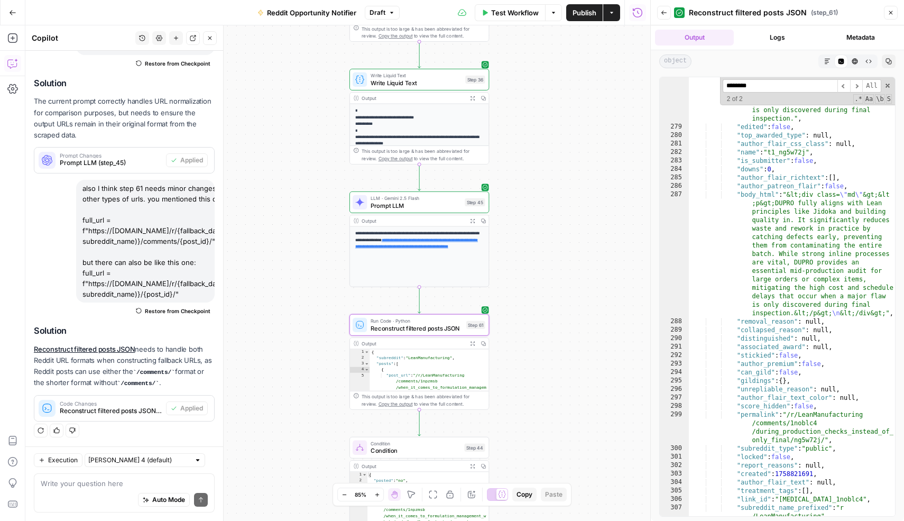
scroll to position [3730, 0]
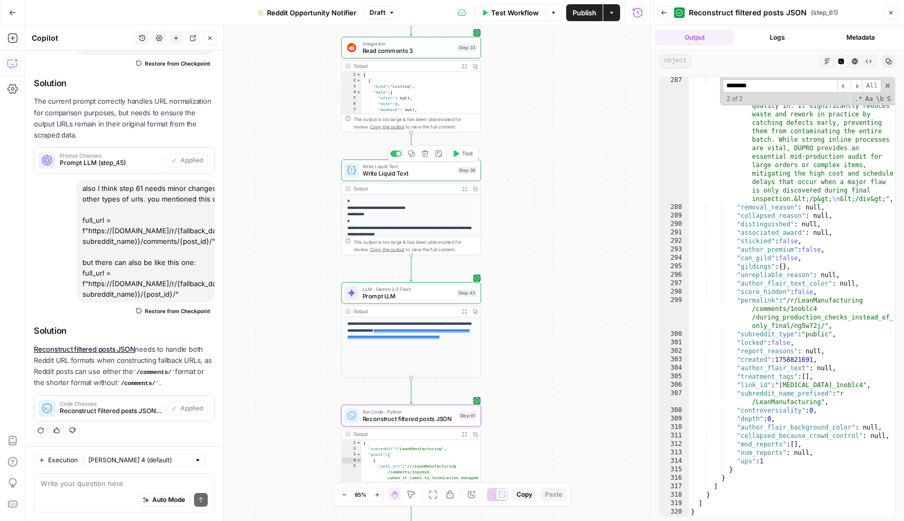
click at [440, 172] on span "Write Liquid Text" at bounding box center [408, 173] width 91 height 9
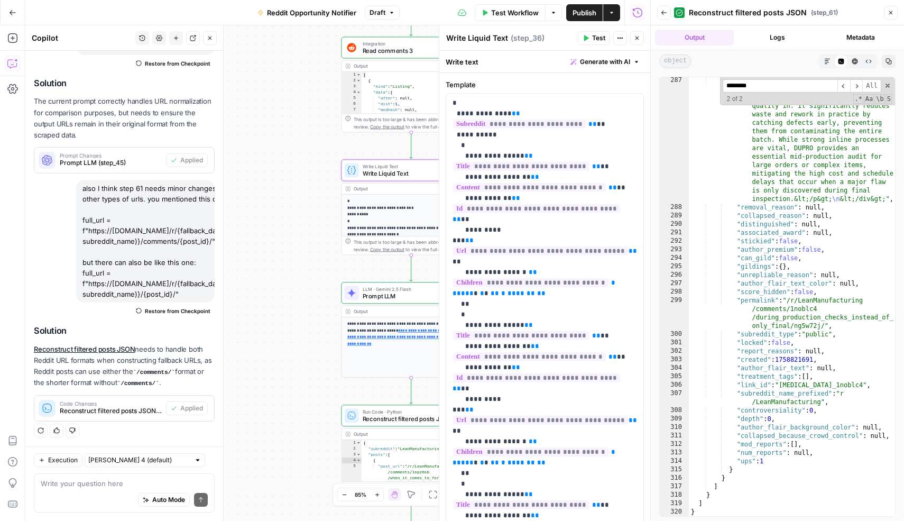
click at [890, 17] on button "Close" at bounding box center [891, 13] width 14 height 14
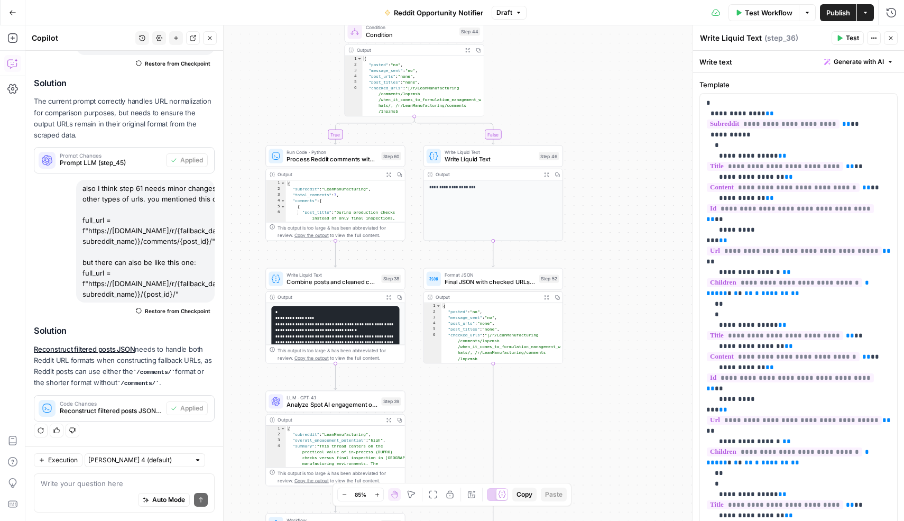
click at [387, 297] on icon "button" at bounding box center [388, 296] width 5 height 5
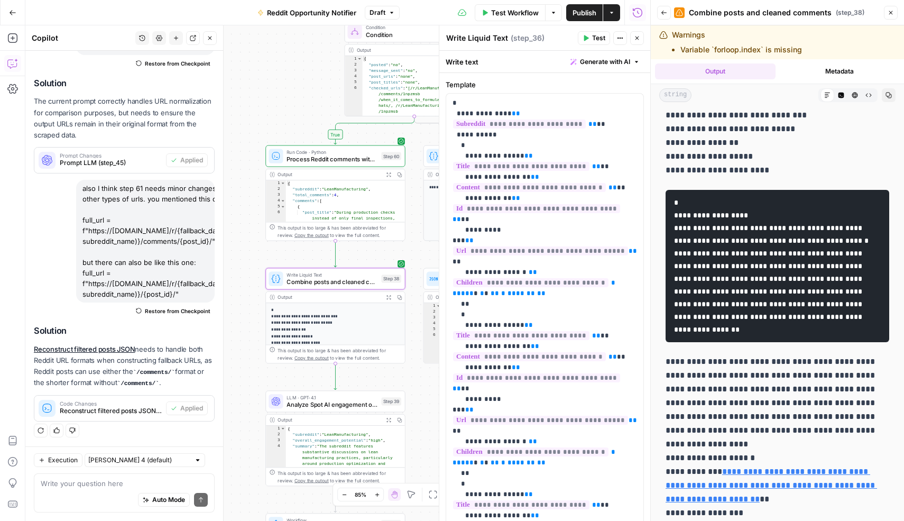
scroll to position [0, 0]
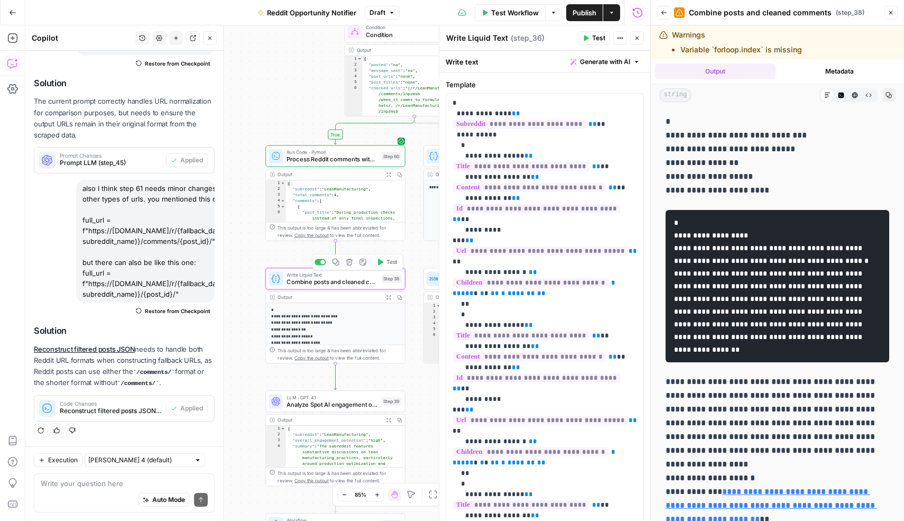
click at [380, 263] on icon "button" at bounding box center [380, 261] width 5 height 6
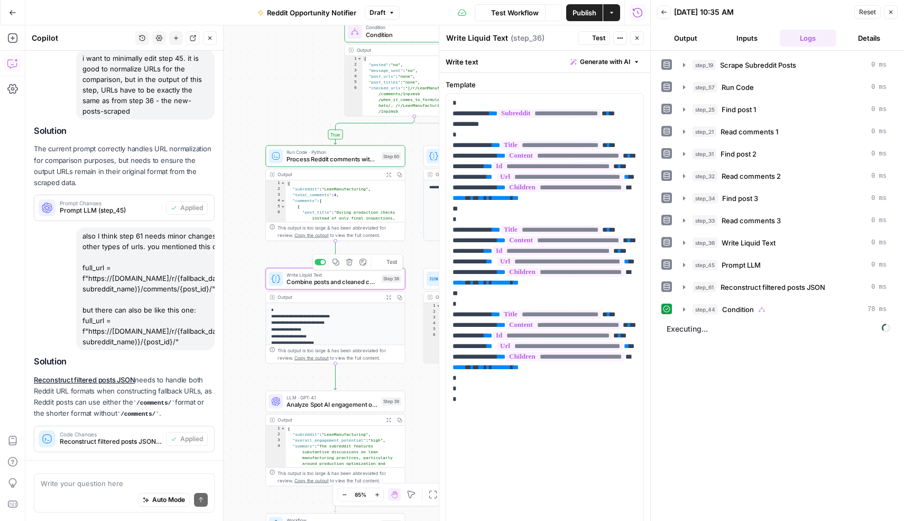
scroll to position [150, 0]
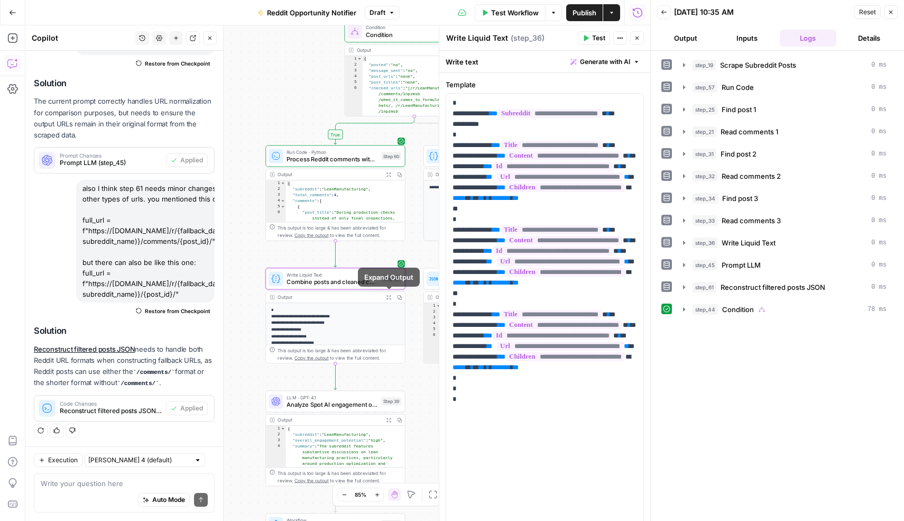
click at [386, 295] on icon "button" at bounding box center [388, 297] width 4 height 4
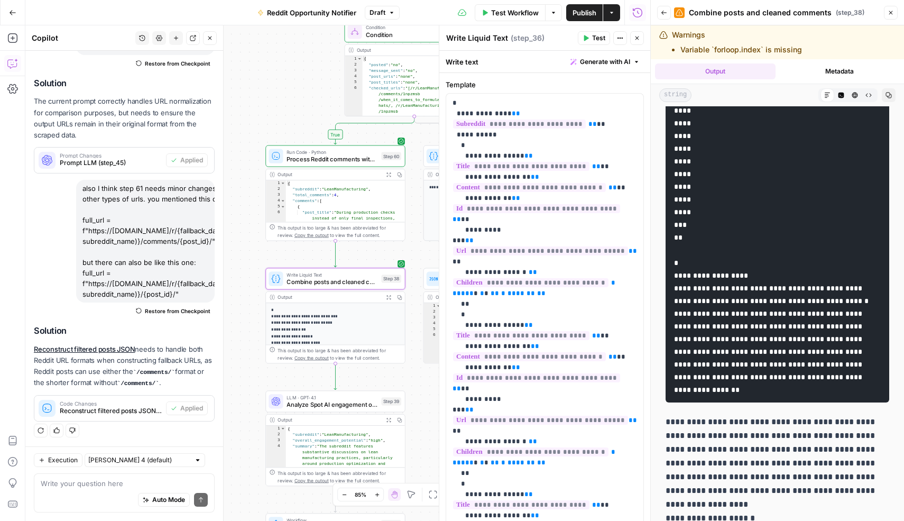
scroll to position [0, 0]
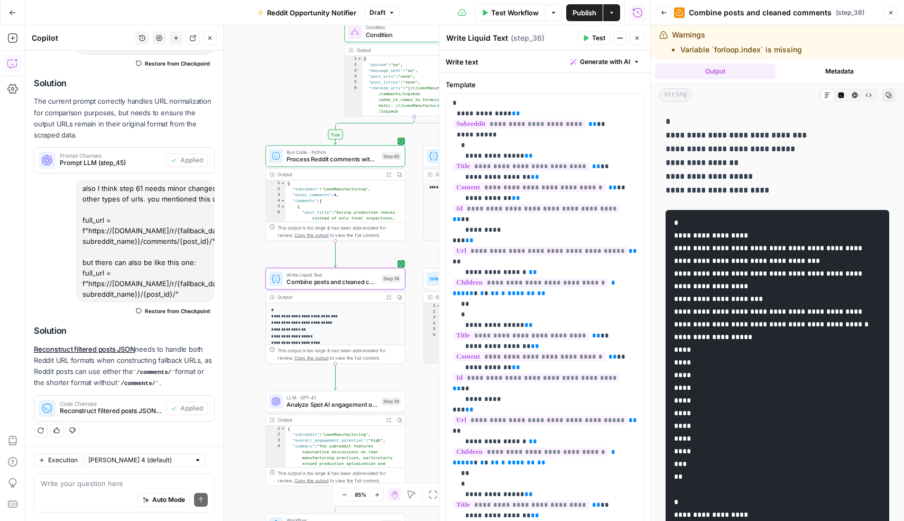
click at [888, 19] on button "Close" at bounding box center [891, 13] width 14 height 14
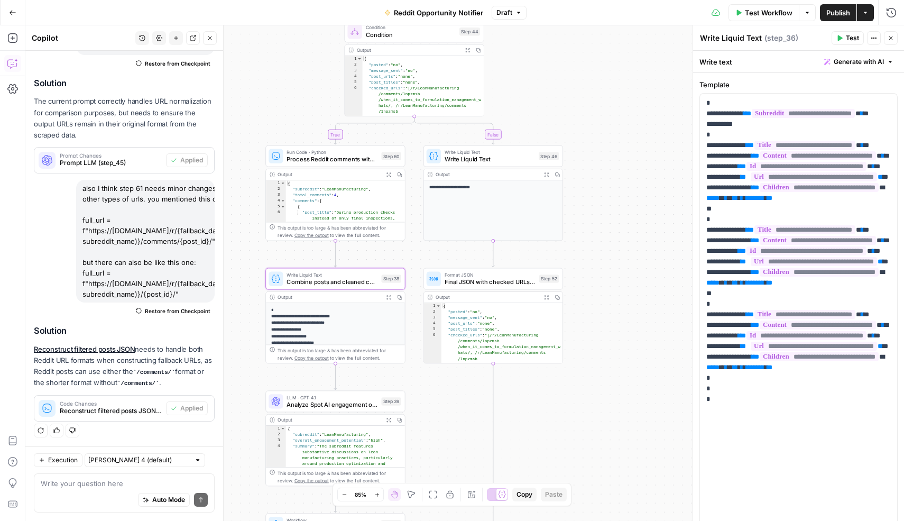
click at [826, 11] on span "Publish" at bounding box center [838, 12] width 24 height 11
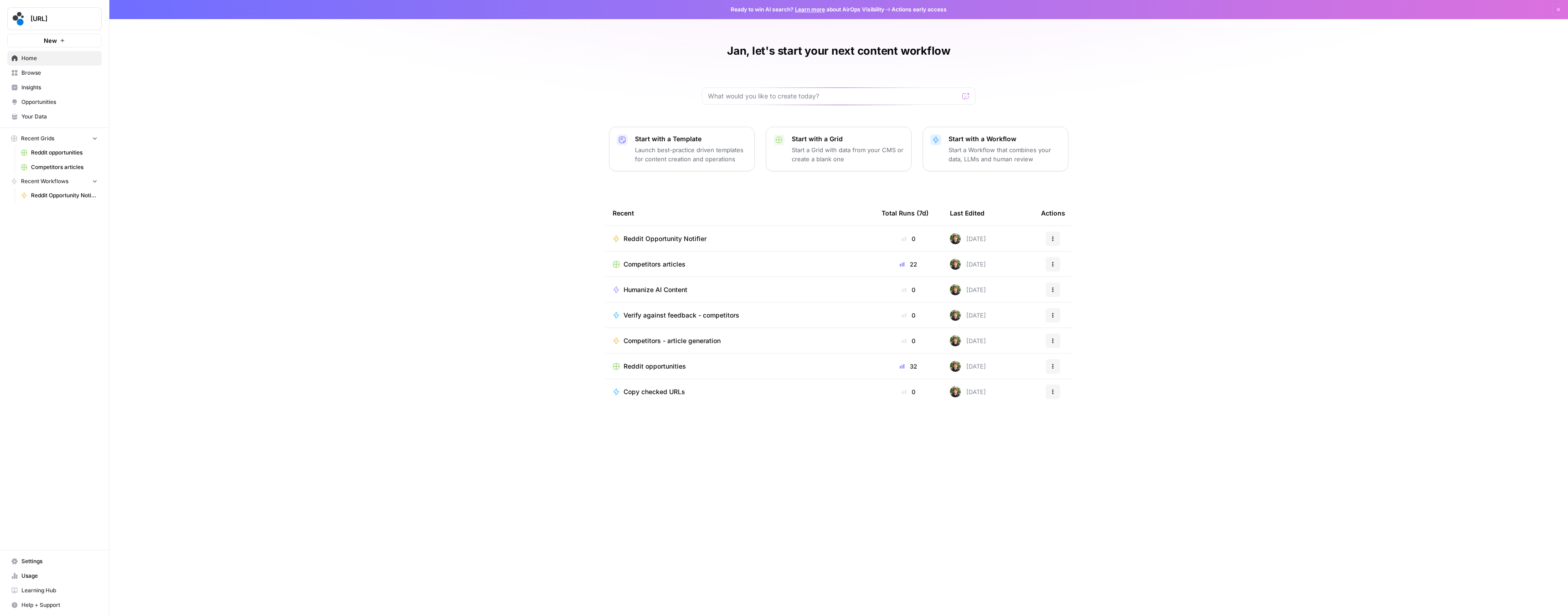
click at [655, 263] on span "Competitors articles" at bounding box center [655, 264] width 62 height 9
